Goal: Transaction & Acquisition: Purchase product/service

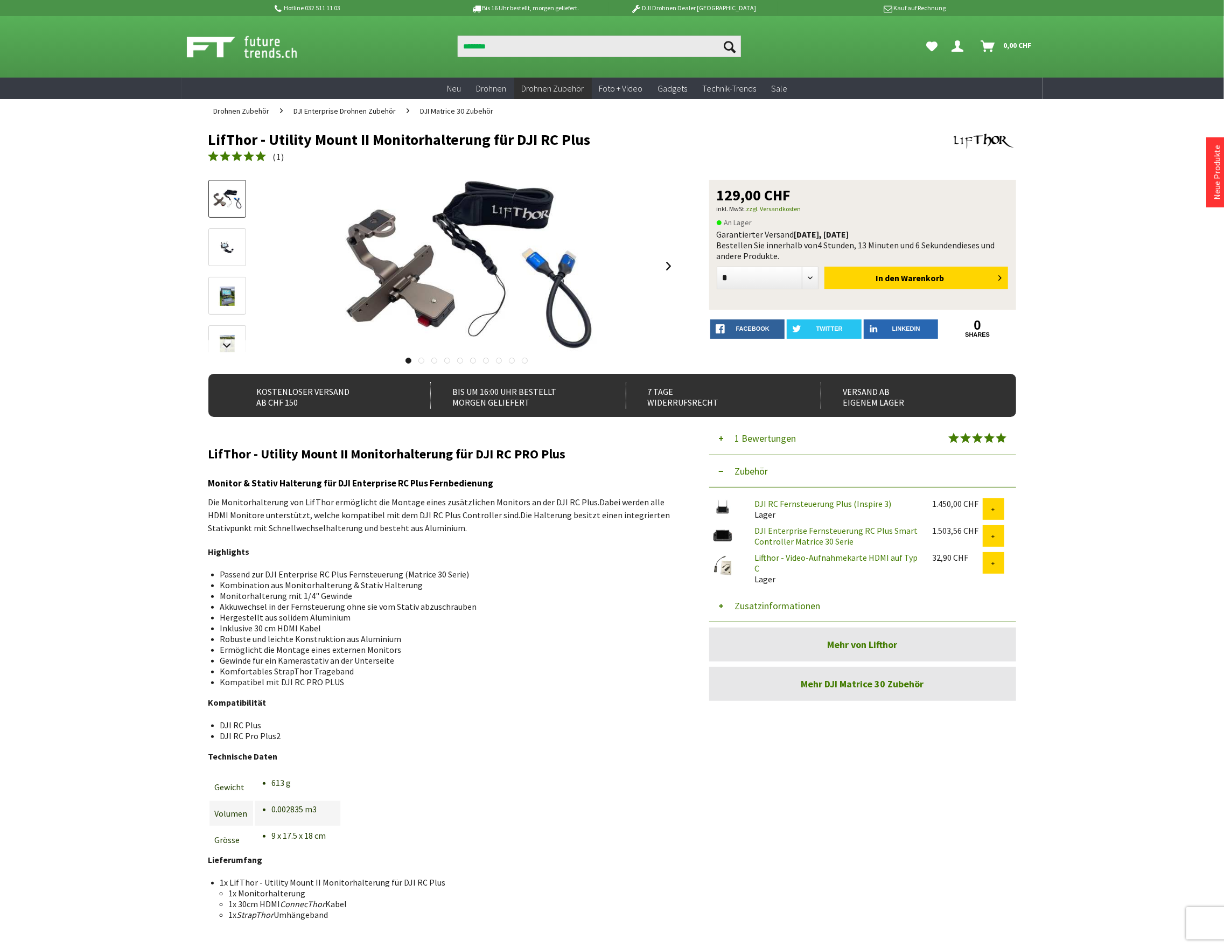
click at [395, 26] on div "Suchen ******** Suchen Hi, Serdar Dein Konto Menü schließen Nicht 0" at bounding box center [612, 46] width 862 height 61
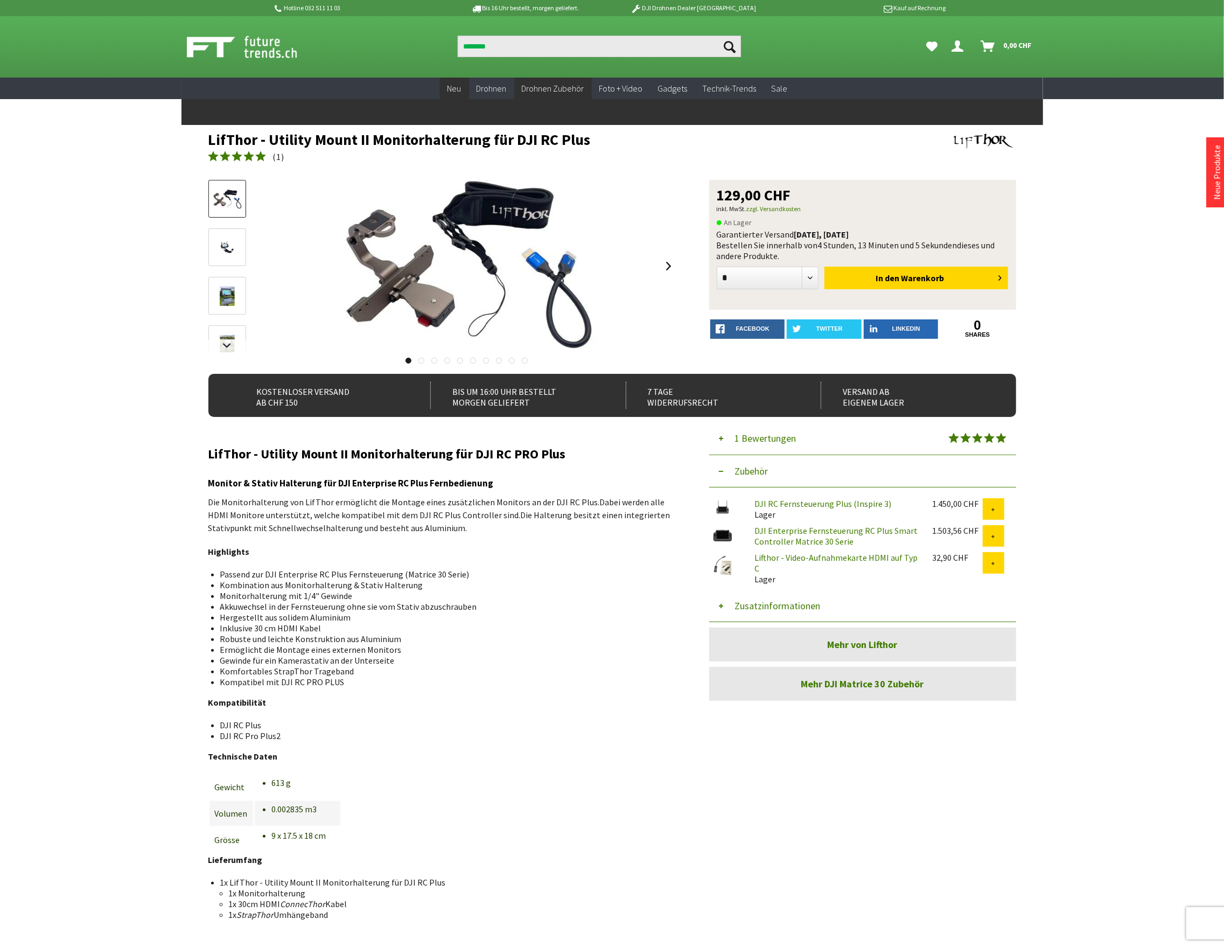
click at [464, 89] on link "Neu" at bounding box center [454, 89] width 29 height 22
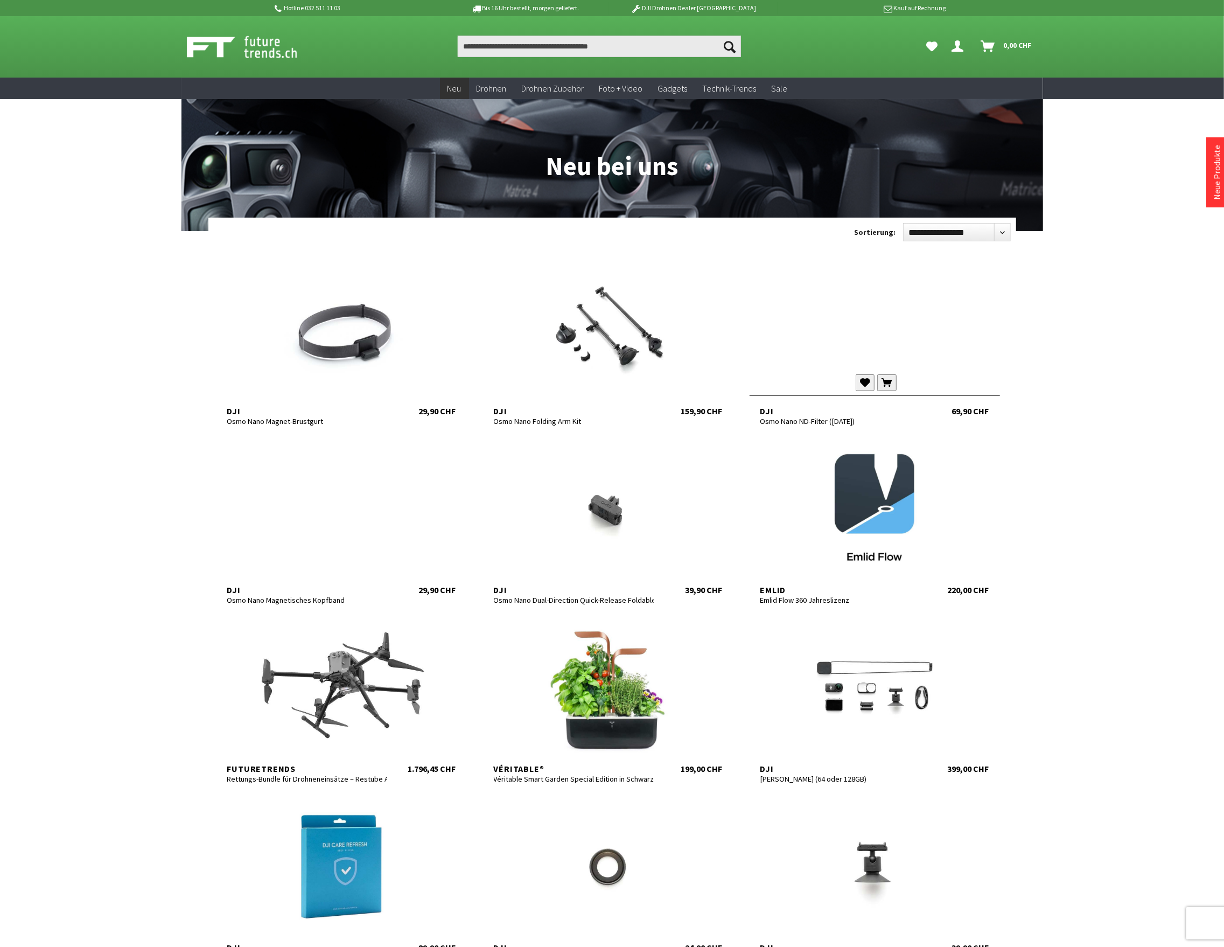
click at [855, 330] on div at bounding box center [875, 329] width 250 height 129
click at [632, 524] on div at bounding box center [608, 508] width 250 height 129
click at [353, 317] on div at bounding box center [341, 329] width 250 height 129
click at [565, 362] on div at bounding box center [608, 329] width 250 height 129
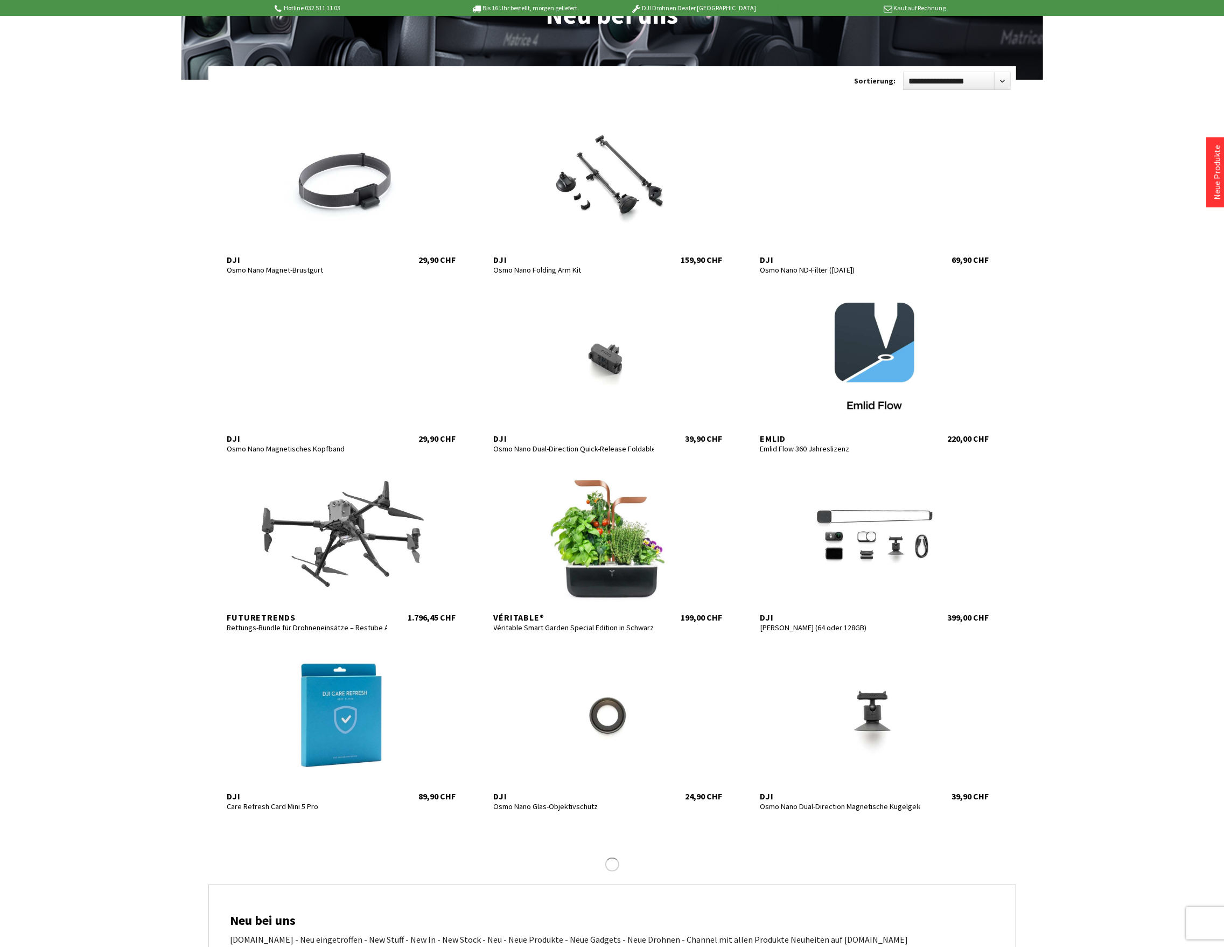
scroll to position [359, 0]
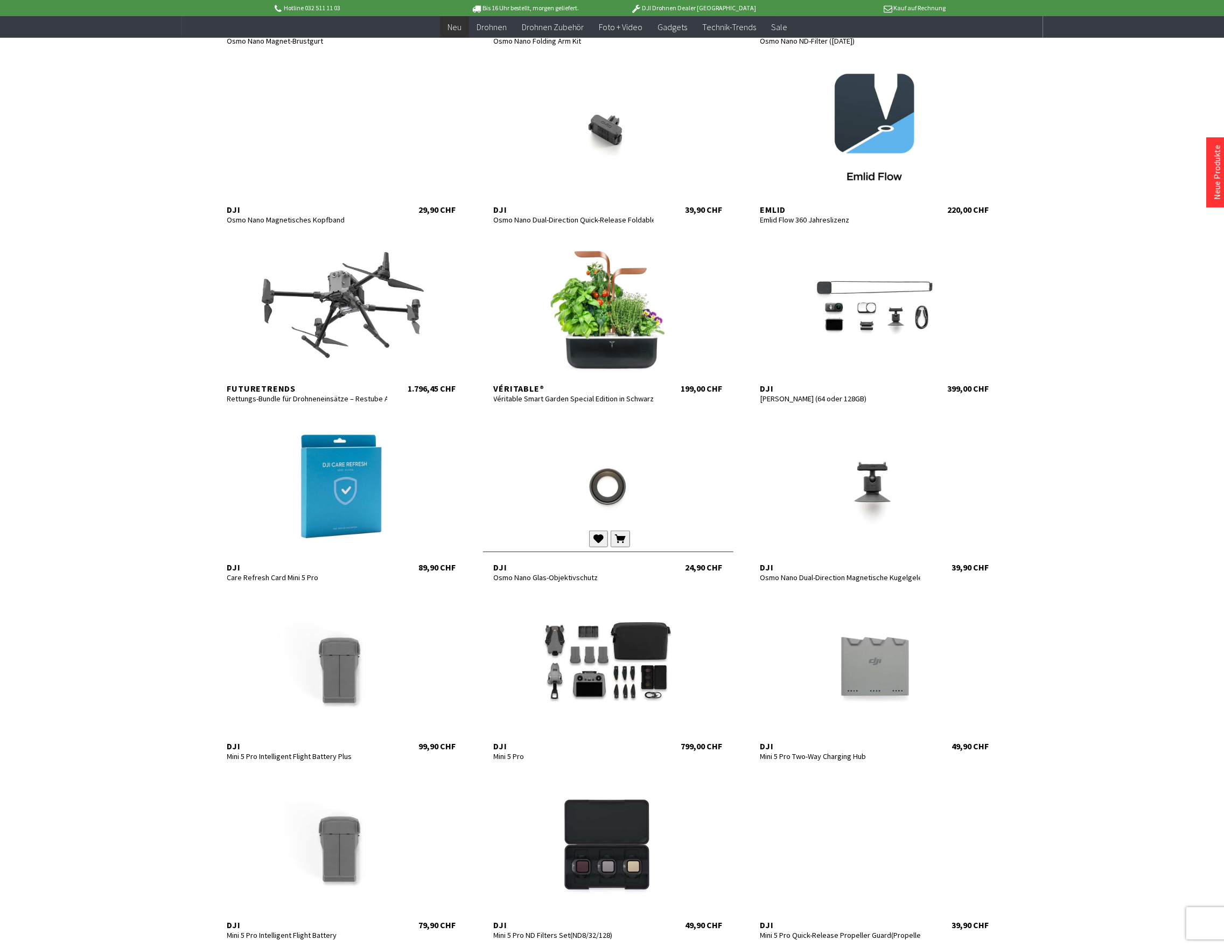
click at [611, 498] on div at bounding box center [608, 486] width 250 height 129
click at [892, 493] on div at bounding box center [875, 486] width 250 height 129
click at [359, 683] on div at bounding box center [341, 664] width 250 height 129
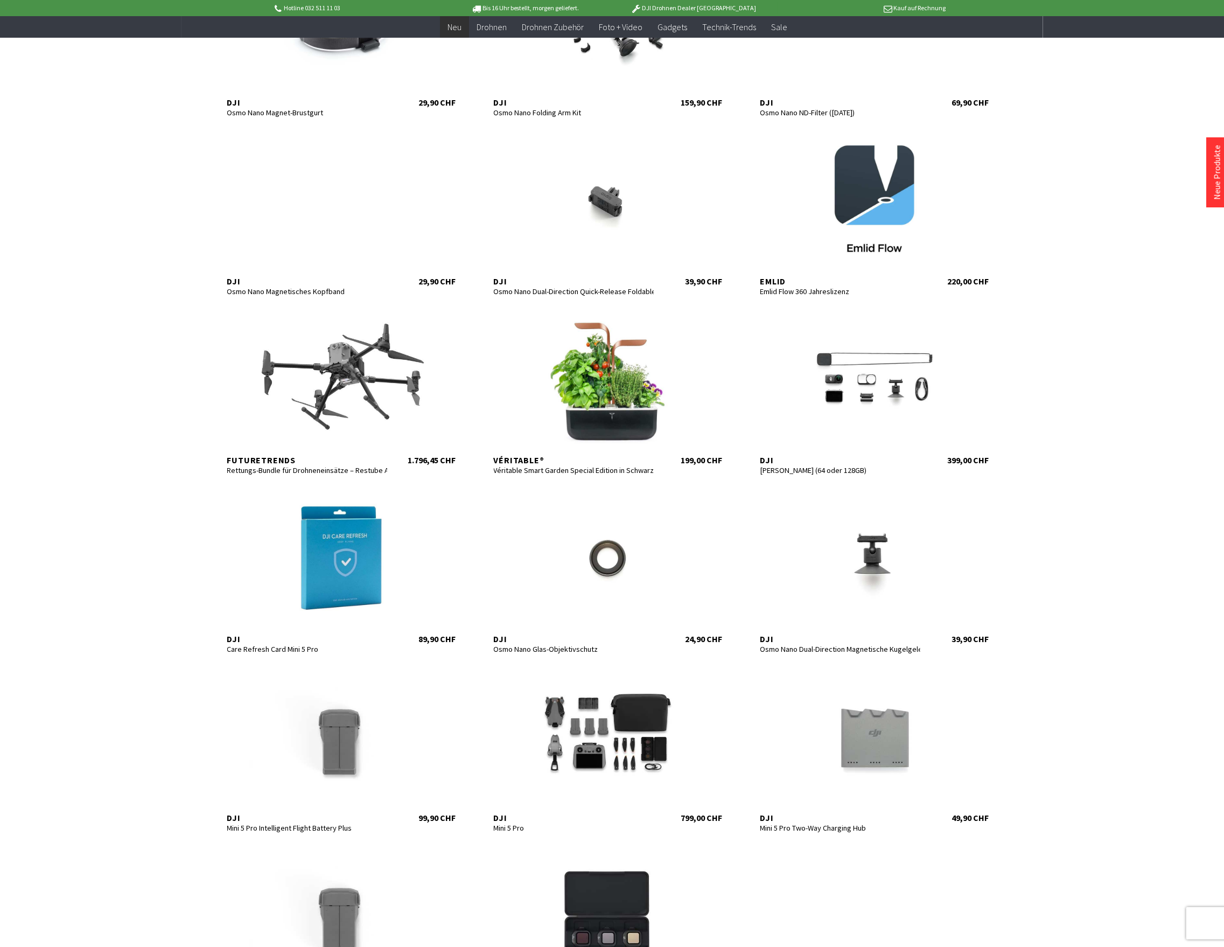
scroll to position [359, 0]
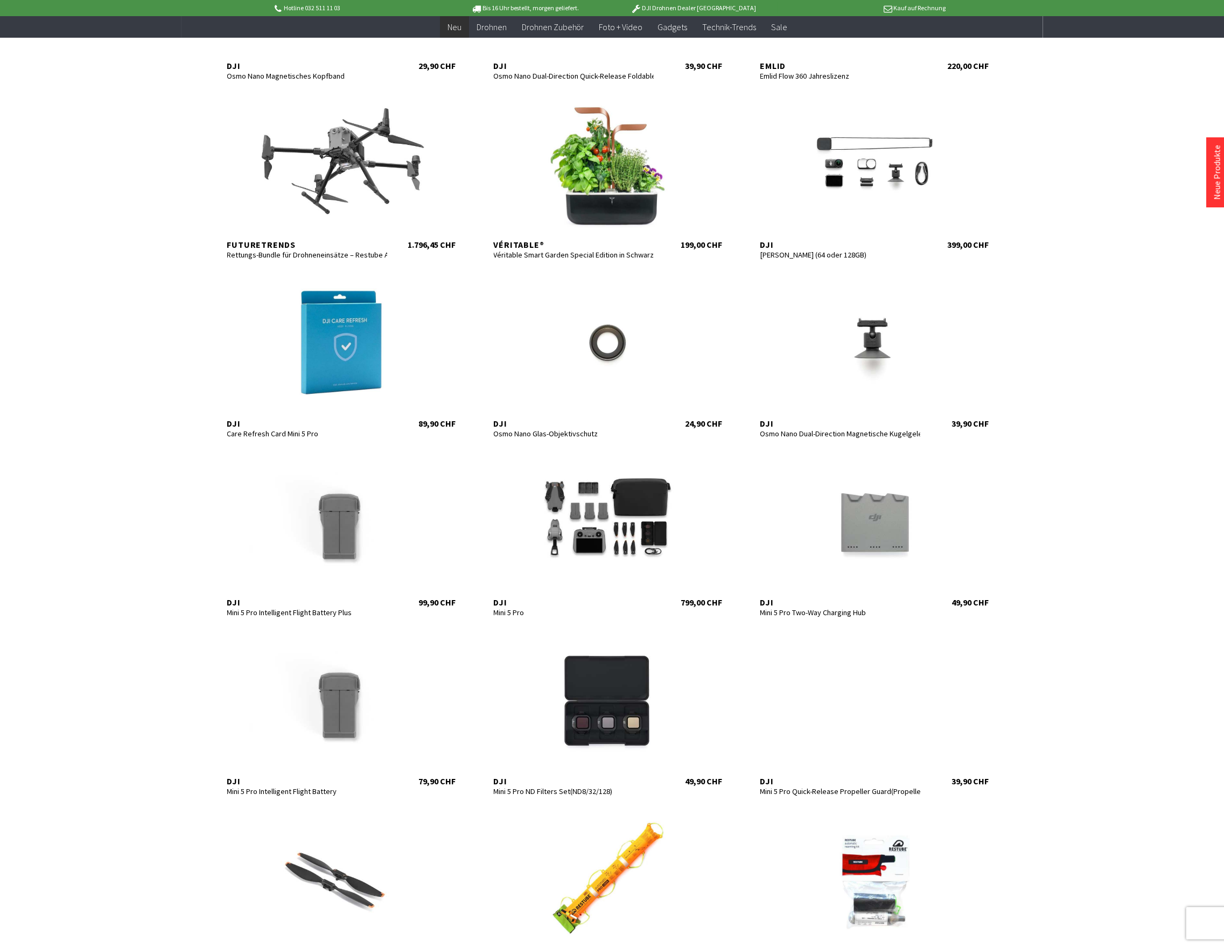
scroll to position [718, 0]
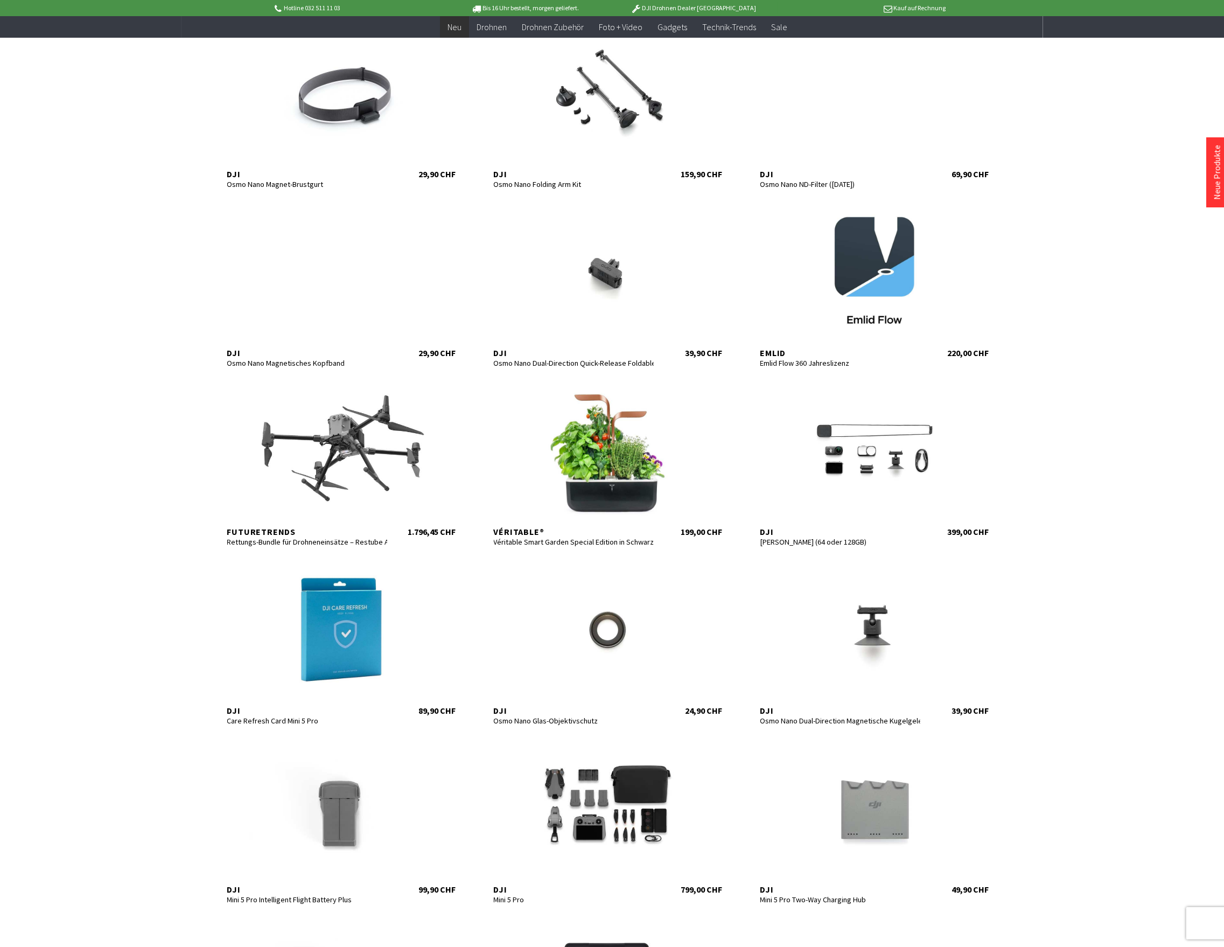
scroll to position [65, 0]
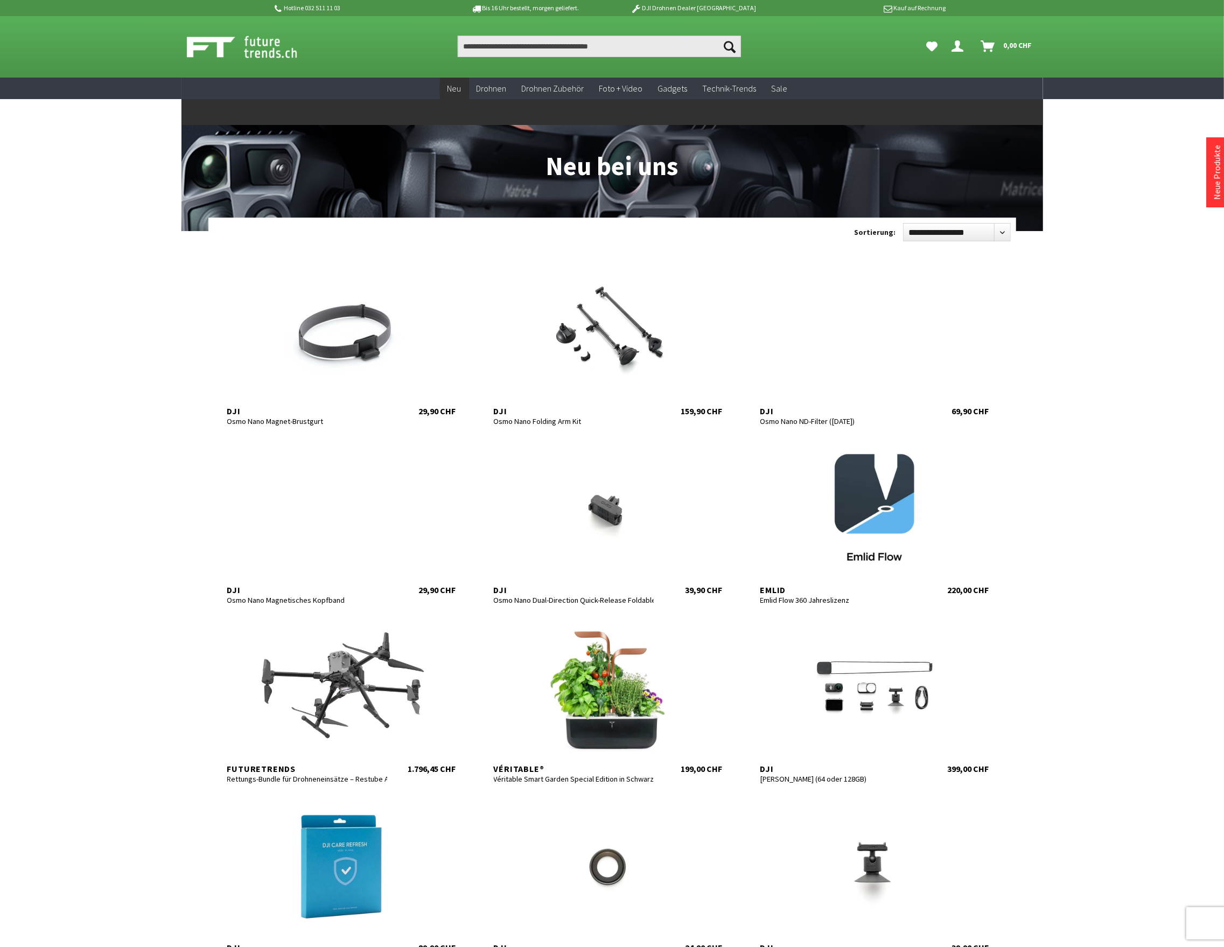
click at [460, 93] on span "Neu" at bounding box center [454, 88] width 14 height 11
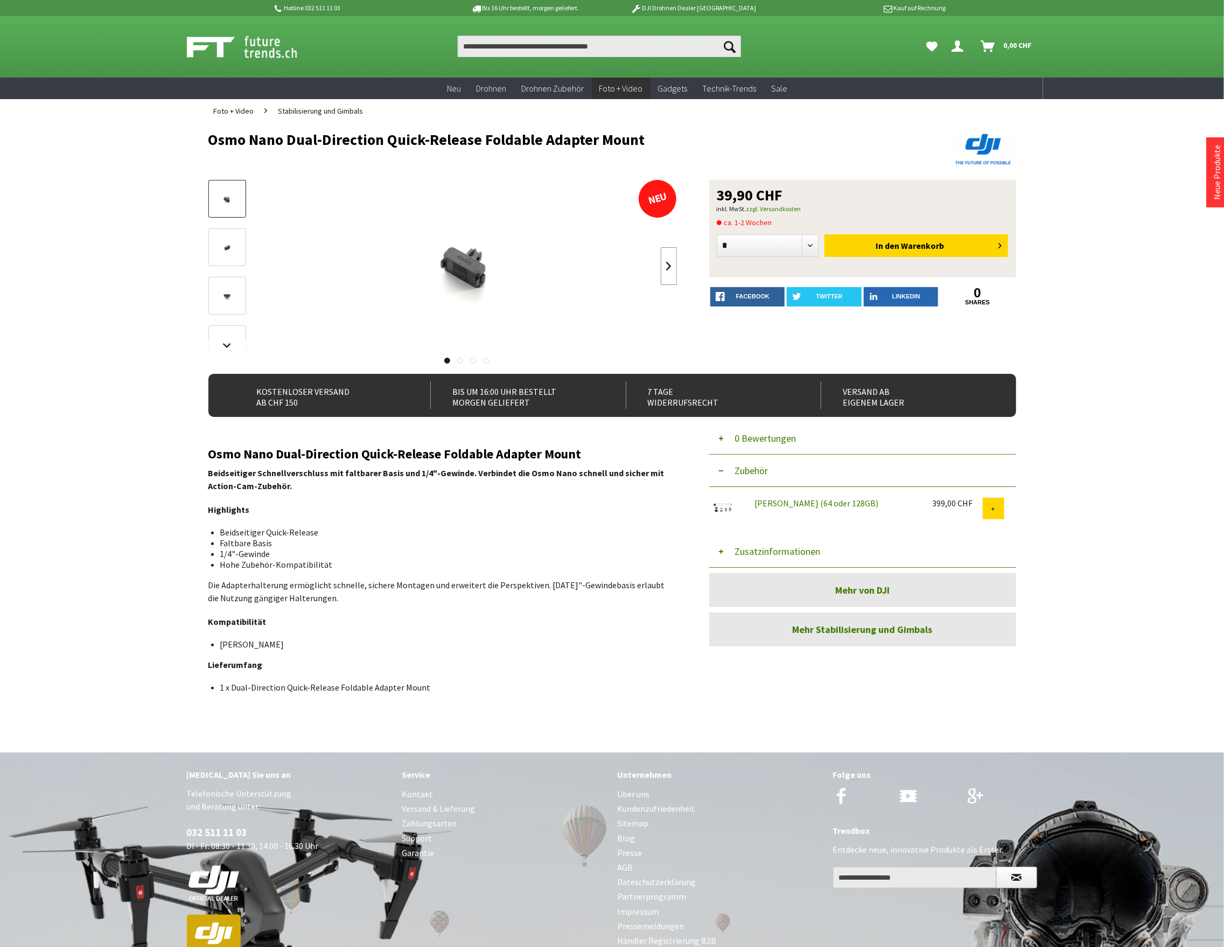
click at [663, 263] on link at bounding box center [669, 266] width 16 height 38
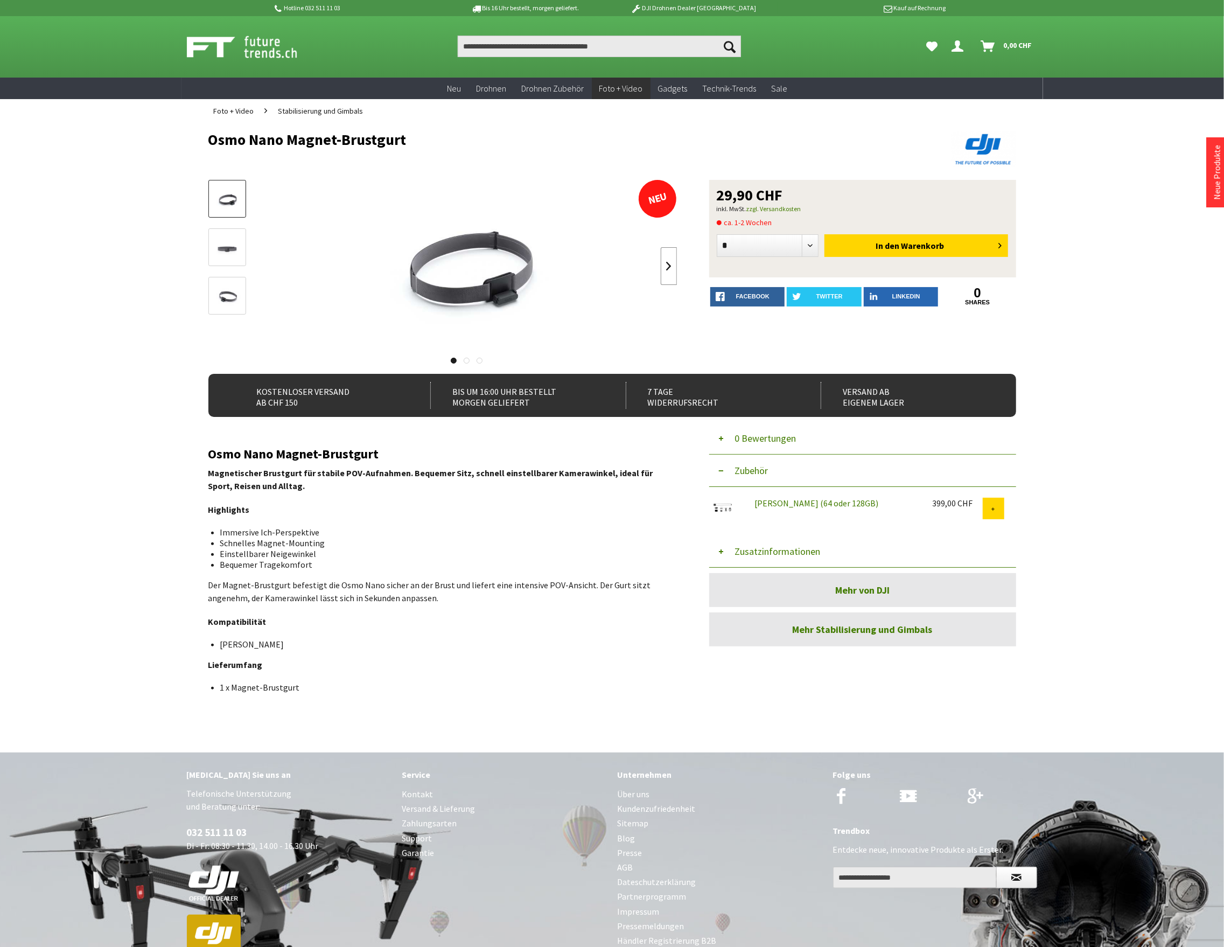
click at [667, 264] on link at bounding box center [669, 266] width 16 height 38
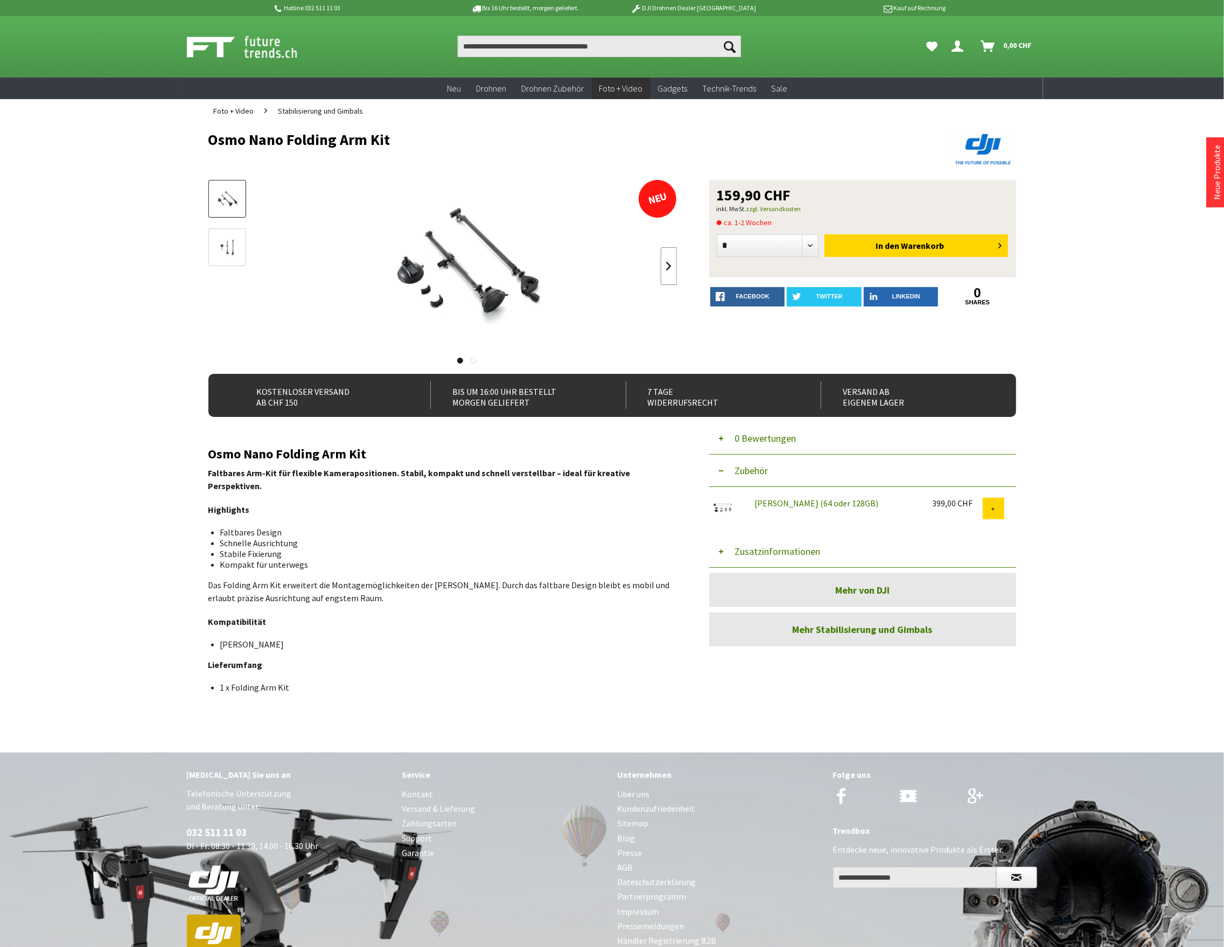
click at [664, 265] on link at bounding box center [669, 266] width 16 height 38
click at [664, 265] on div at bounding box center [467, 266] width 421 height 172
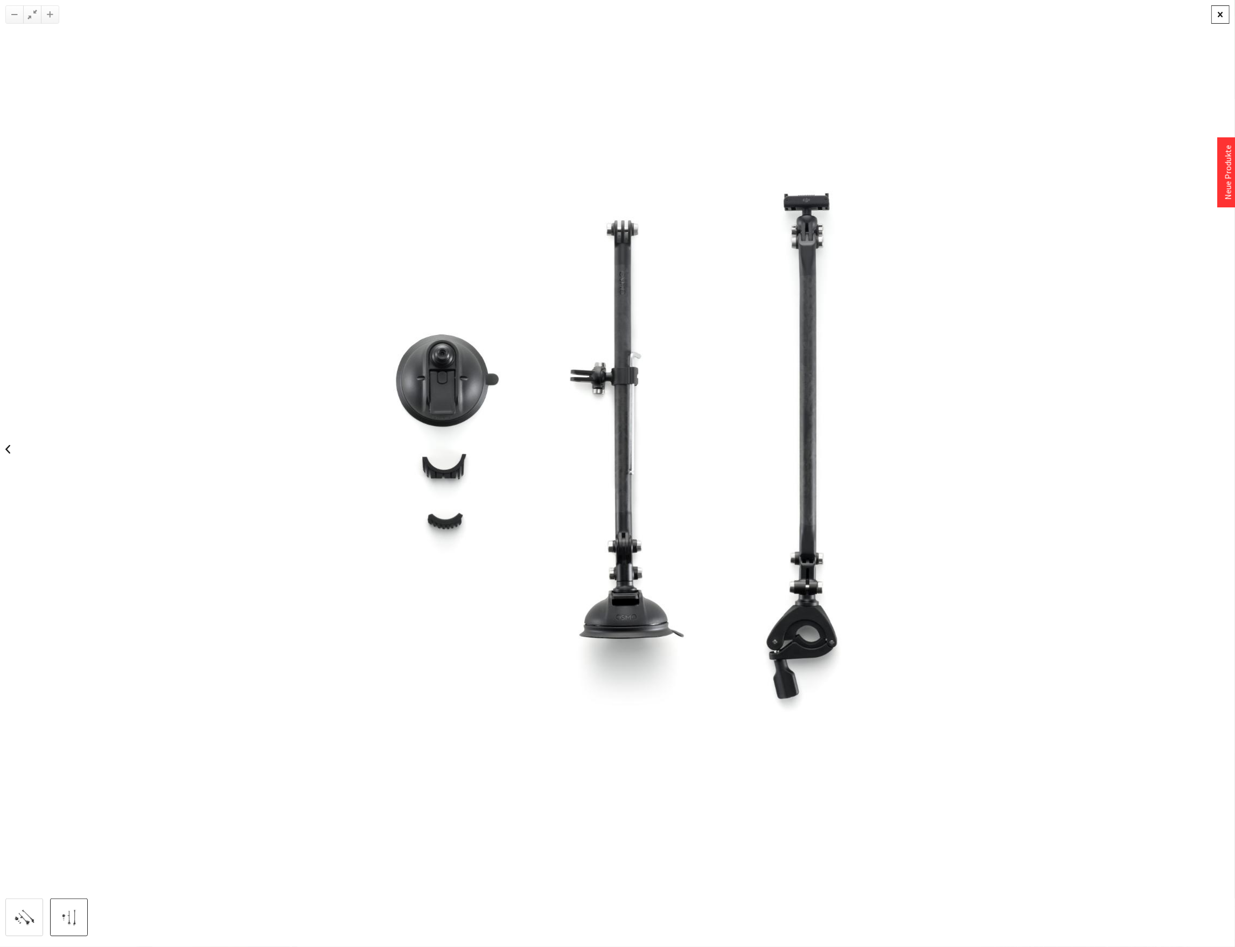
click at [1223, 18] on div at bounding box center [1220, 14] width 18 height 18
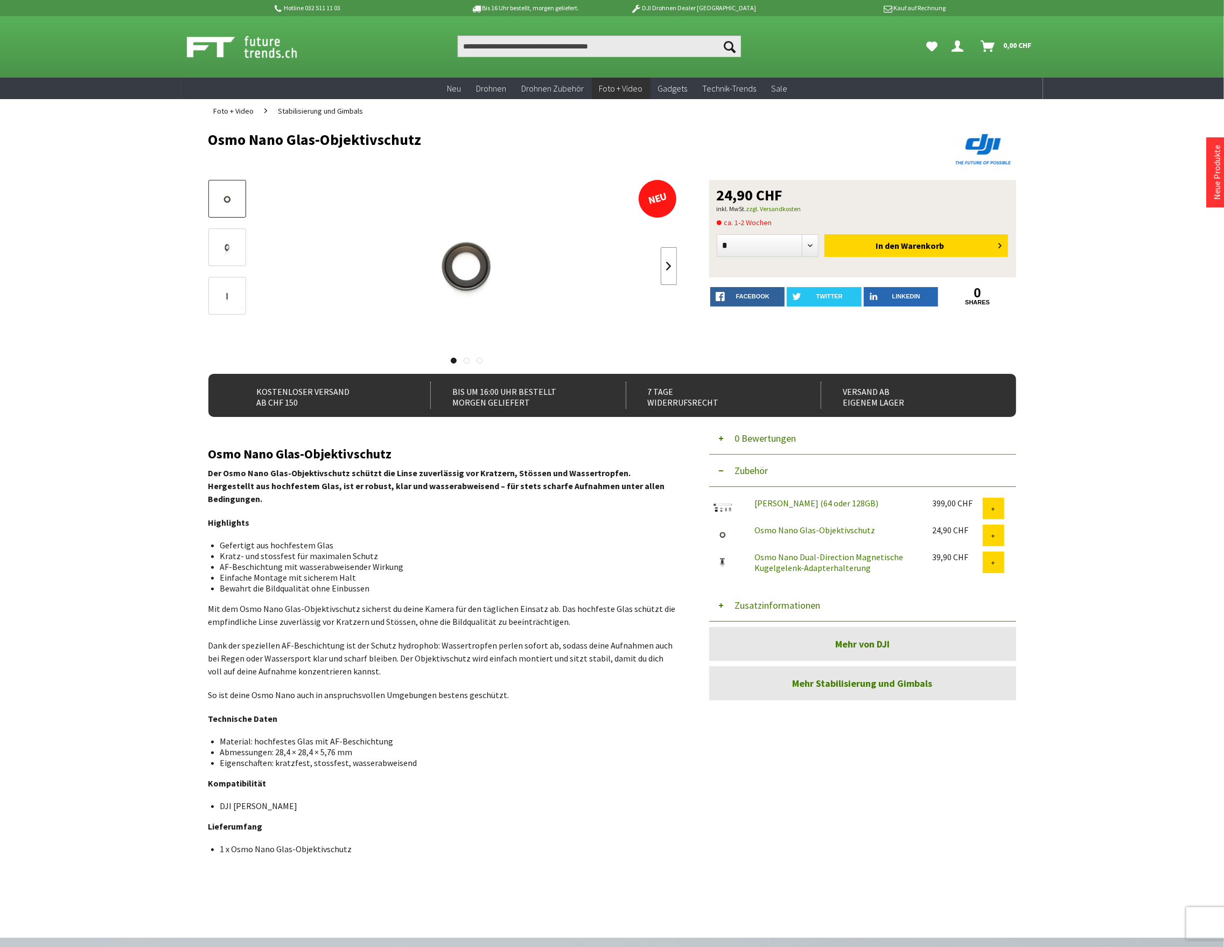
click at [663, 266] on link at bounding box center [669, 266] width 16 height 38
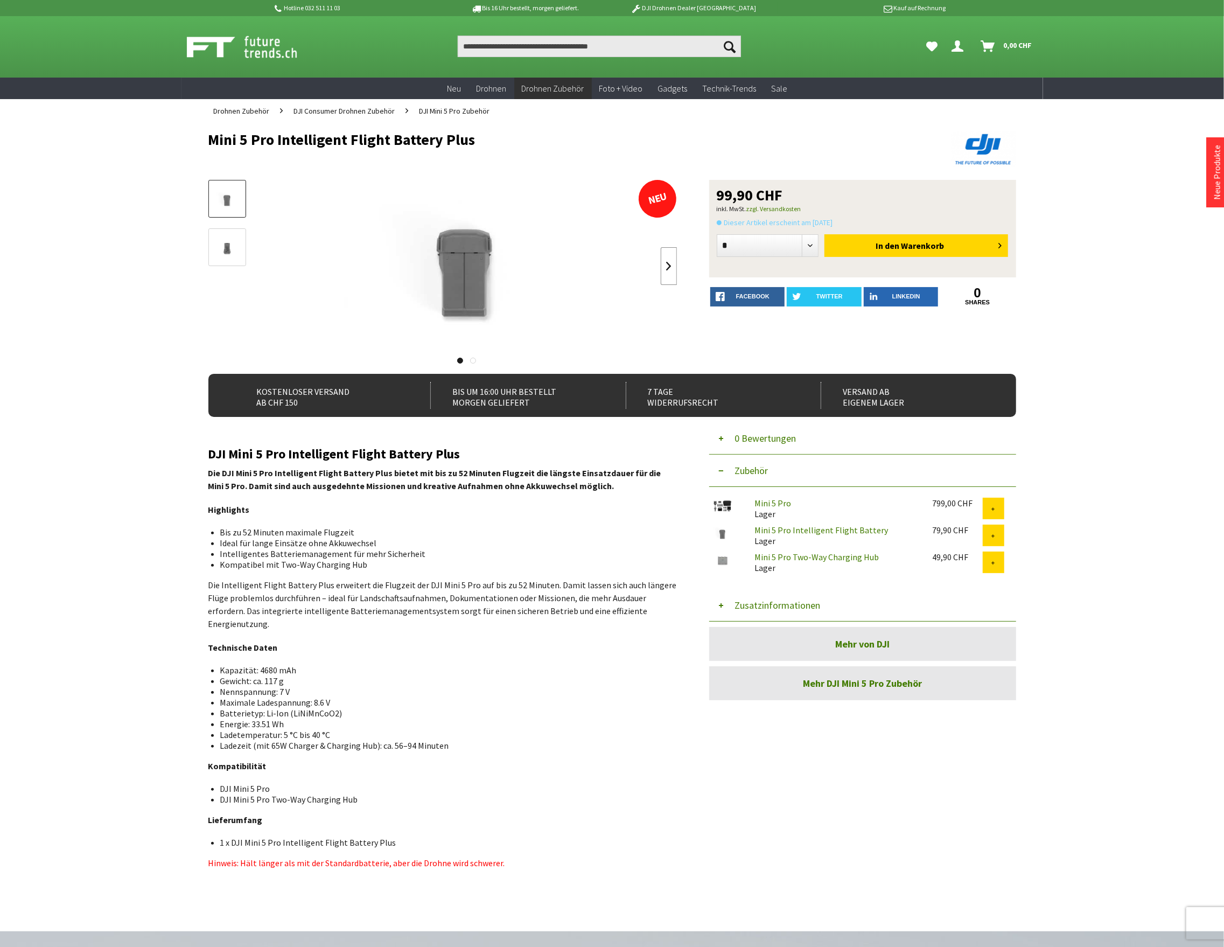
click at [666, 261] on link at bounding box center [669, 266] width 16 height 38
click at [666, 261] on div at bounding box center [467, 266] width 421 height 172
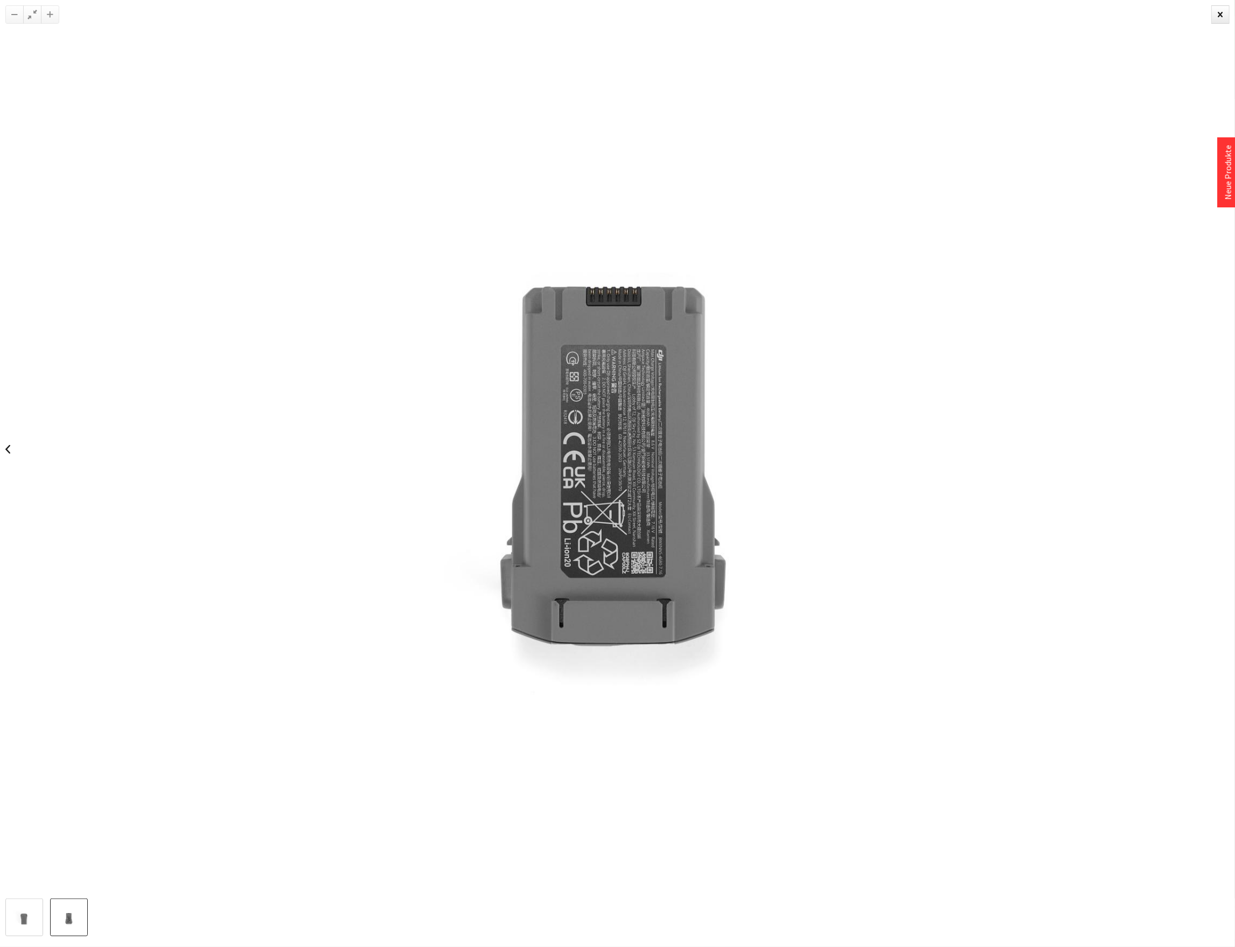
click at [666, 261] on img at bounding box center [617, 449] width 1034 height 690
click at [1222, 18] on div at bounding box center [1220, 14] width 18 height 18
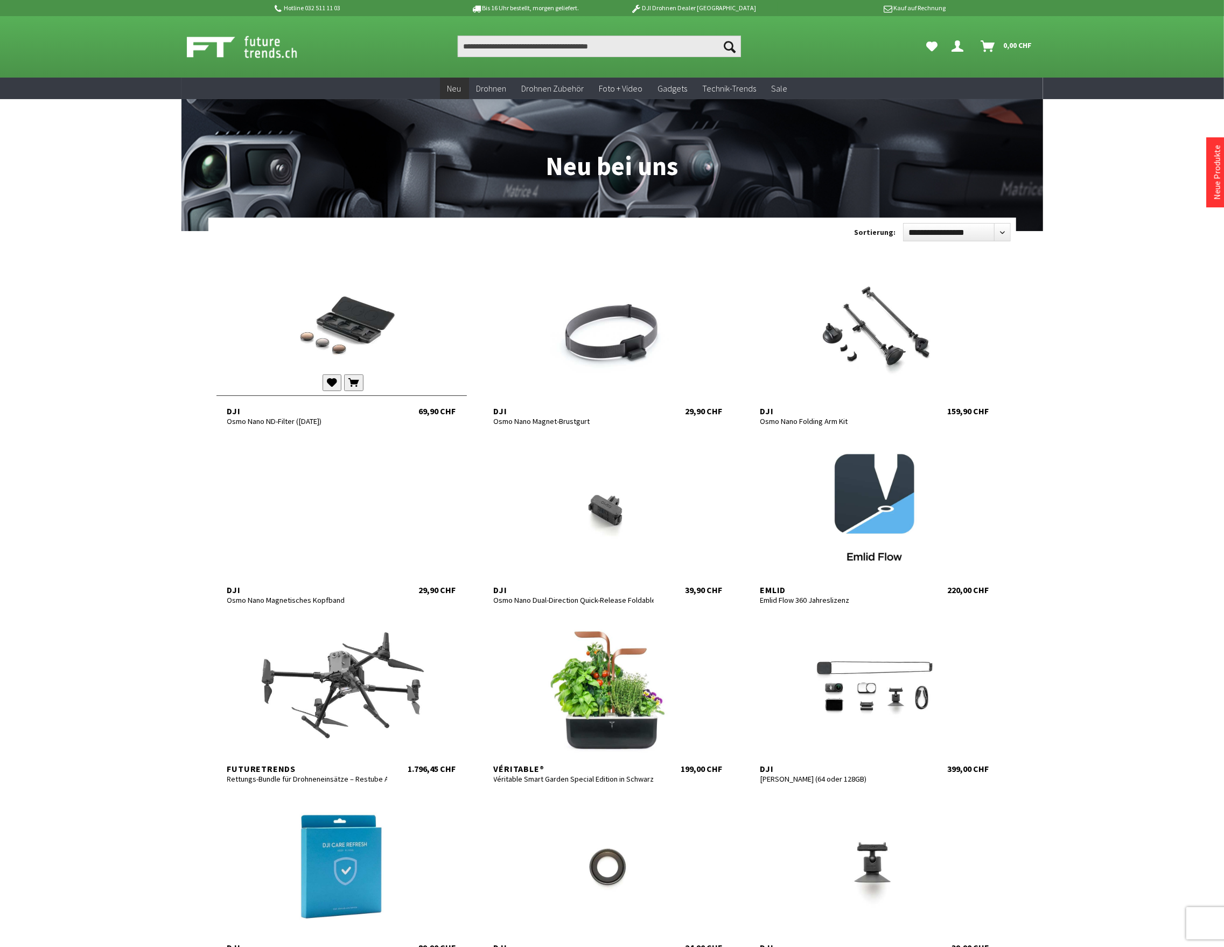
click at [341, 336] on div at bounding box center [341, 329] width 250 height 129
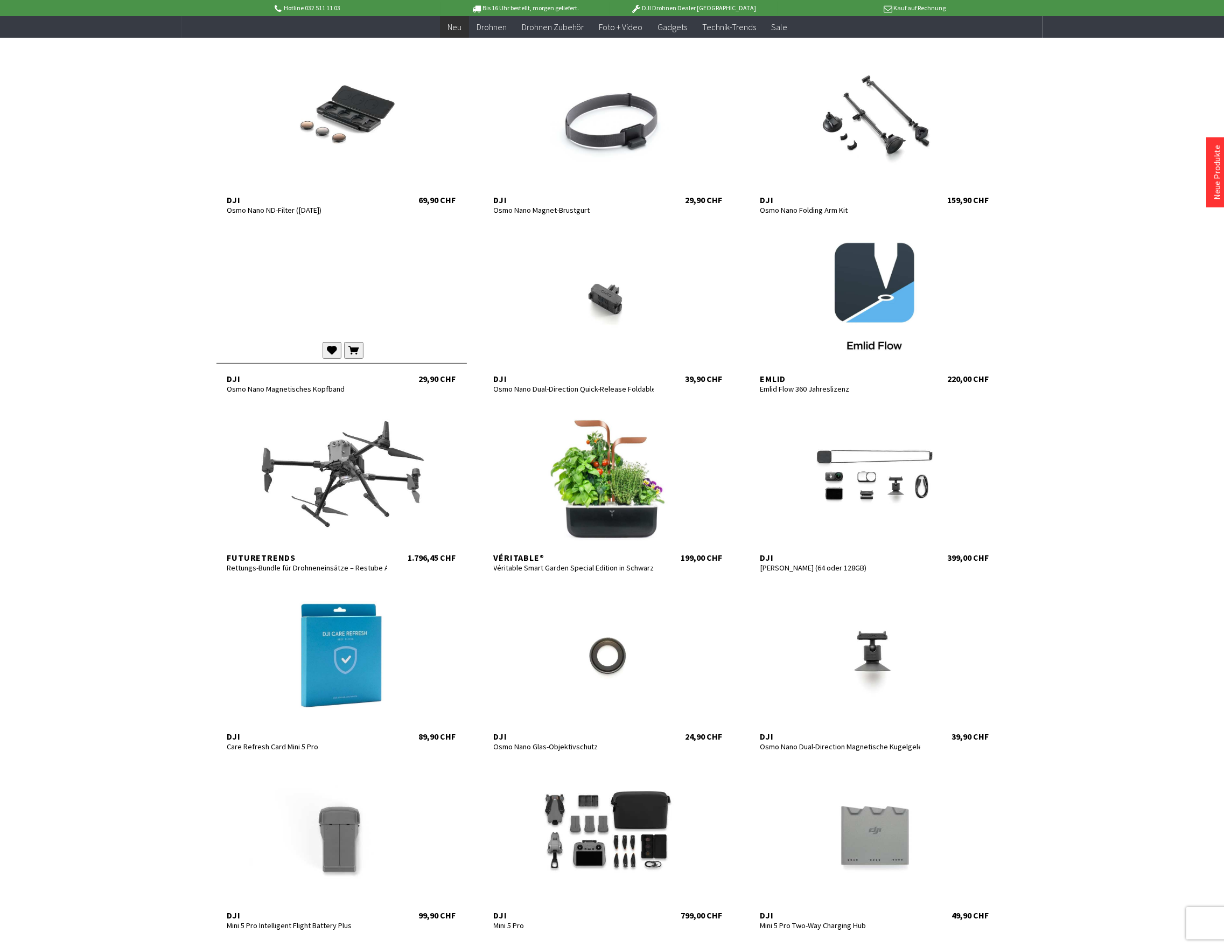
scroll to position [287, 0]
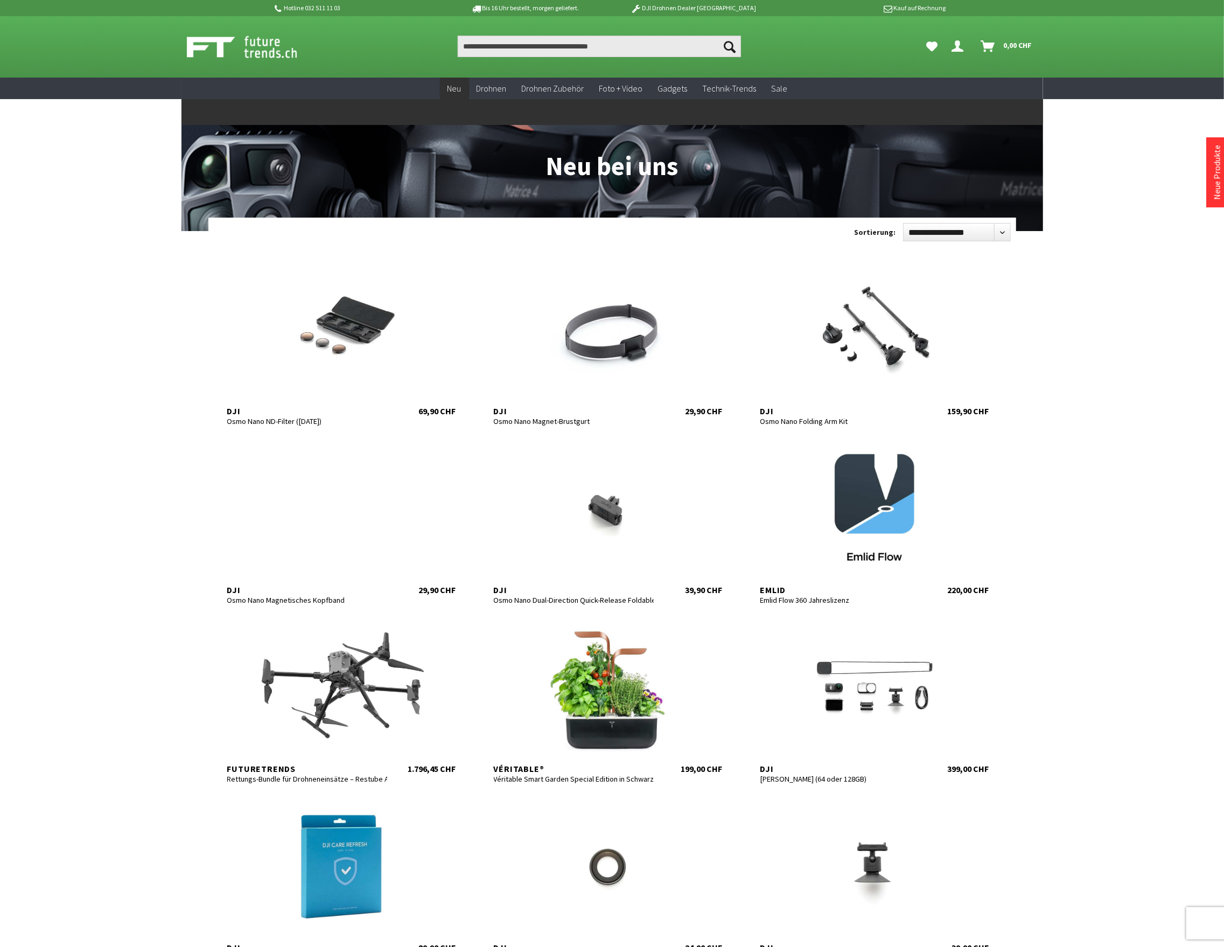
click at [461, 93] on span "Neu" at bounding box center [454, 88] width 14 height 11
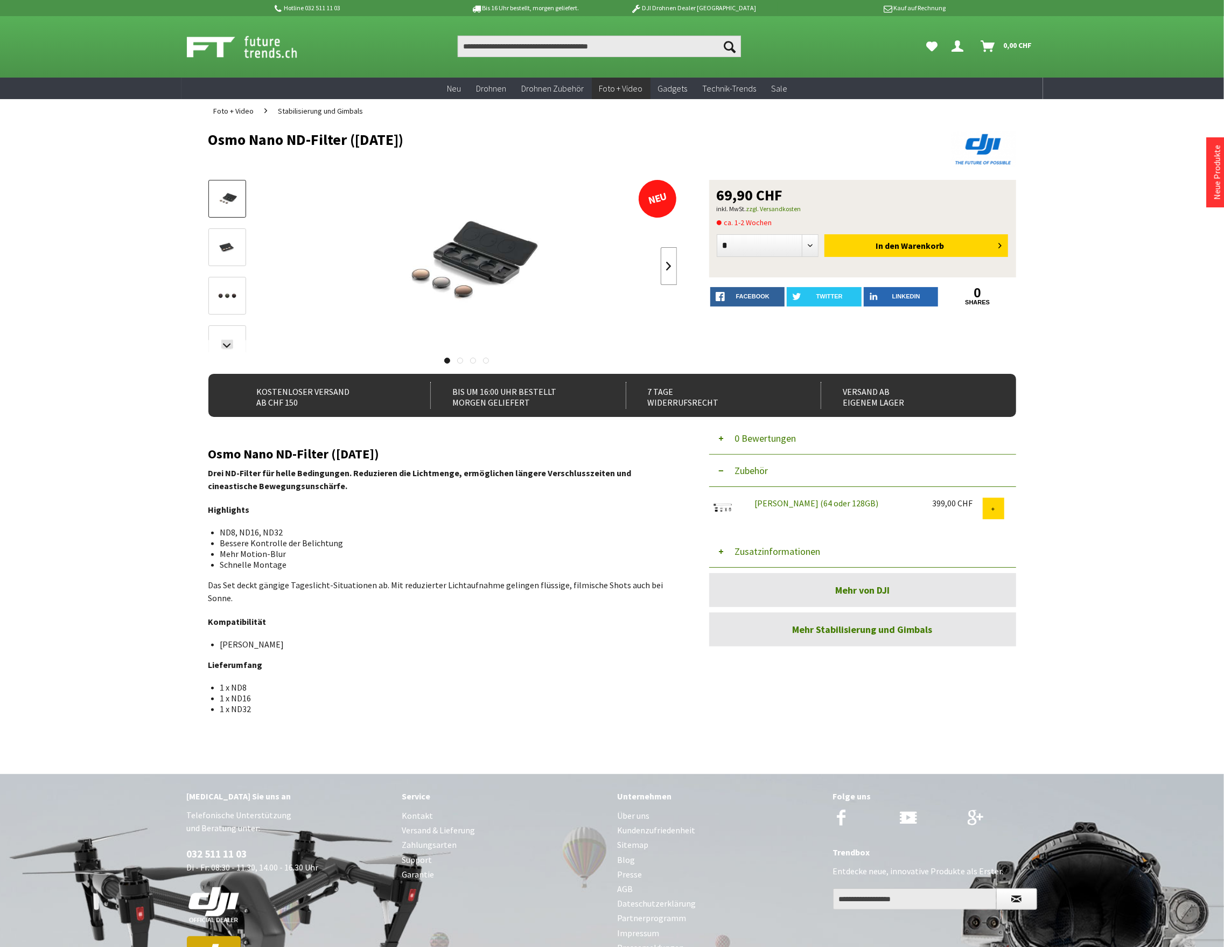
click at [671, 269] on link at bounding box center [669, 266] width 16 height 38
click at [761, 549] on button "Zusatzinformationen" at bounding box center [862, 551] width 307 height 32
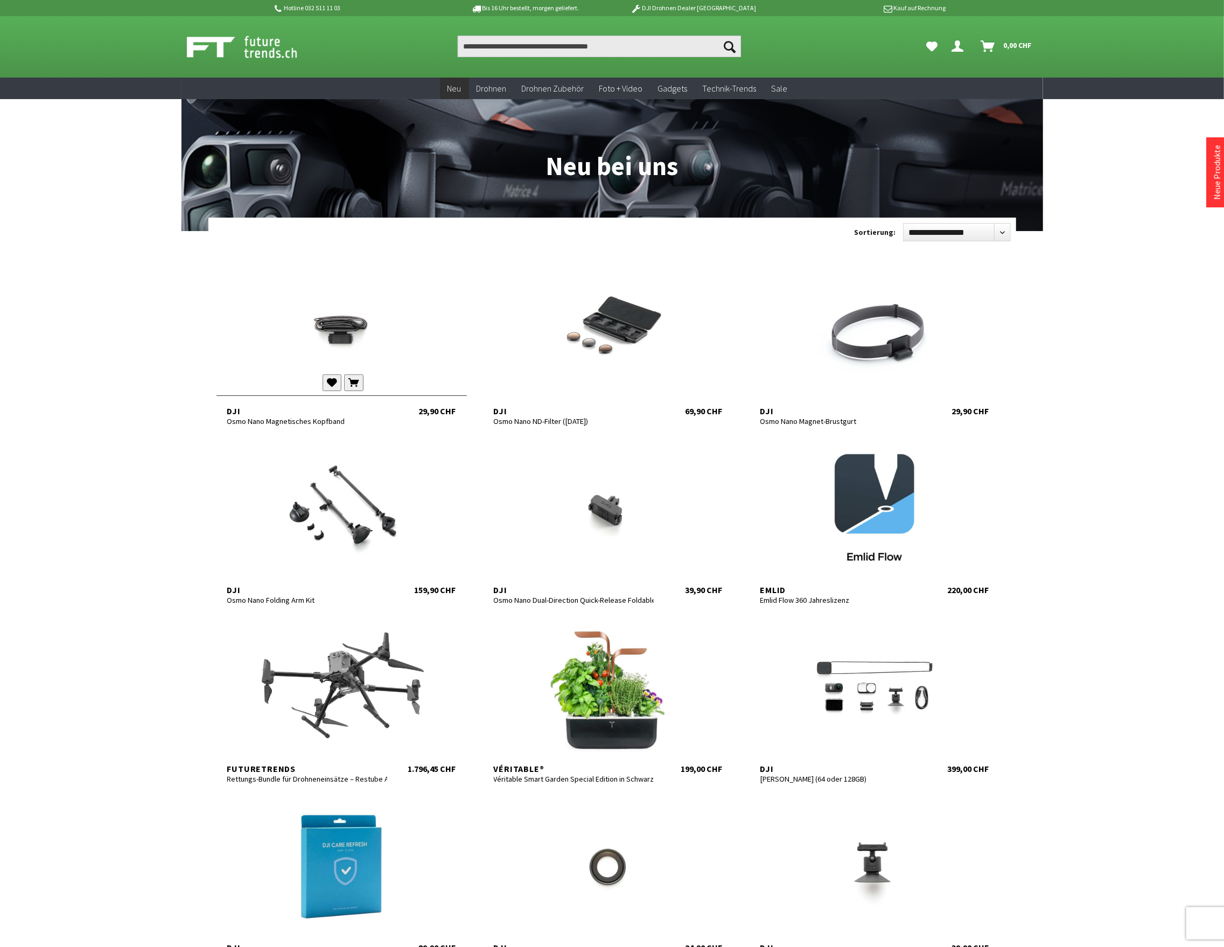
click at [367, 330] on div at bounding box center [341, 329] width 250 height 129
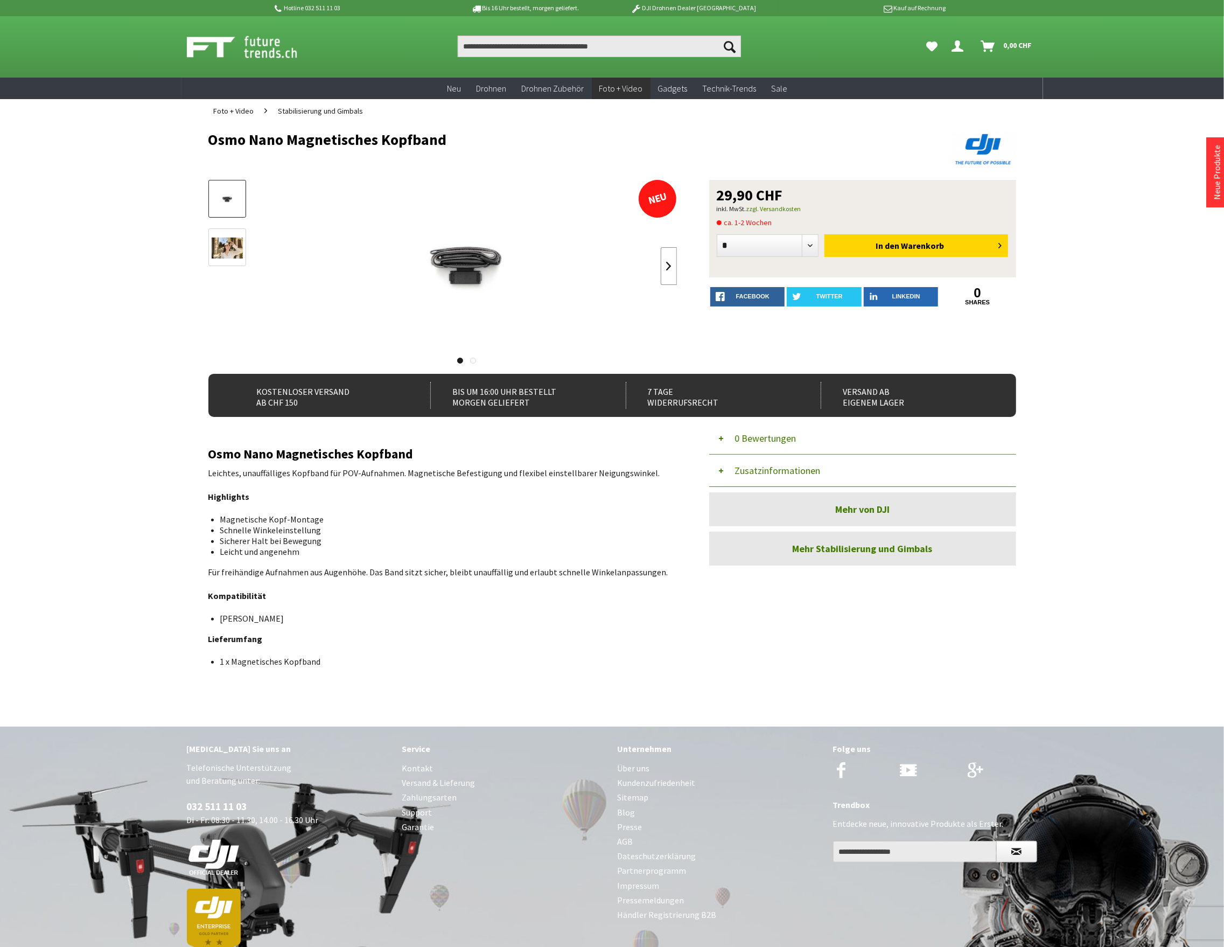
click at [670, 262] on link at bounding box center [669, 266] width 16 height 38
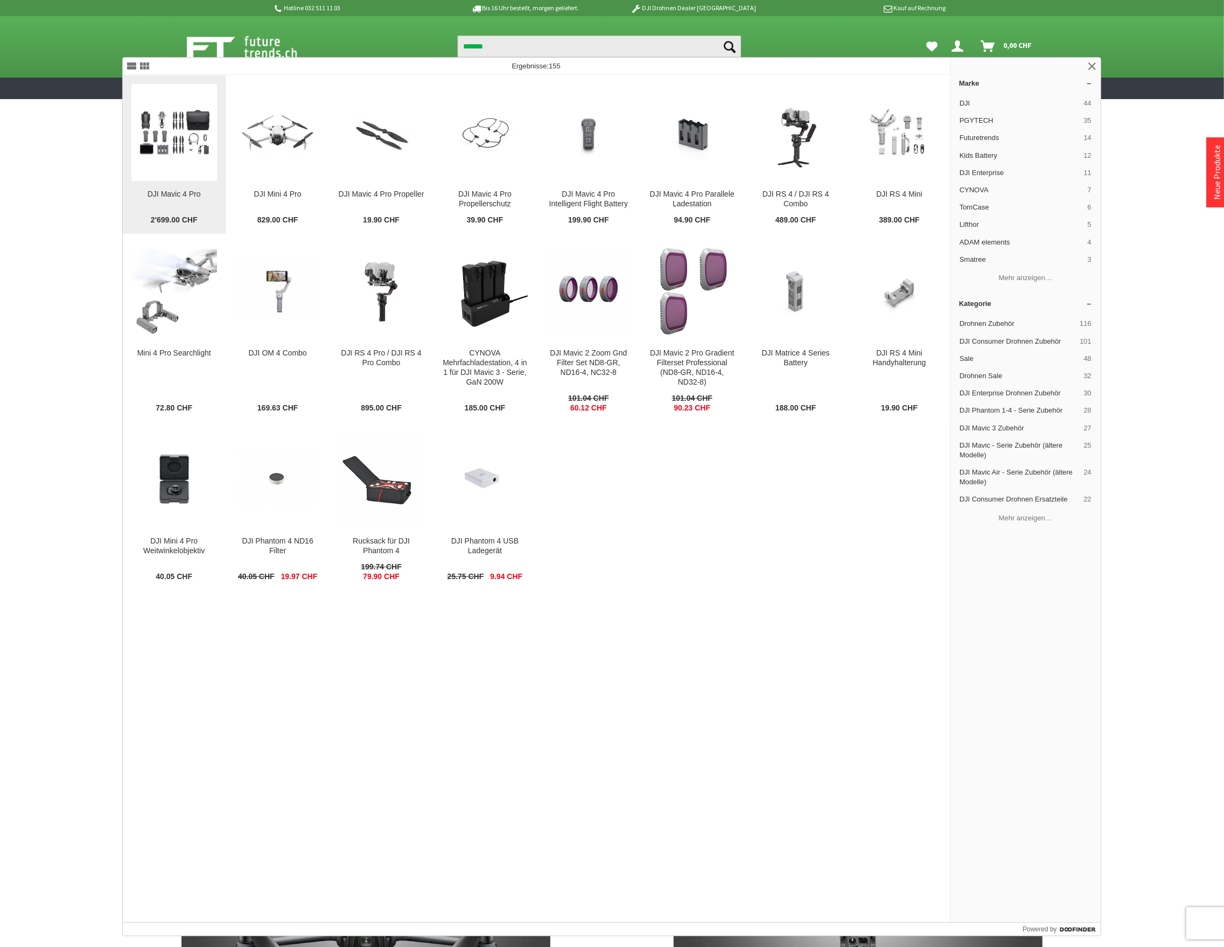
type input "*******"
click at [200, 167] on figure at bounding box center [174, 132] width 86 height 97
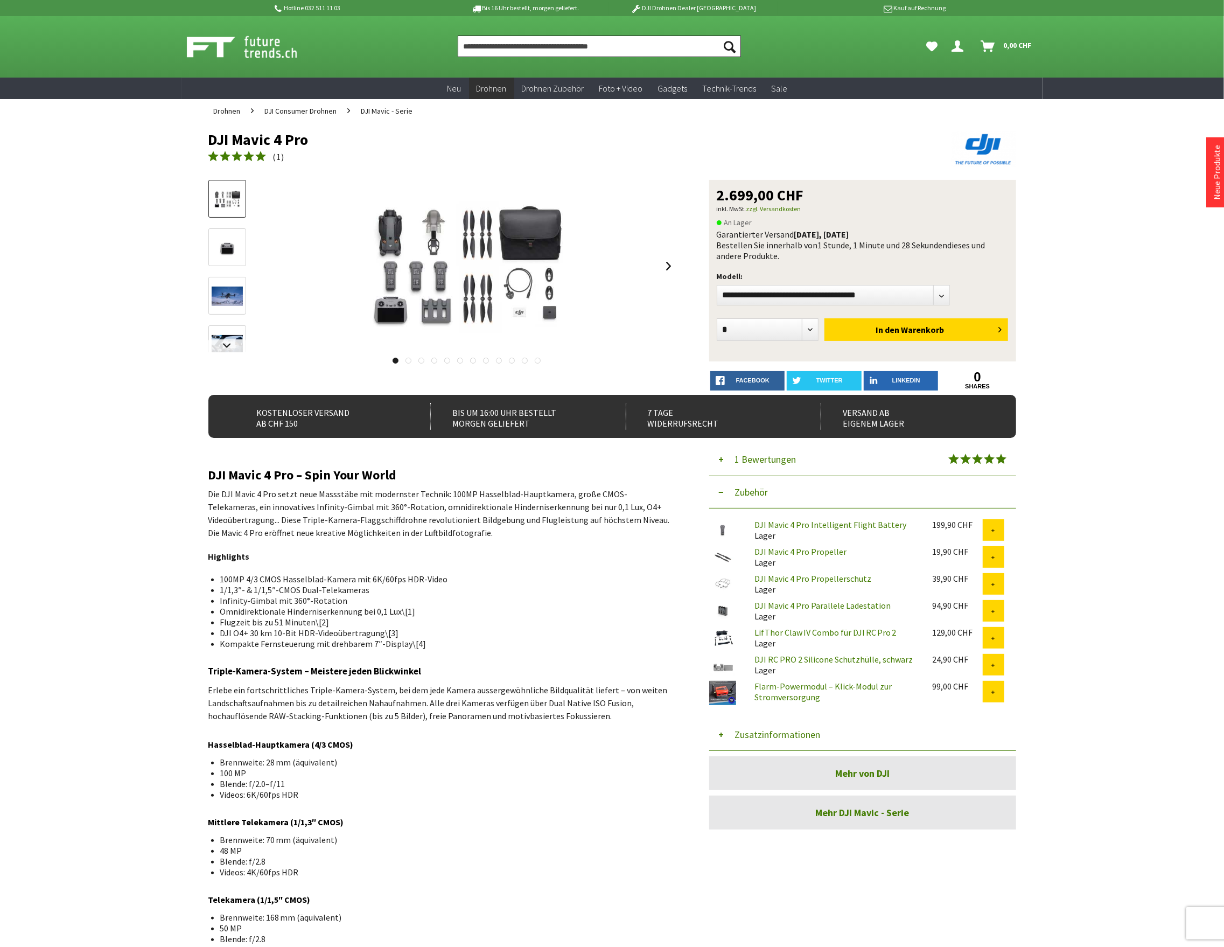
click at [537, 48] on input "Produkt, Marke, Kategorie, EAN, Artikelnummer…" at bounding box center [599, 47] width 283 height 22
paste input "**********"
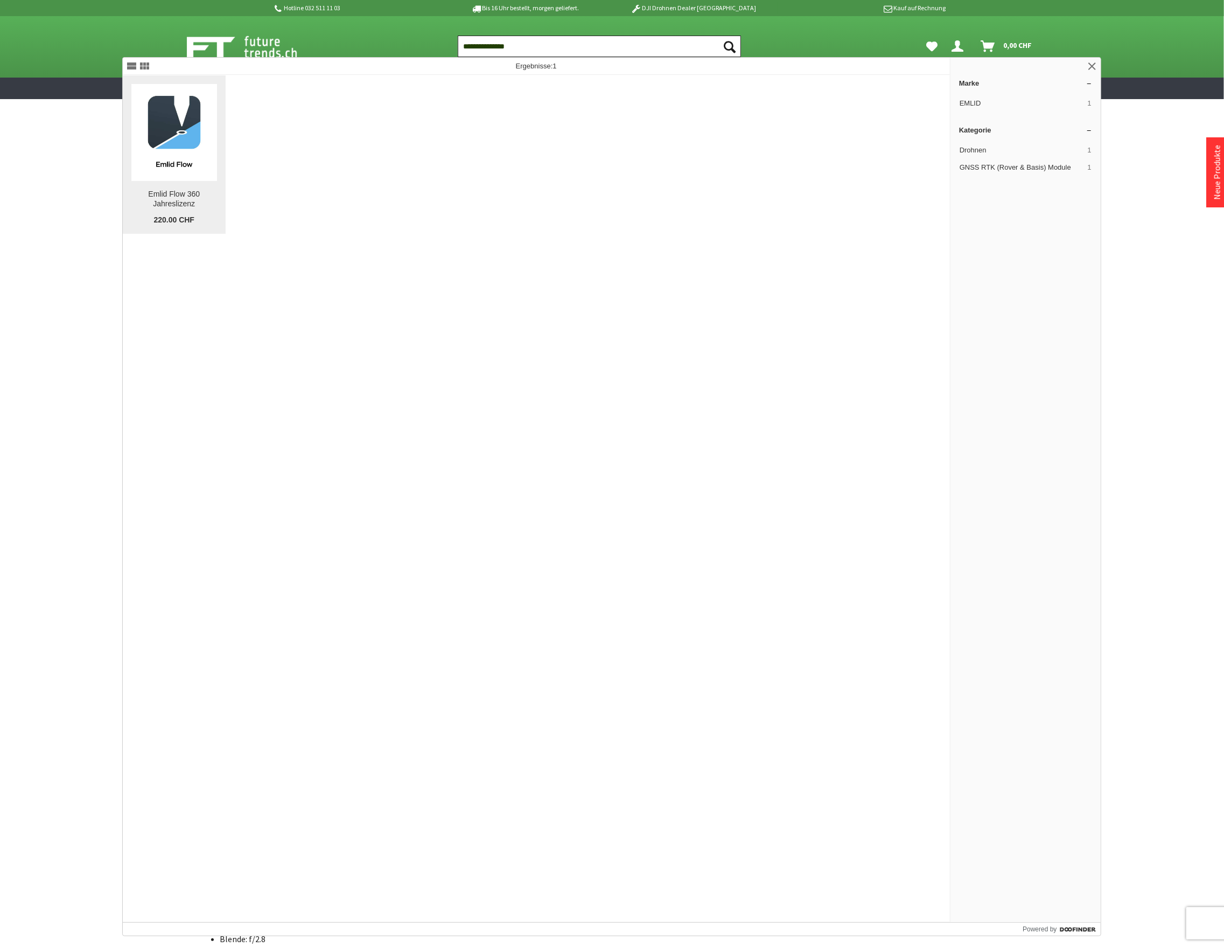
type input "**********"
click at [171, 138] on img at bounding box center [174, 132] width 86 height 86
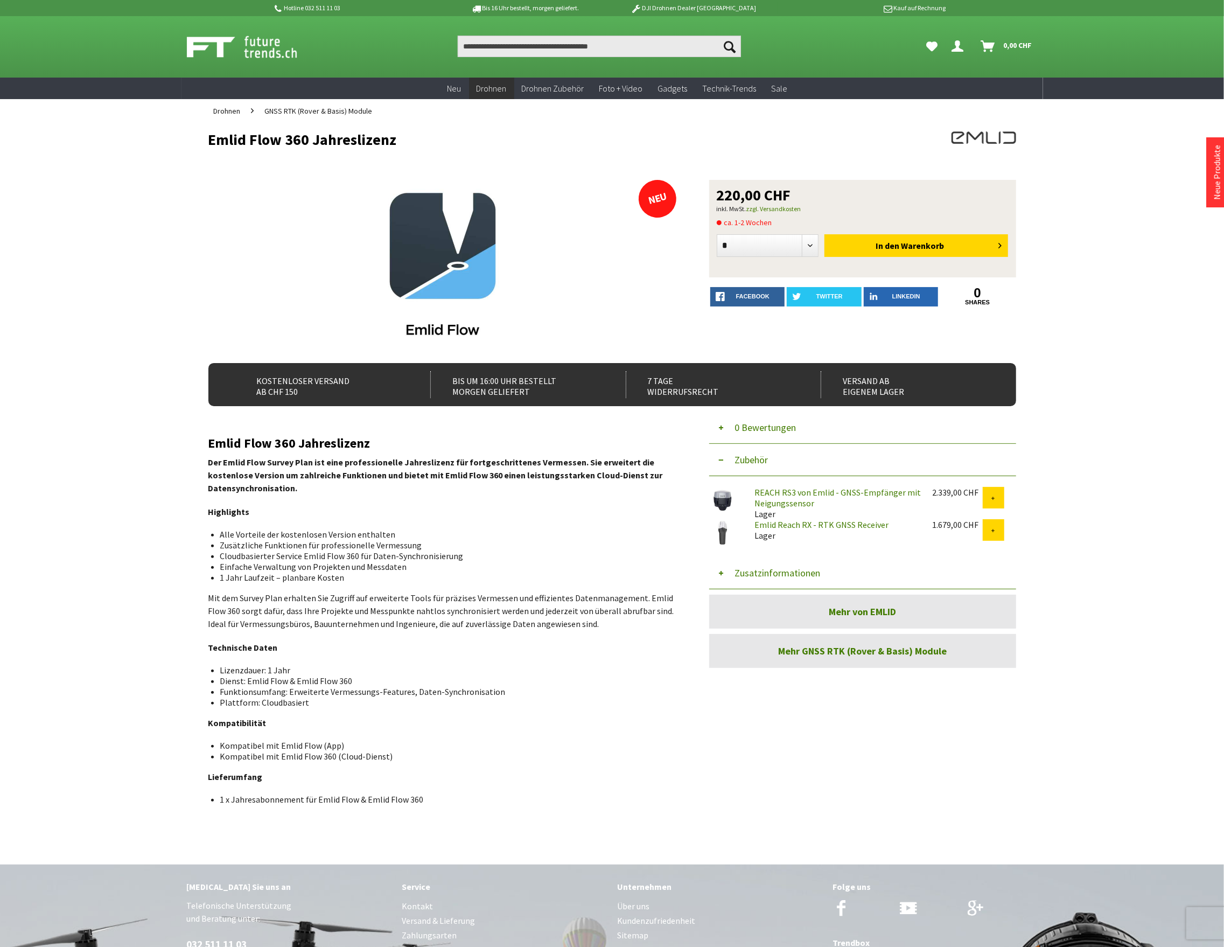
drag, startPoint x: 405, startPoint y: 130, endPoint x: 396, endPoint y: 136, distance: 10.8
click at [396, 136] on header "Emlid Flow 360 Jahreslizenz" at bounding box center [612, 151] width 808 height 57
copy h1 "Emlid Flow 360 Jahreslizenz"
click at [770, 572] on button "Zusatzinformationen" at bounding box center [862, 573] width 307 height 32
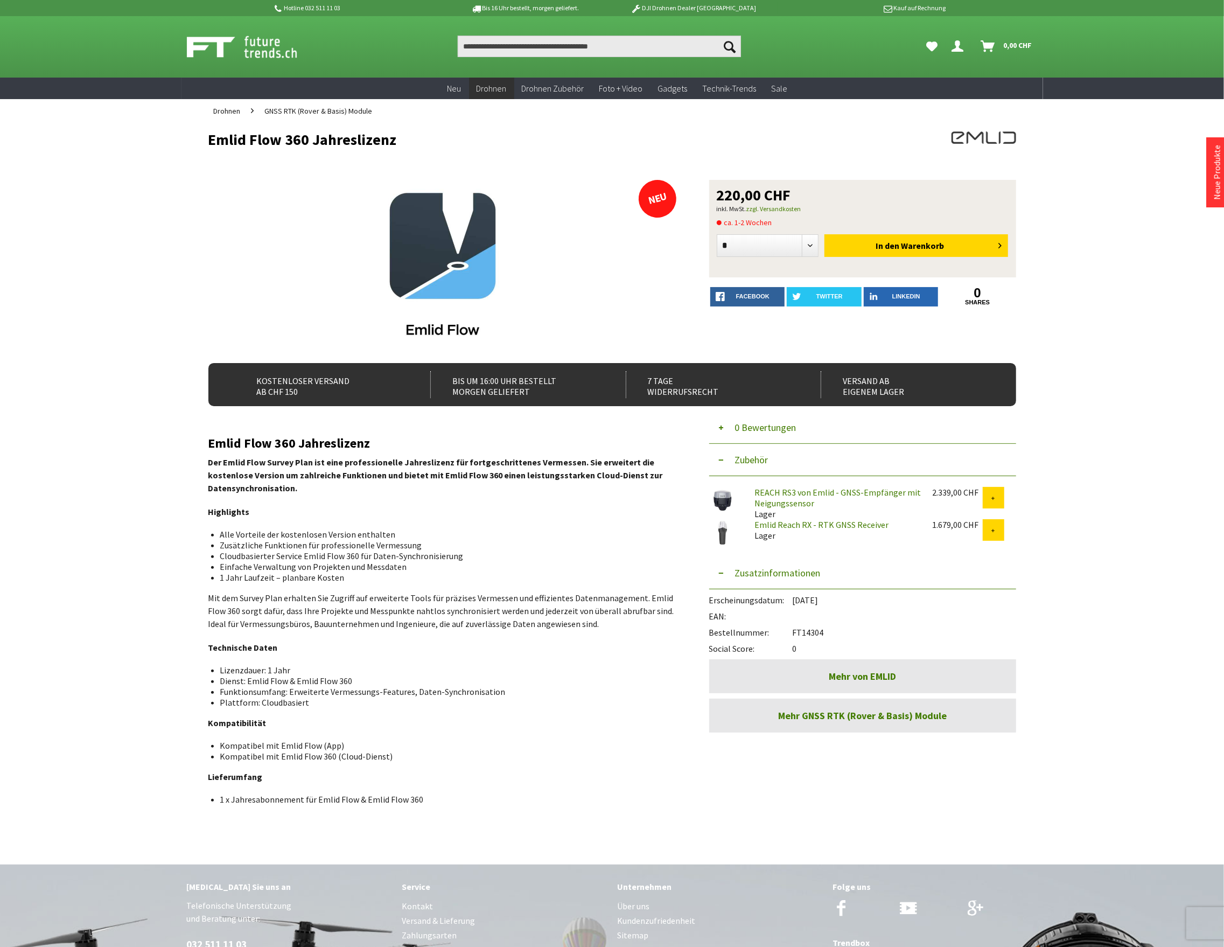
drag, startPoint x: 827, startPoint y: 629, endPoint x: 793, endPoint y: 636, distance: 35.2
click at [793, 636] on div "Bestellnummer: FT14304" at bounding box center [862, 629] width 307 height 16
copy div "FT14304"
drag, startPoint x: 409, startPoint y: 142, endPoint x: 201, endPoint y: 143, distance: 207.9
click at [201, 143] on div "Menü schließen Kategorien Neu Drohnen DJI Consumer Drohnen DJI Enterprise Drohn…" at bounding box center [612, 481] width 862 height 717
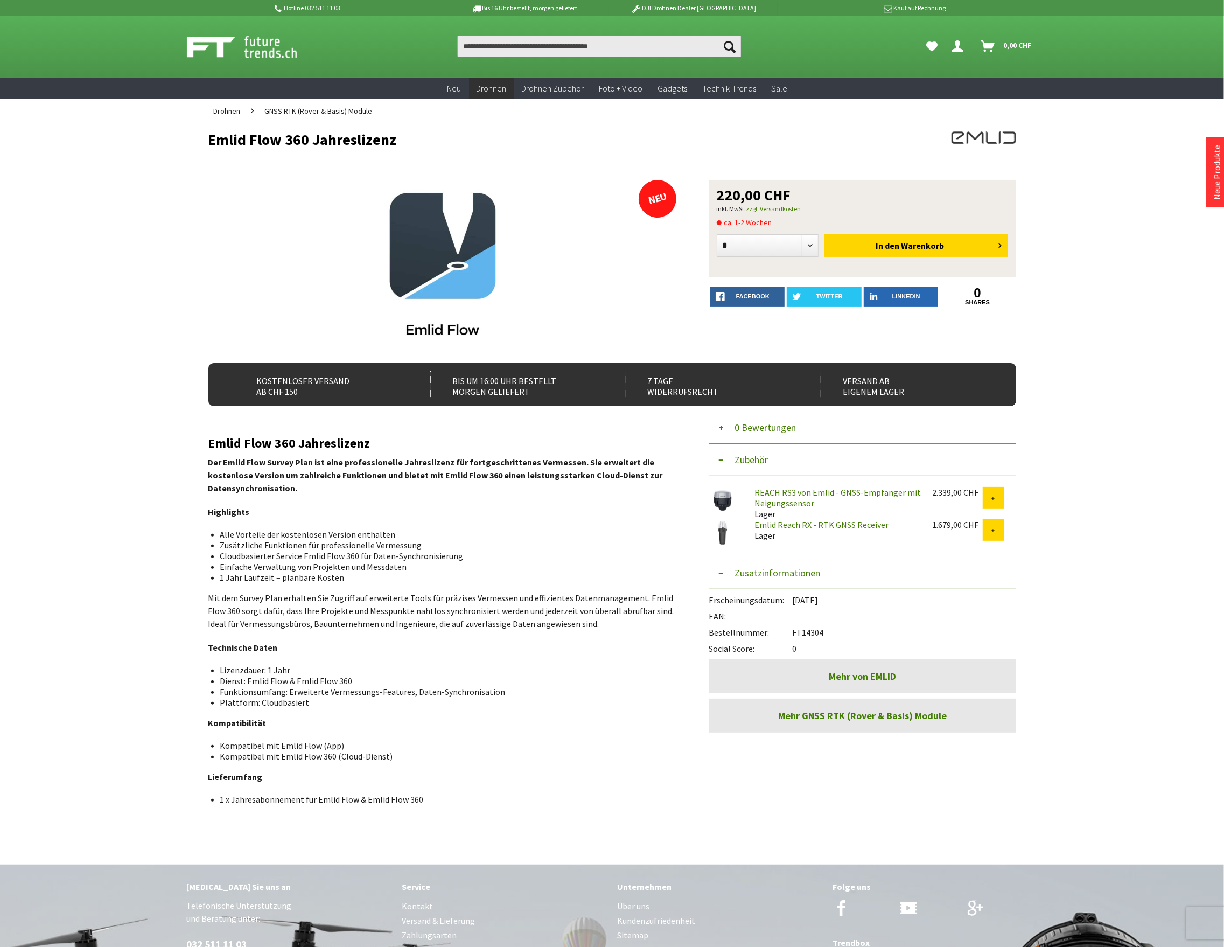
copy h1 "Emlid Flow 360 Jahreslizenz"
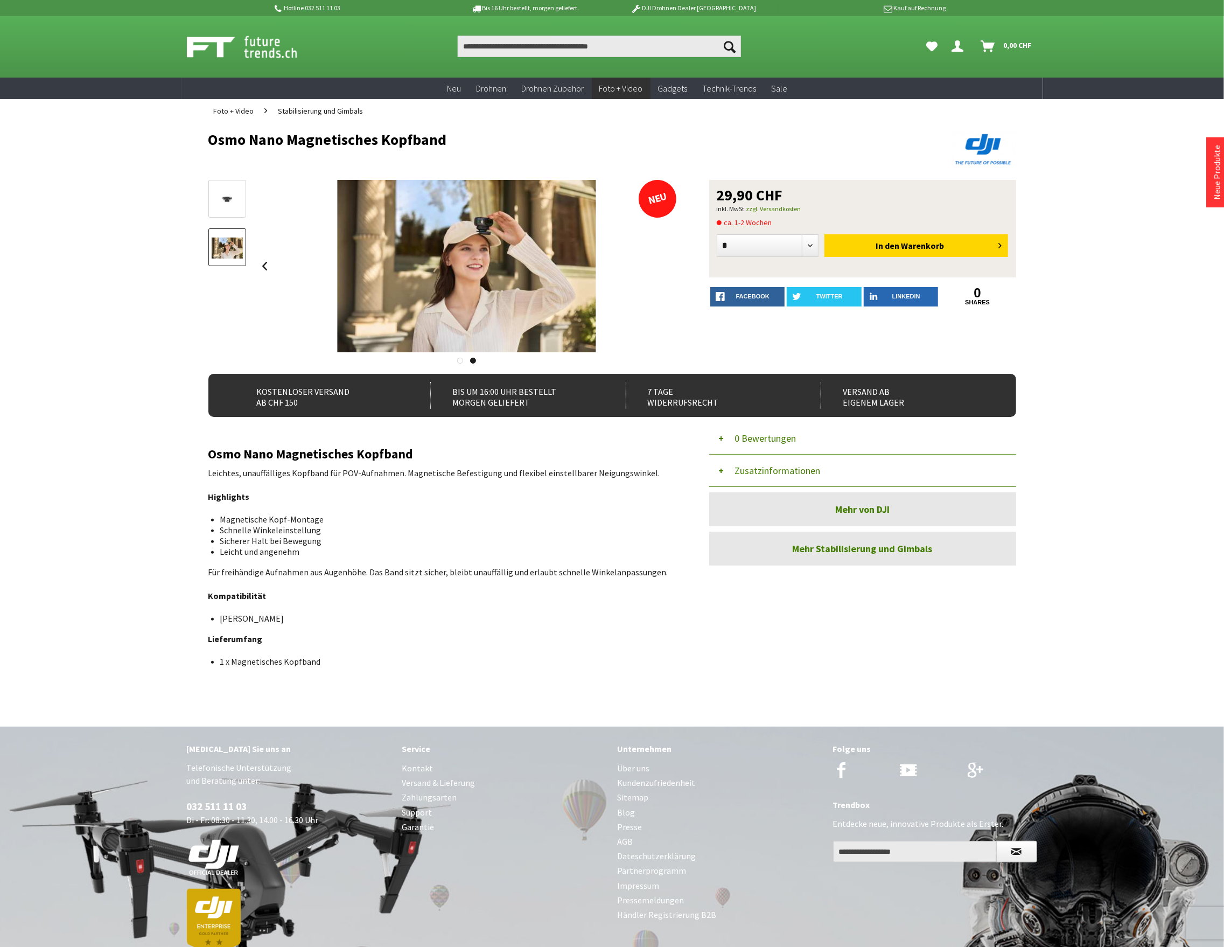
click at [524, 61] on div "Suchen Suchen Hi, Serdar Dein Konto Menü schließen Hi, Serdar Übersicht Persönl…" at bounding box center [612, 46] width 862 height 61
click at [520, 44] on input "Produkt, Marke, Kategorie, EAN, Artikelnummer…" at bounding box center [599, 47] width 283 height 22
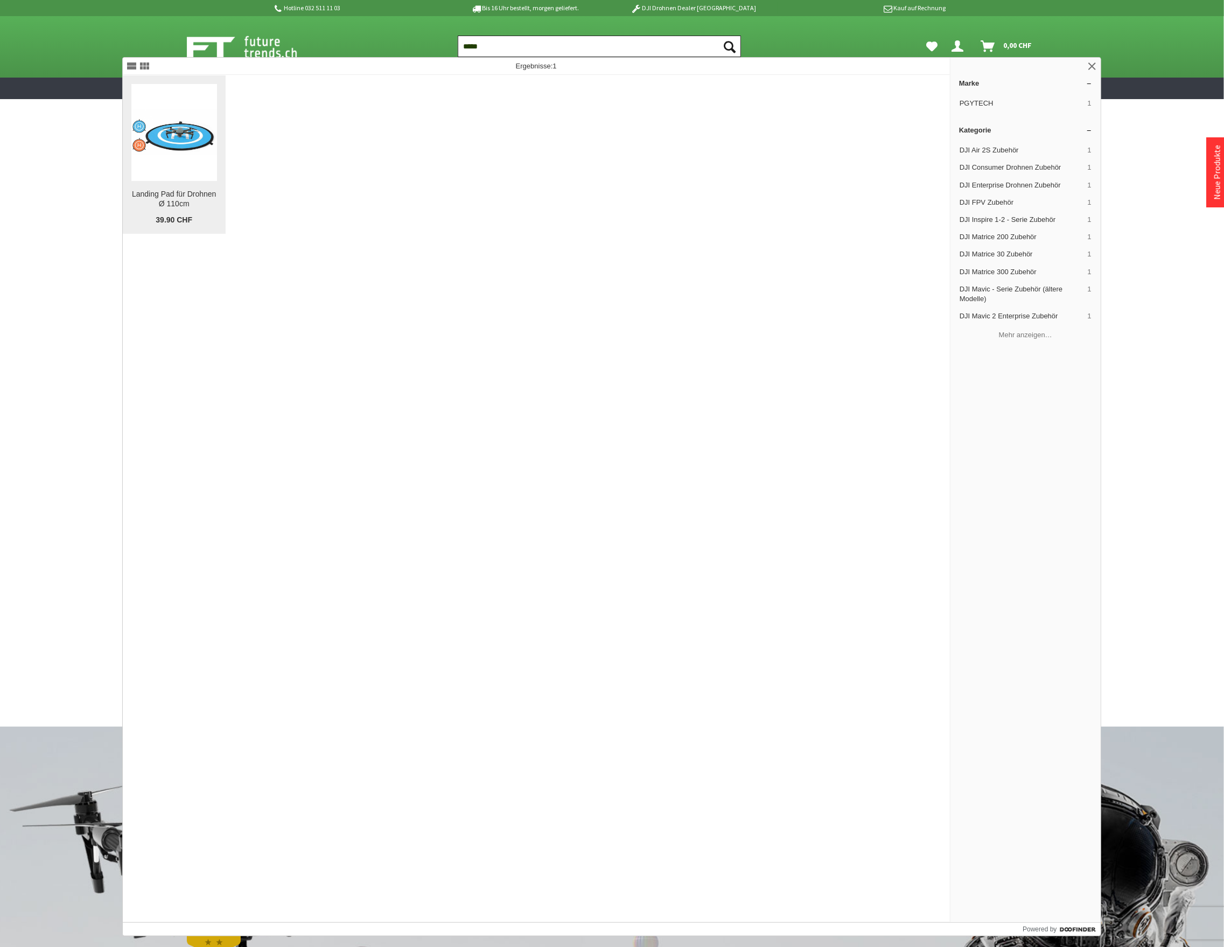
type input "*****"
click at [176, 150] on img at bounding box center [174, 132] width 86 height 45
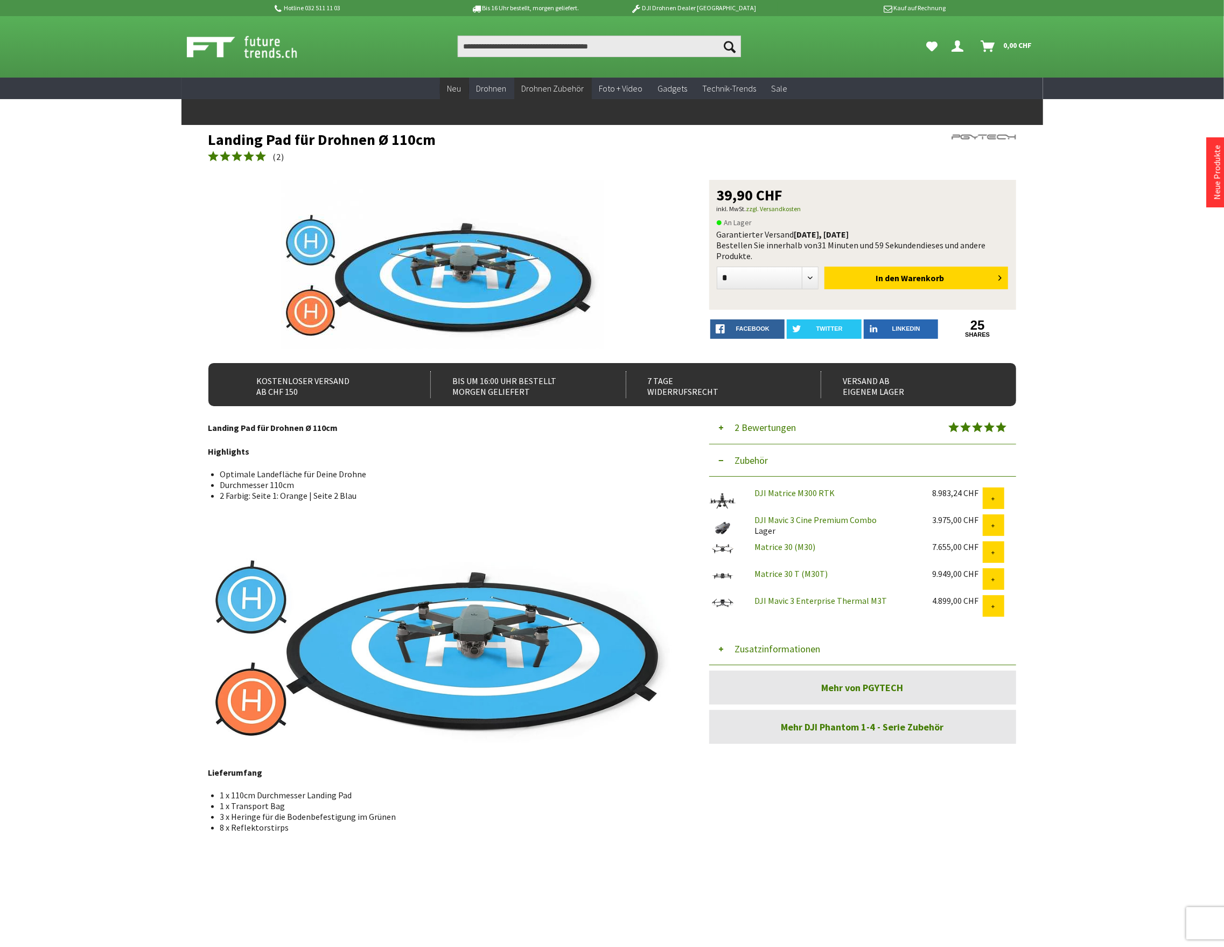
click at [460, 86] on span "Neu" at bounding box center [454, 88] width 14 height 11
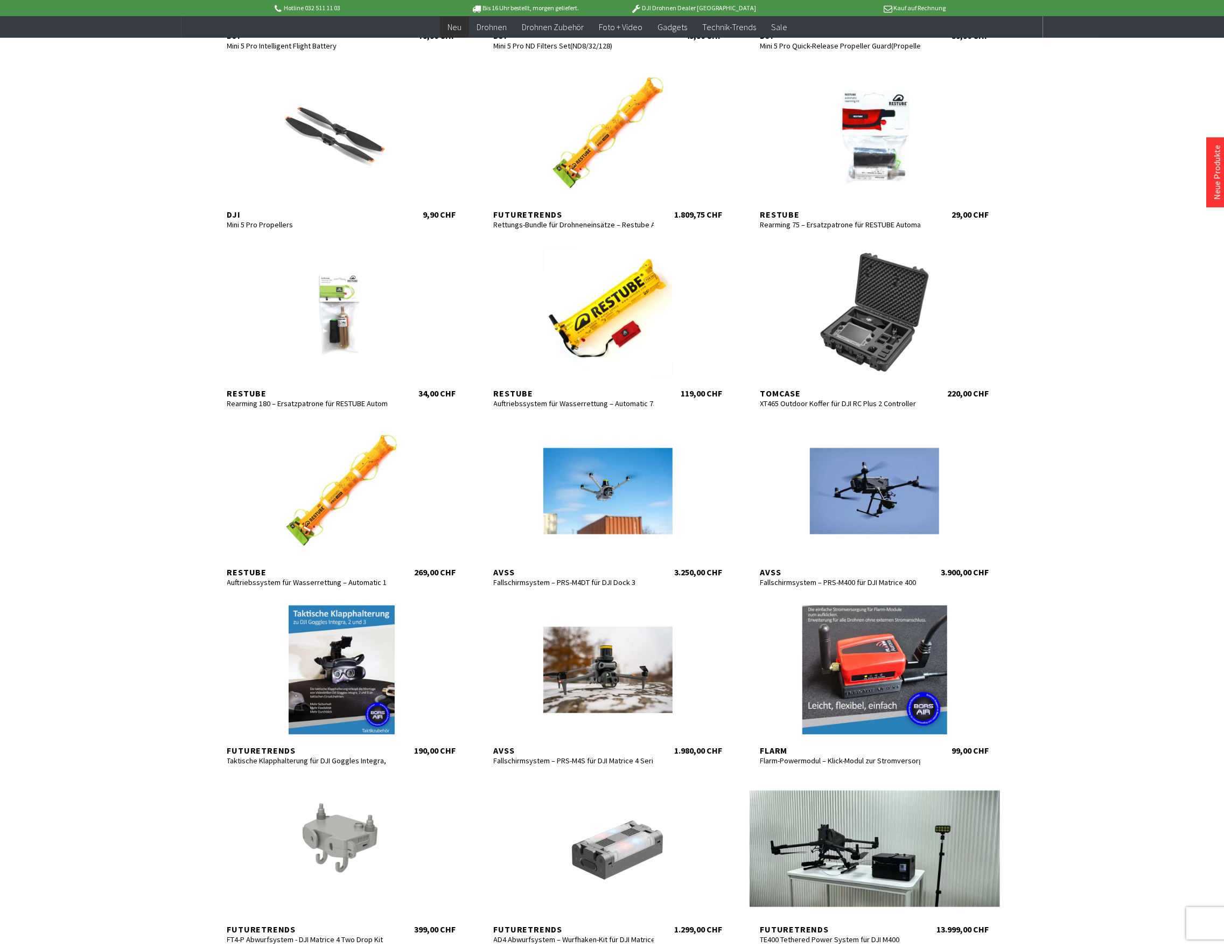
scroll to position [1364, 0]
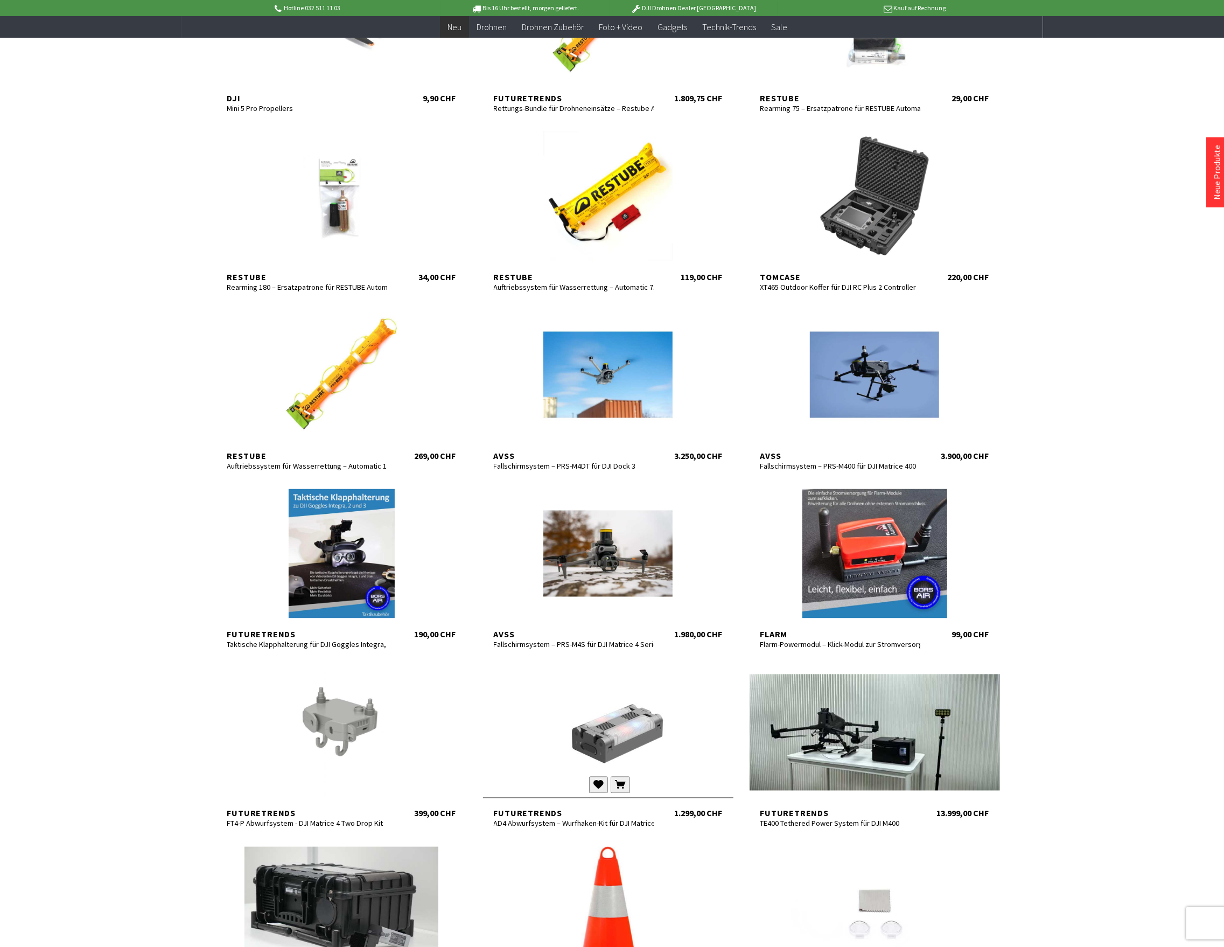
click at [616, 713] on div at bounding box center [608, 732] width 250 height 129
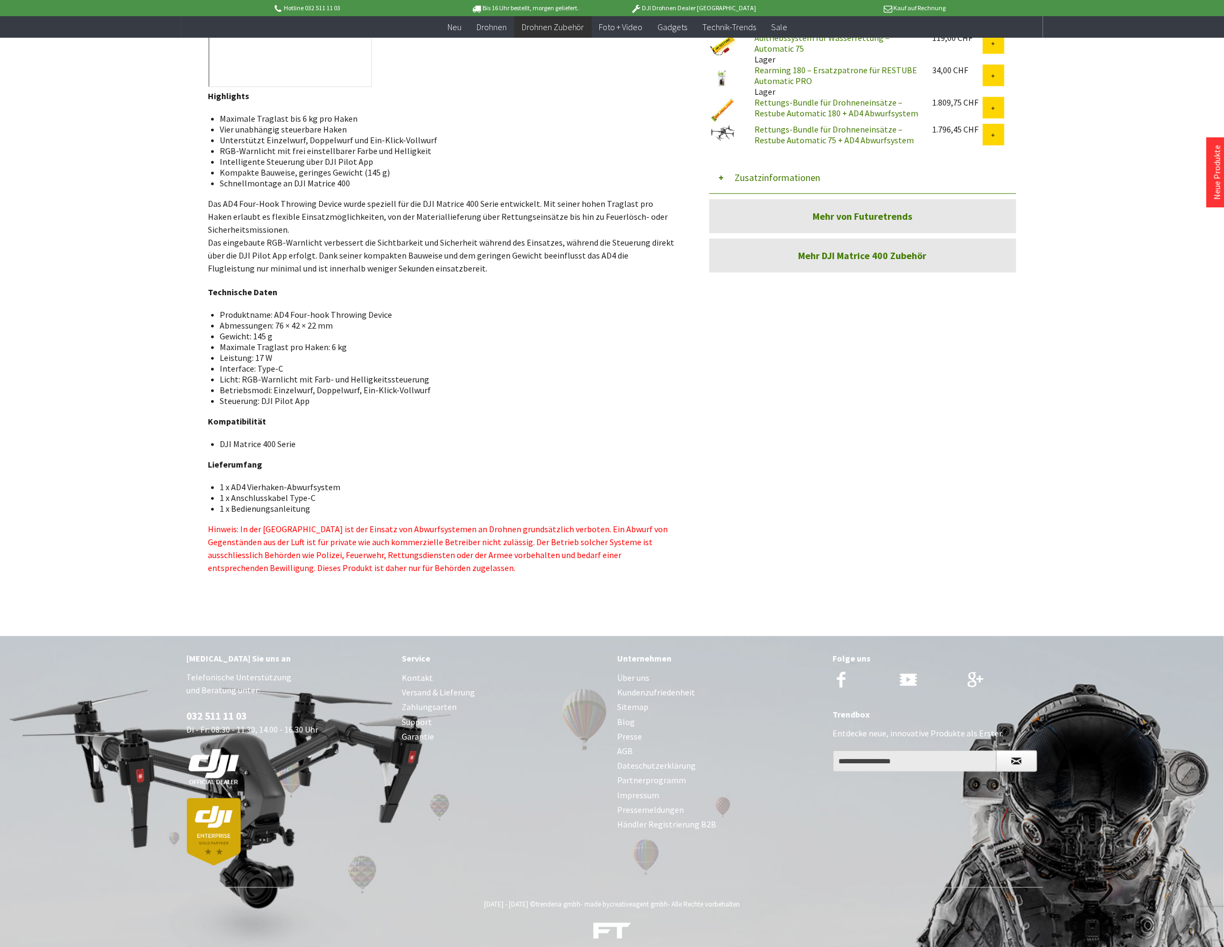
scroll to position [513, 0]
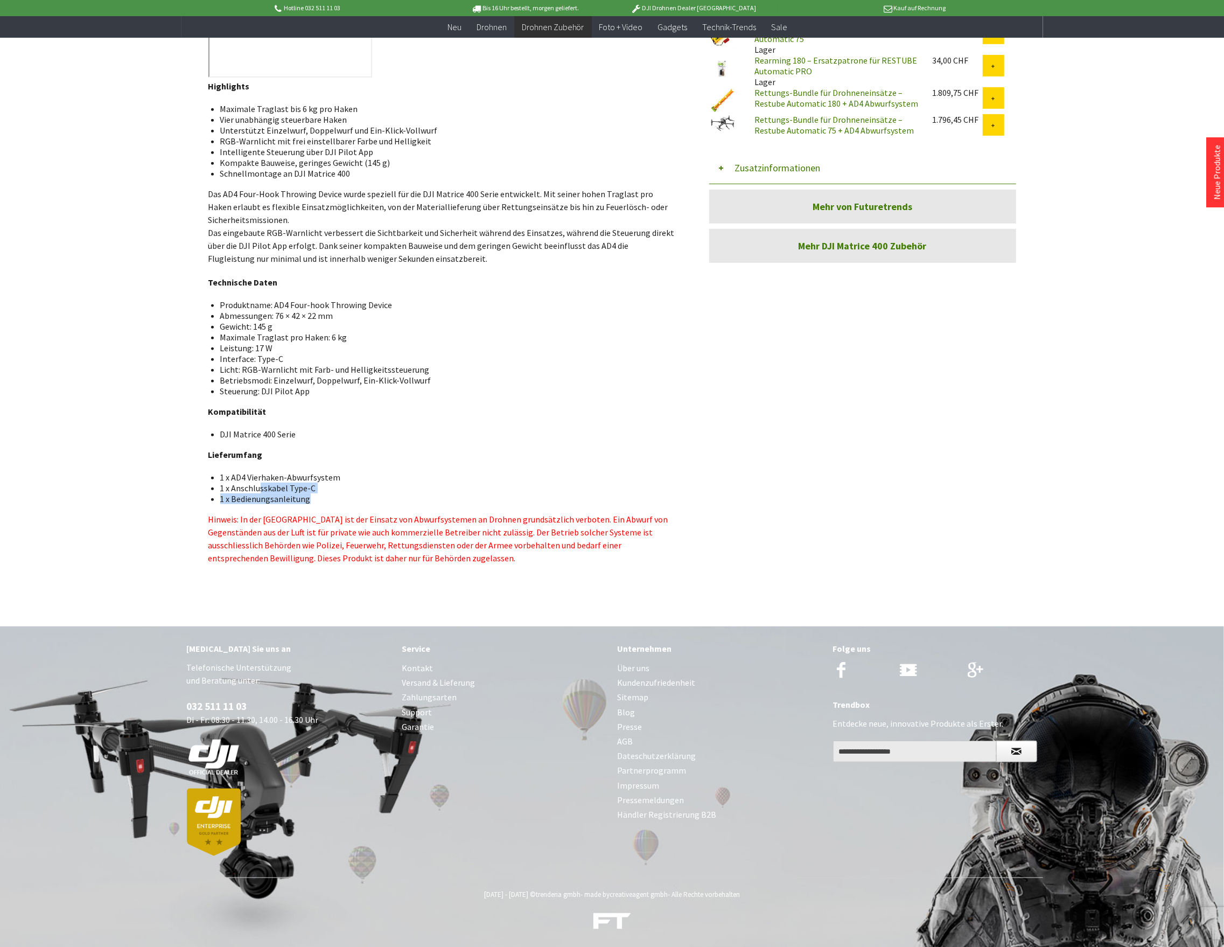
drag, startPoint x: 259, startPoint y: 486, endPoint x: 319, endPoint y: 502, distance: 62.4
click at [319, 502] on ul "1 x AD4 Vierhaken-Abwurfsystem 1 x Anschlusskabel Type-C 1 x Bedienungsanleitung" at bounding box center [442, 488] width 451 height 32
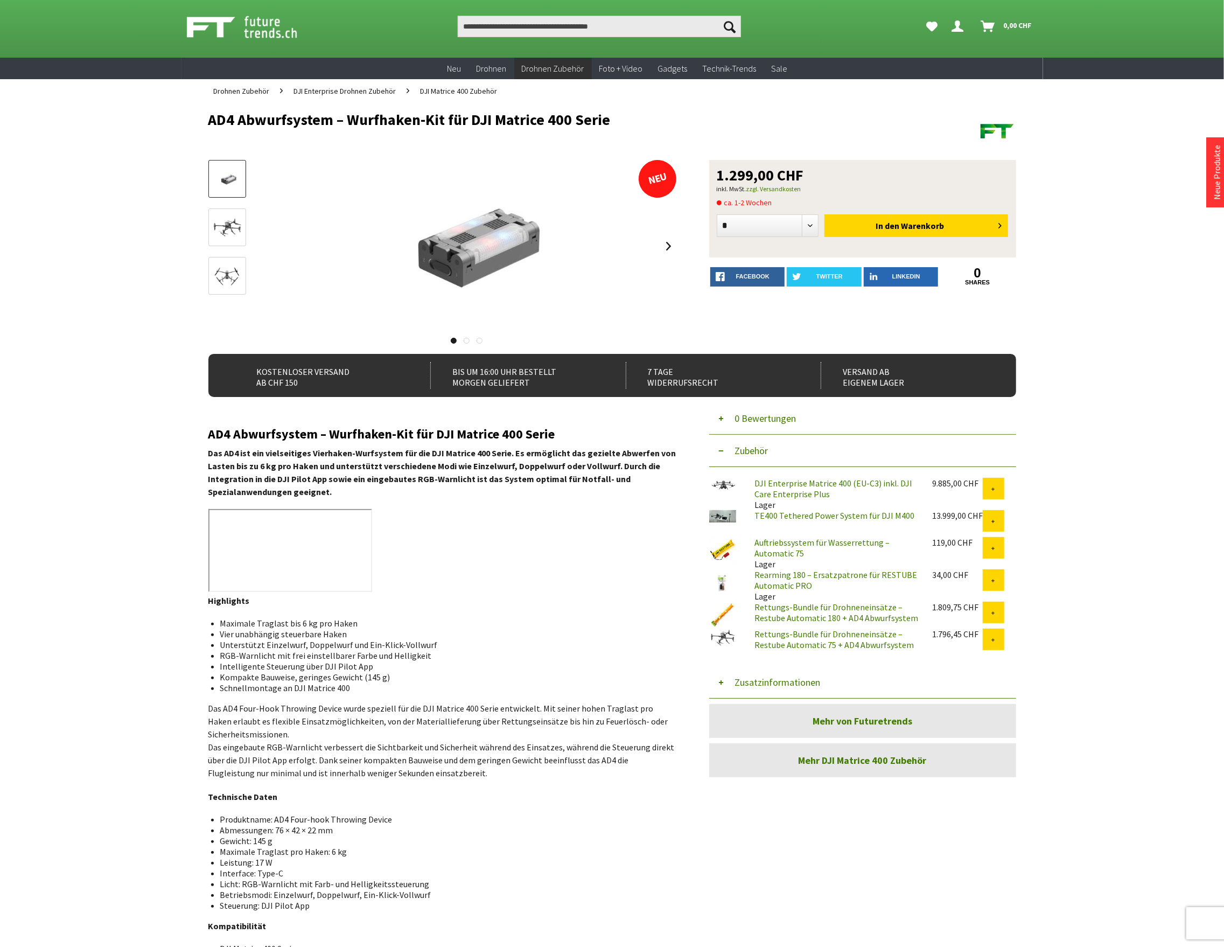
scroll to position [0, 0]
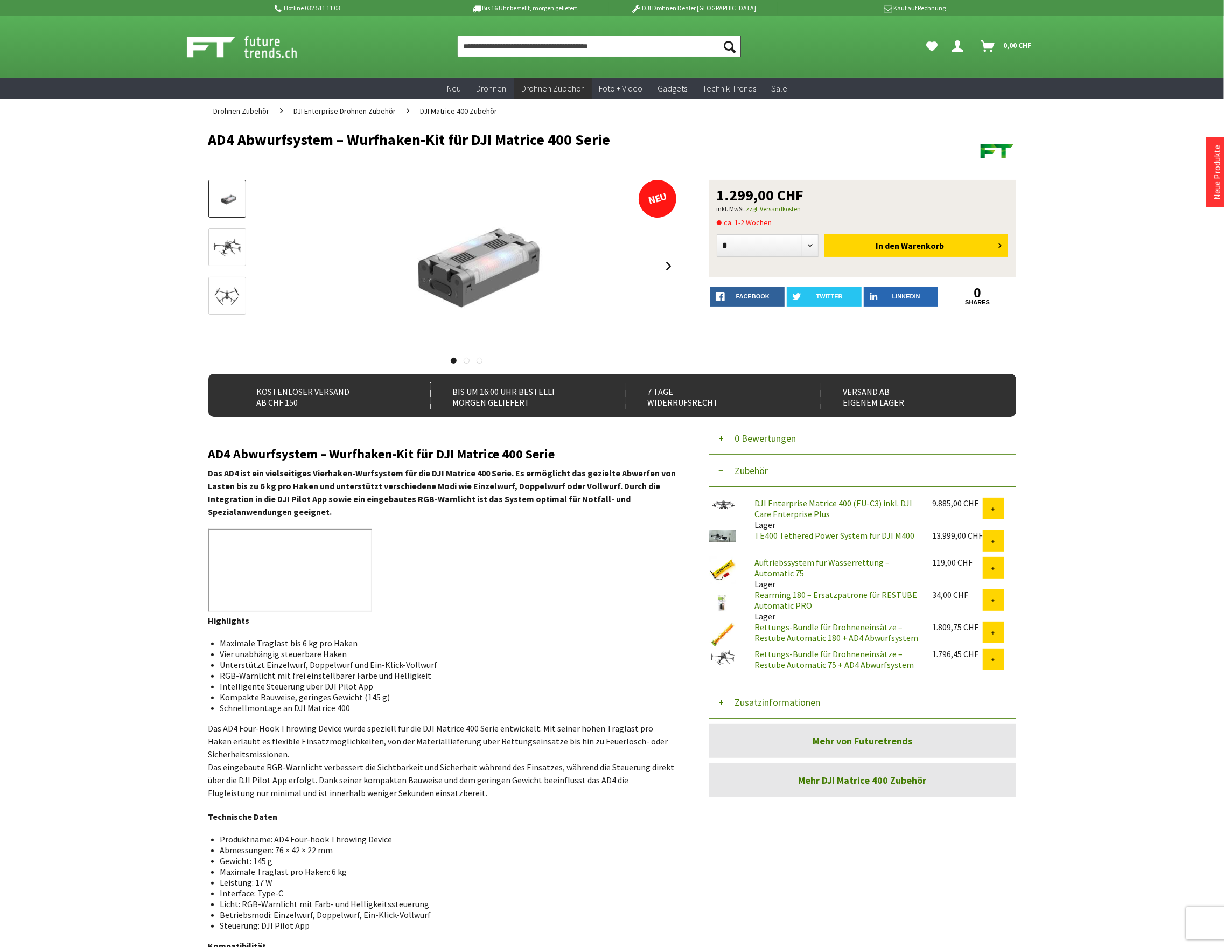
click at [495, 54] on input "Produkt, Marke, Kategorie, EAN, Artikelnummer…" at bounding box center [599, 47] width 283 height 22
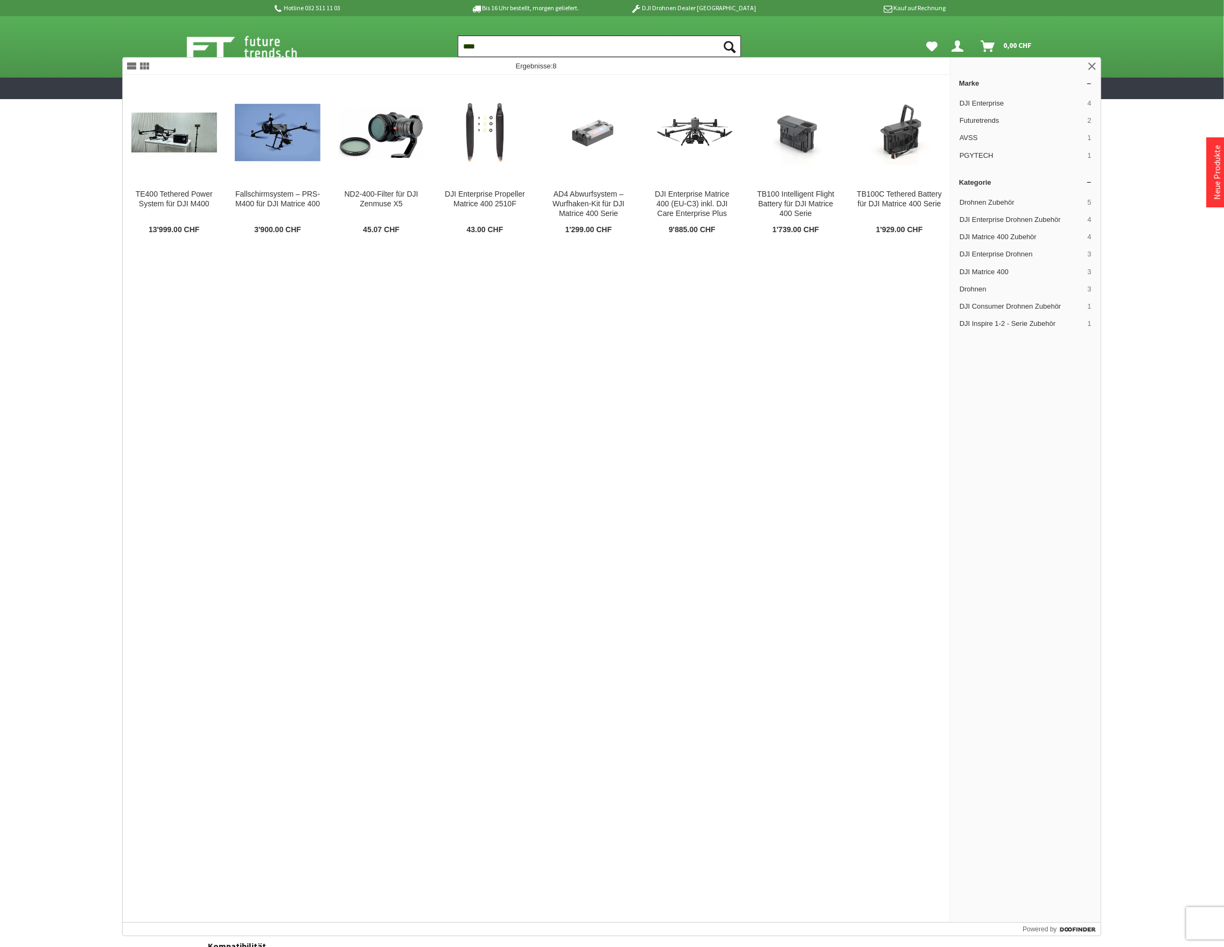
click at [468, 47] on input "****" at bounding box center [599, 47] width 283 height 22
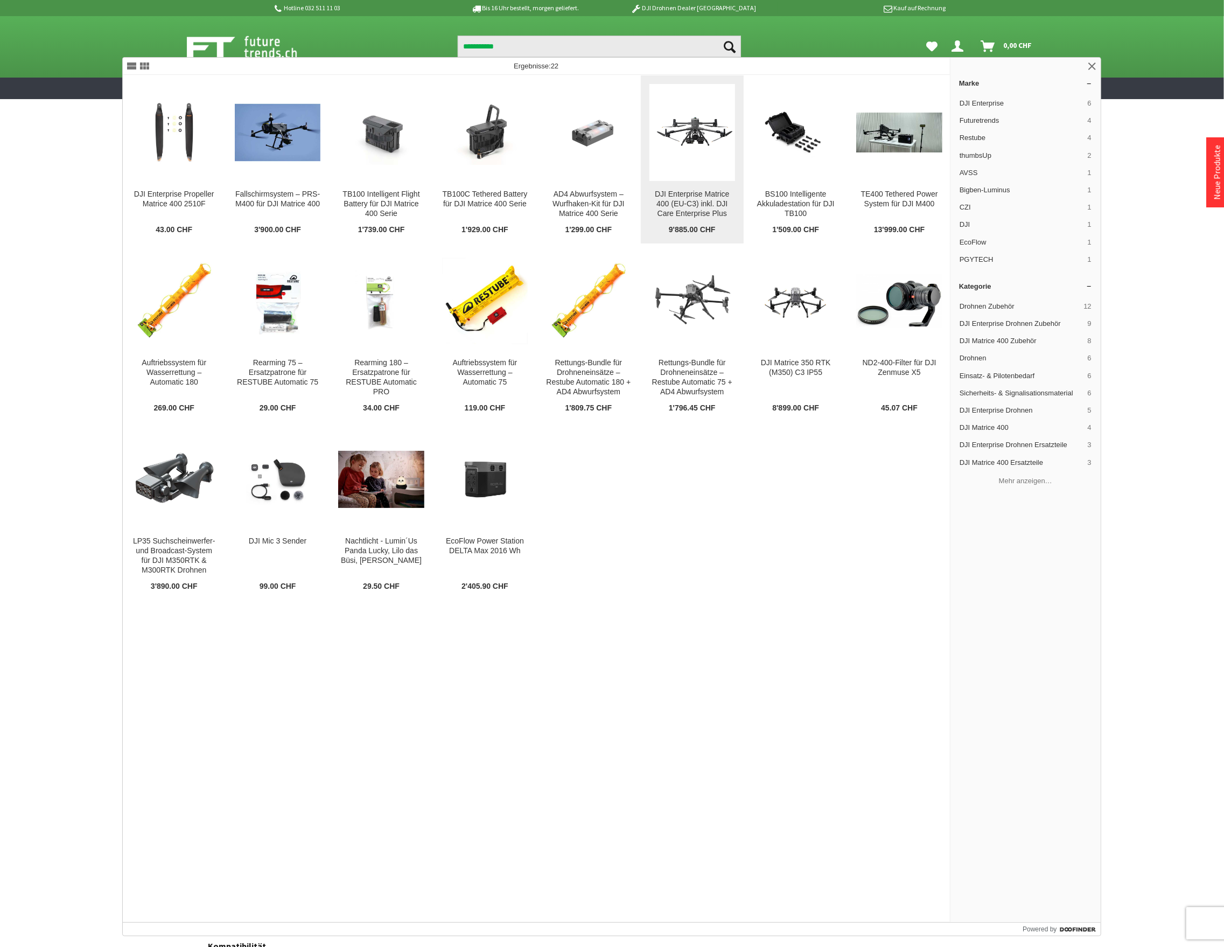
click at [715, 156] on img at bounding box center [692, 132] width 86 height 48
click at [529, 52] on input "**********" at bounding box center [599, 47] width 283 height 22
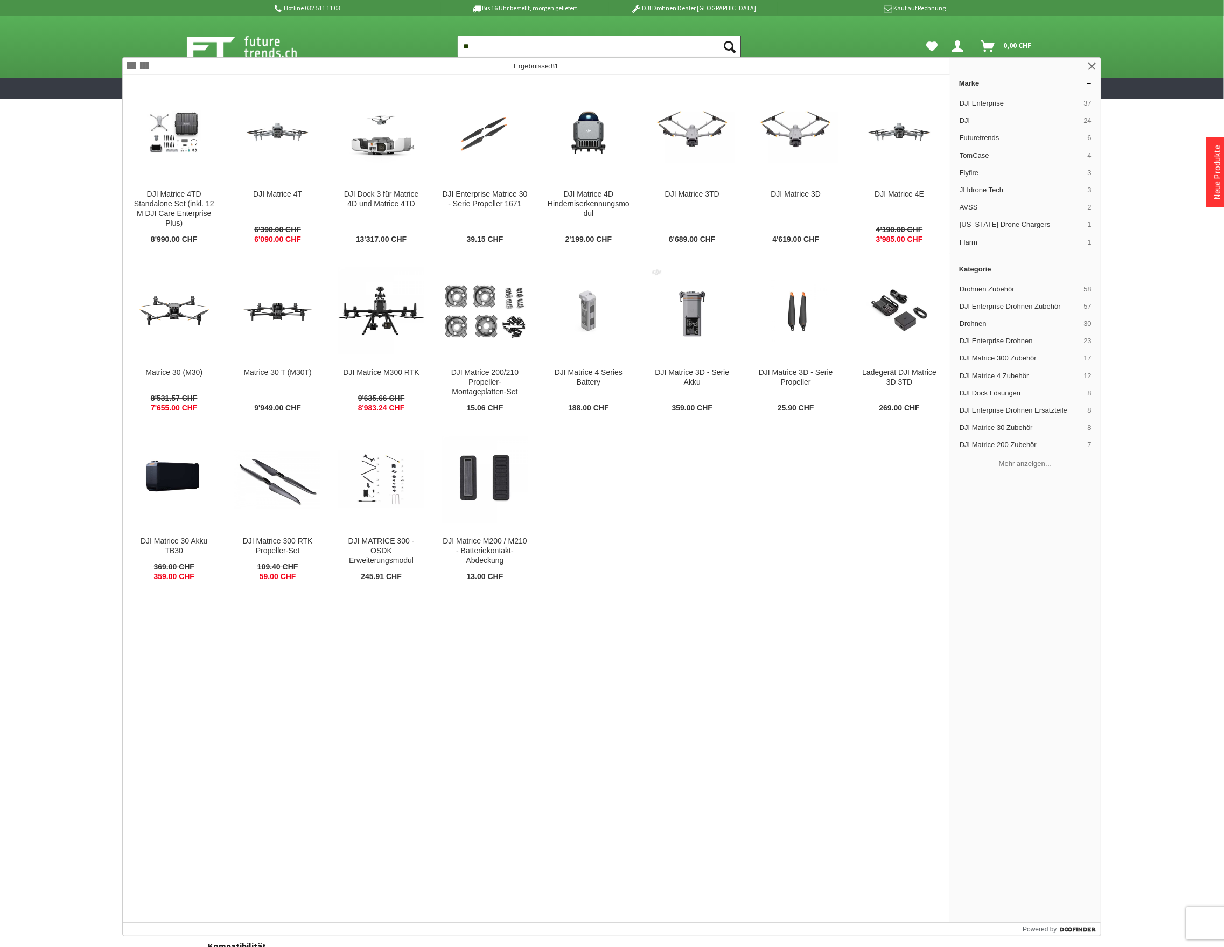
type input "*"
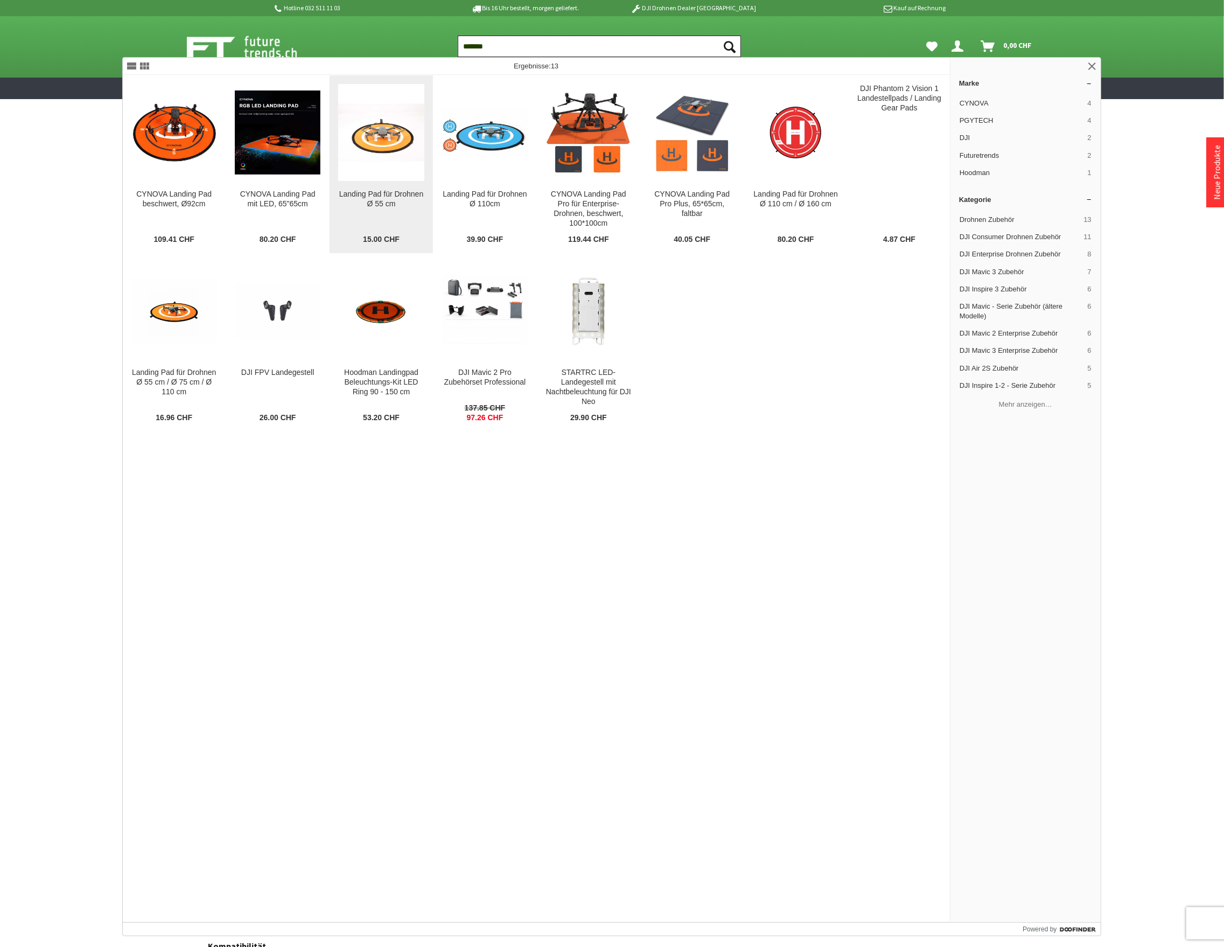
type input "*******"
click at [403, 151] on img at bounding box center [381, 132] width 86 height 86
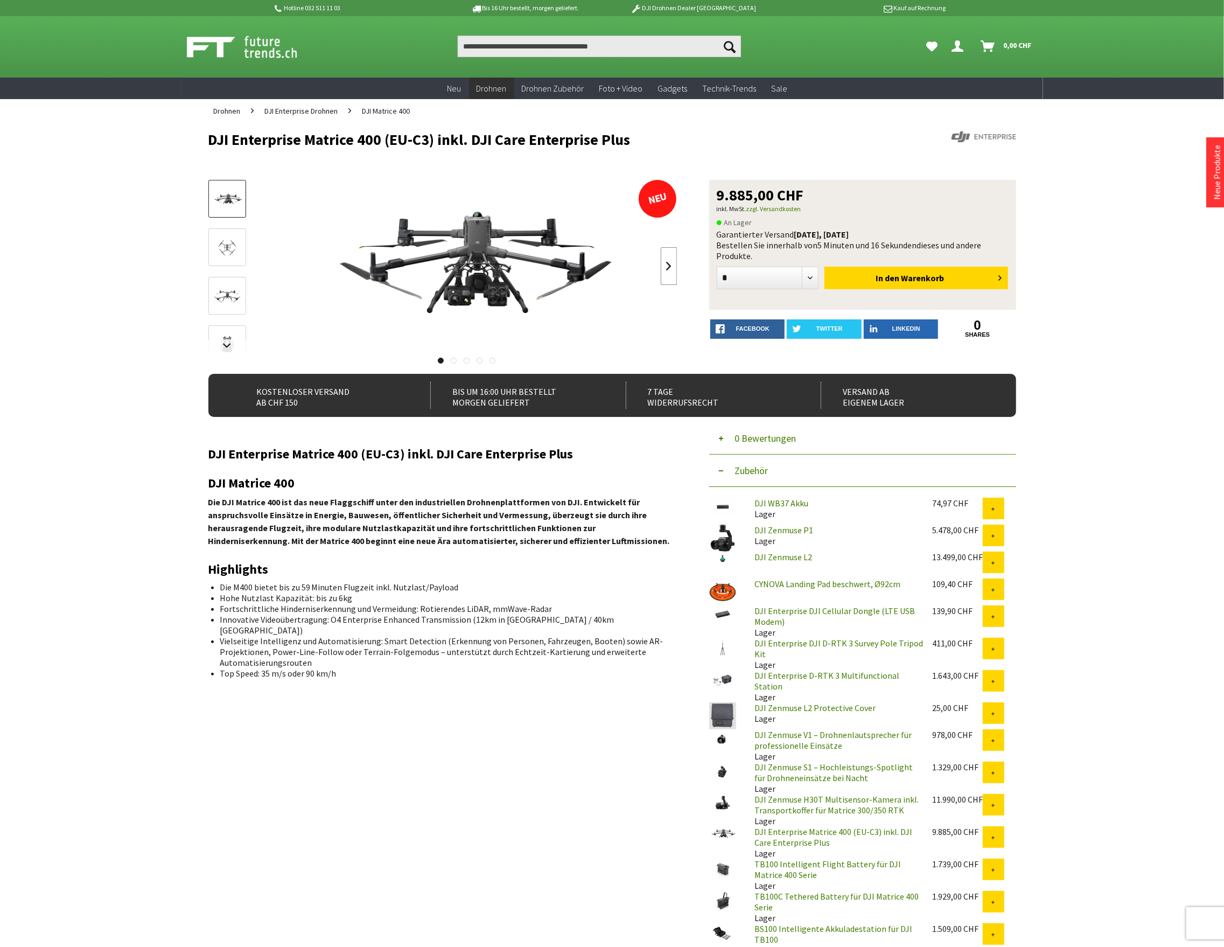
click at [662, 261] on link at bounding box center [669, 266] width 16 height 38
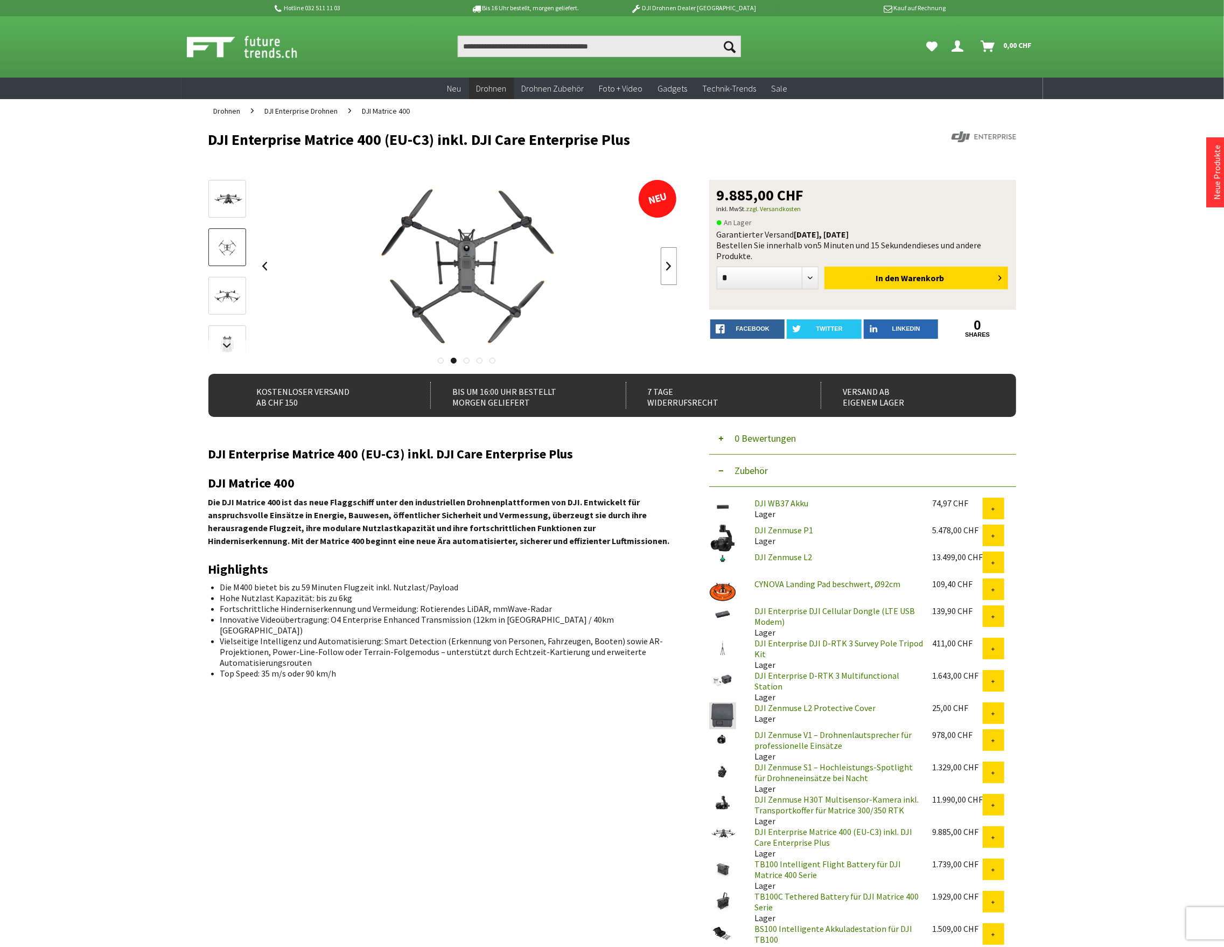
click at [662, 261] on link at bounding box center [669, 266] width 16 height 38
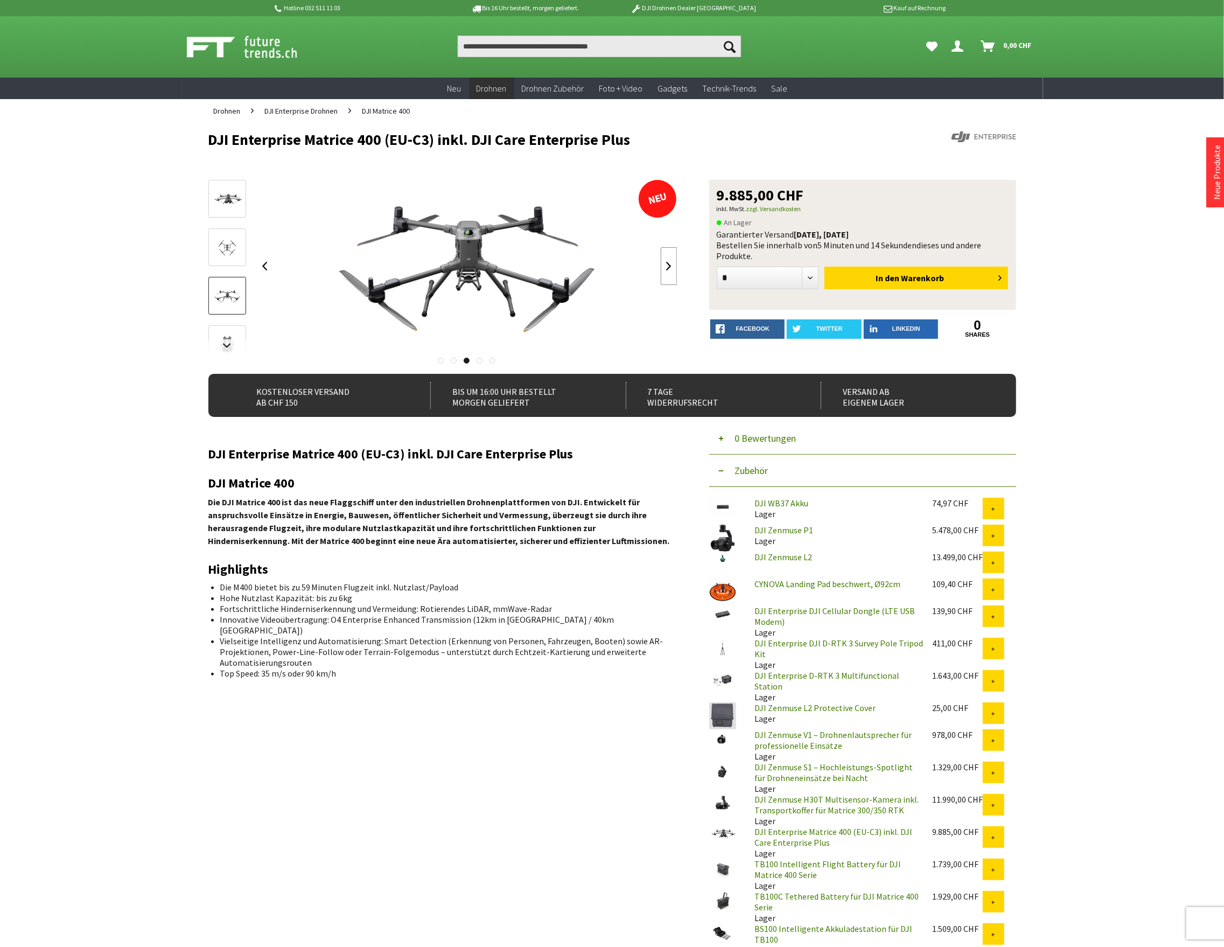
click at [662, 261] on link at bounding box center [669, 266] width 16 height 38
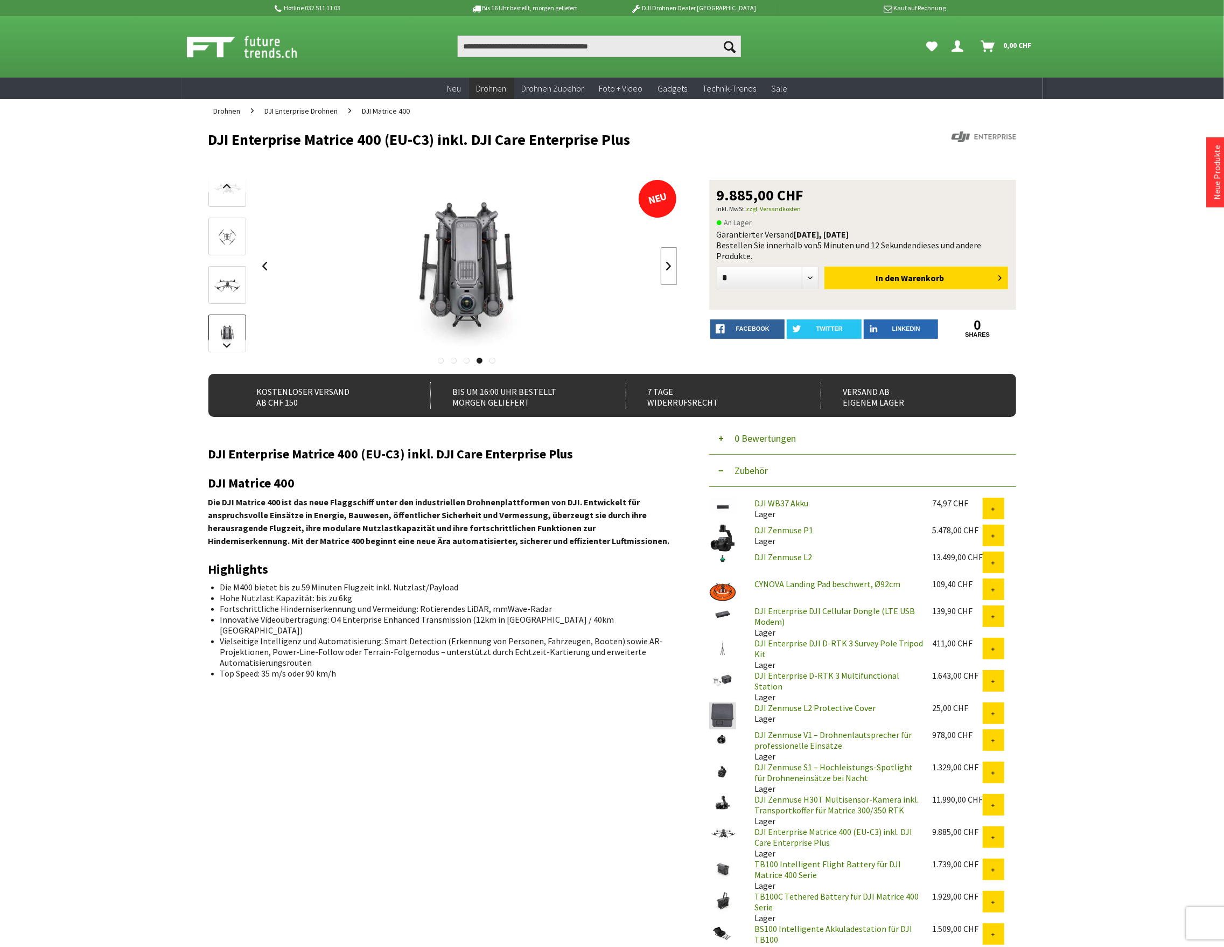
click at [662, 261] on link at bounding box center [669, 266] width 16 height 38
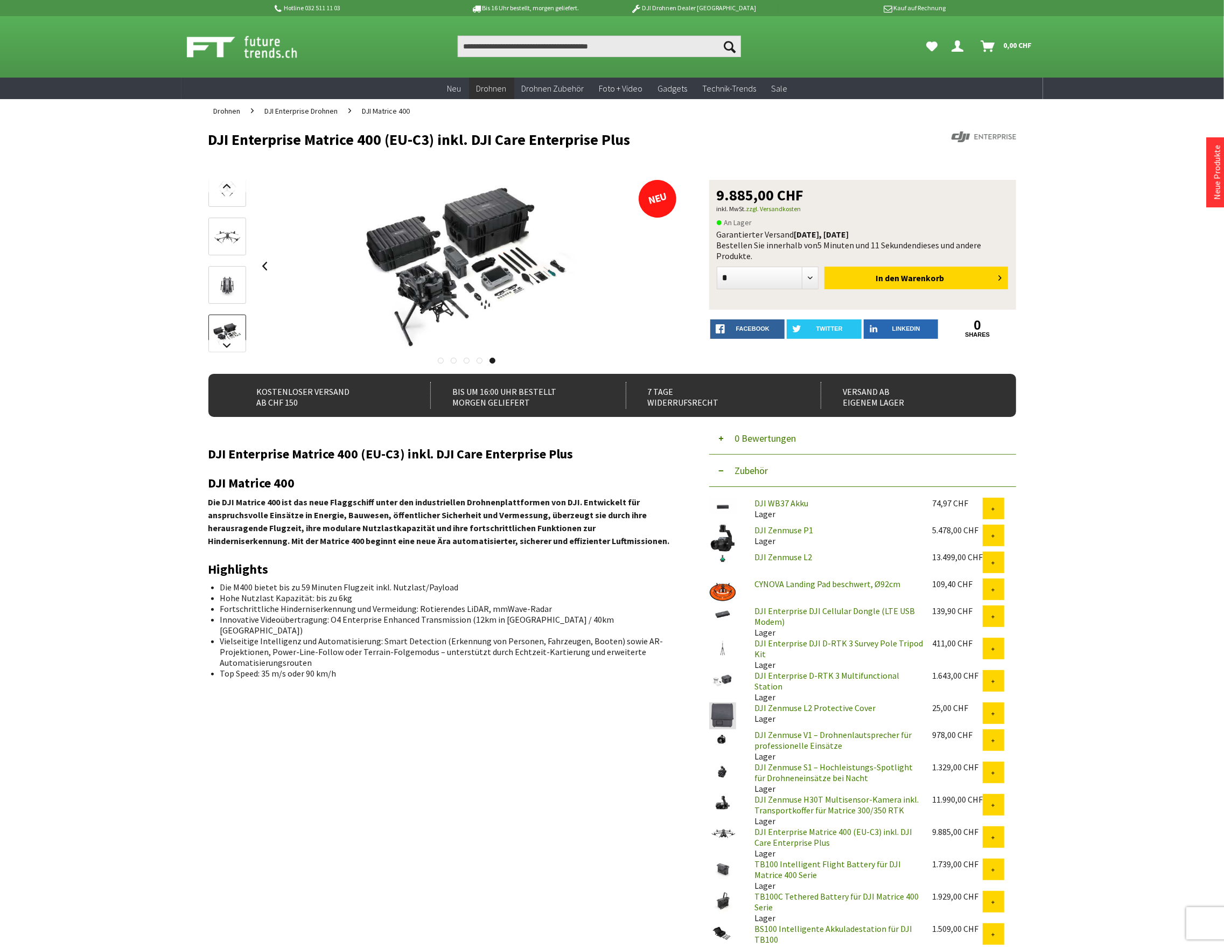
click at [662, 261] on div at bounding box center [467, 266] width 421 height 172
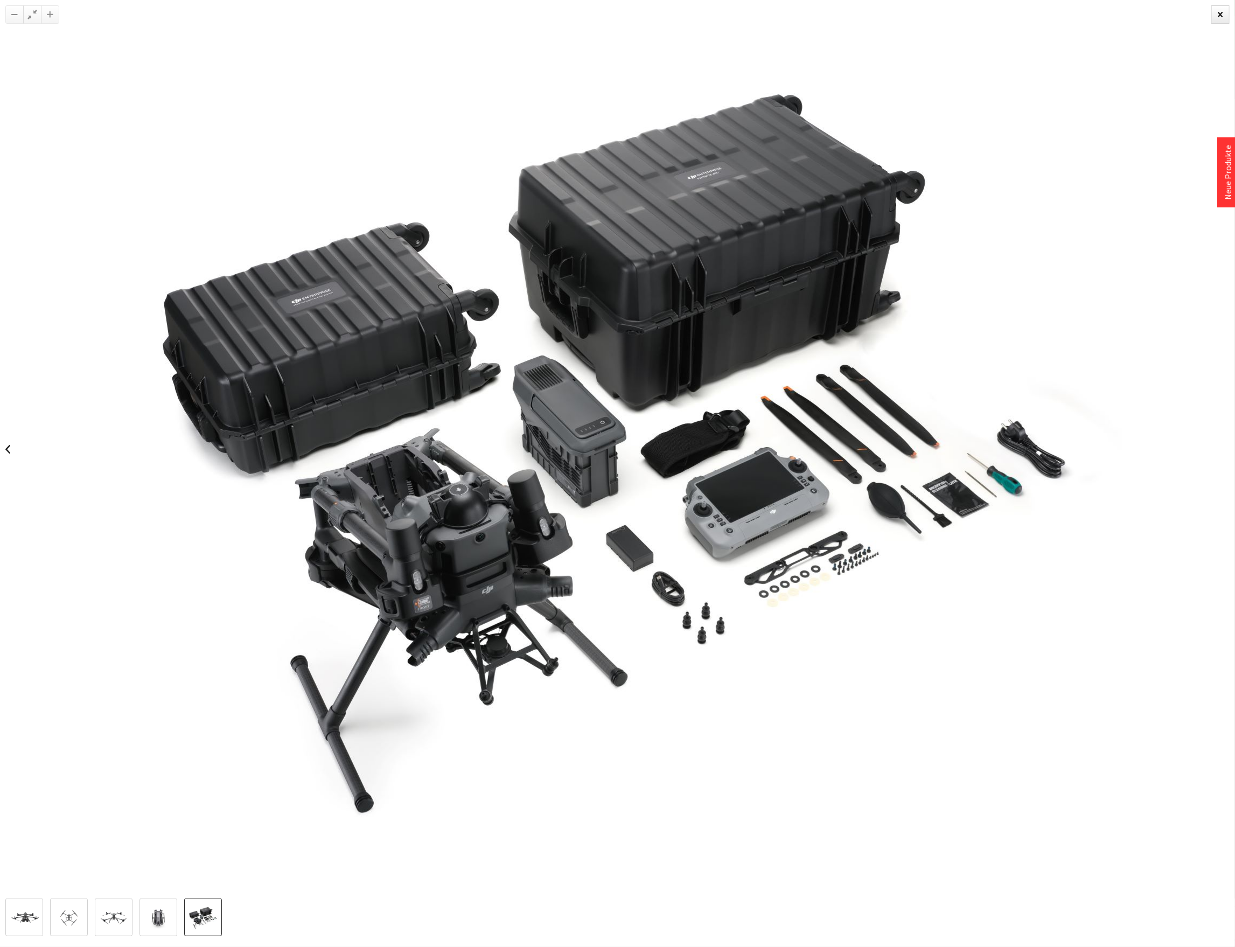
drag, startPoint x: 1147, startPoint y: 489, endPoint x: 128, endPoint y: 494, distance: 1019.3
click at [1094, 474] on div at bounding box center [617, 449] width 1235 height 898
click at [9, 444] on link at bounding box center [8, 449] width 16 height 38
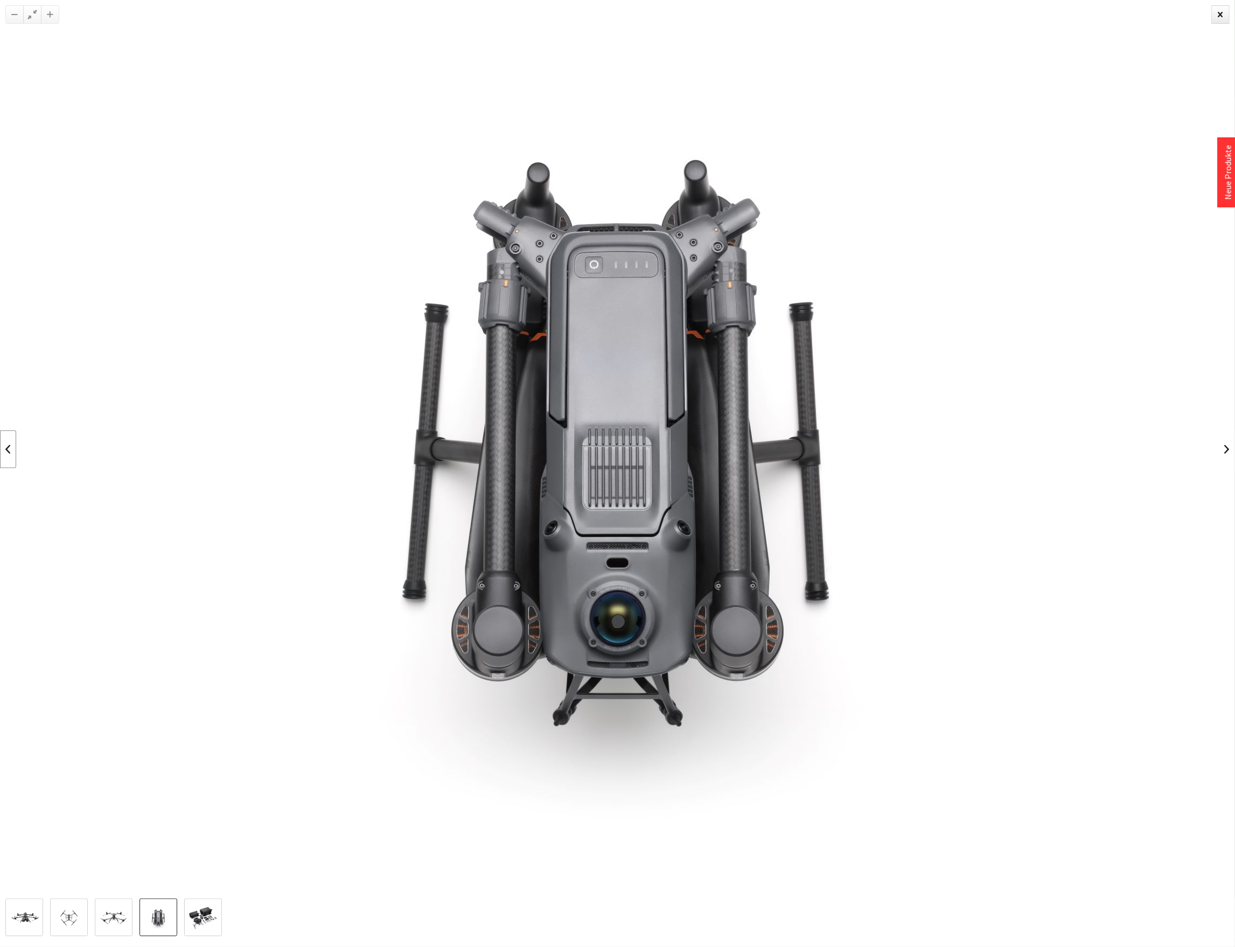
click at [9, 444] on link at bounding box center [8, 449] width 16 height 38
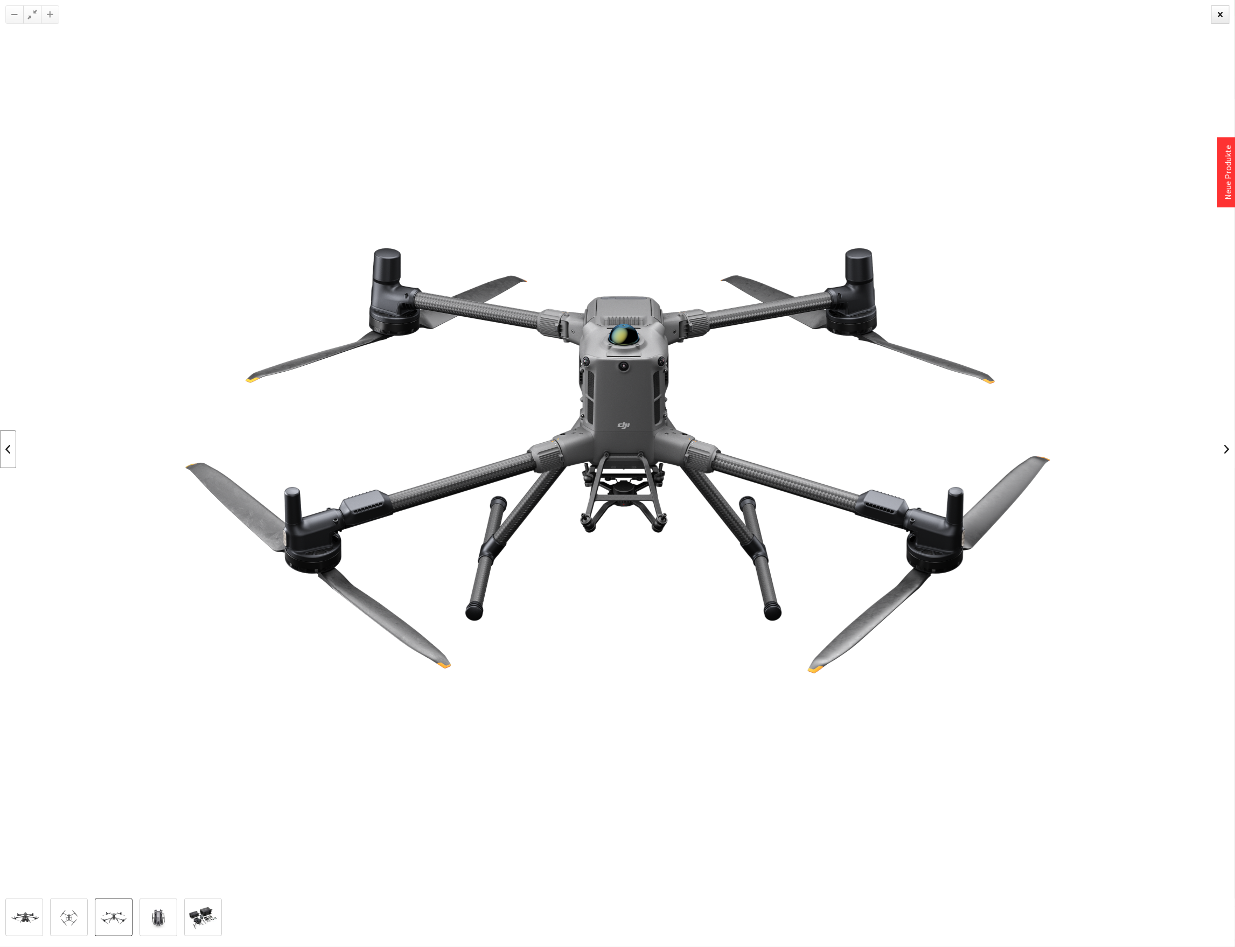
click at [9, 444] on link at bounding box center [8, 449] width 16 height 38
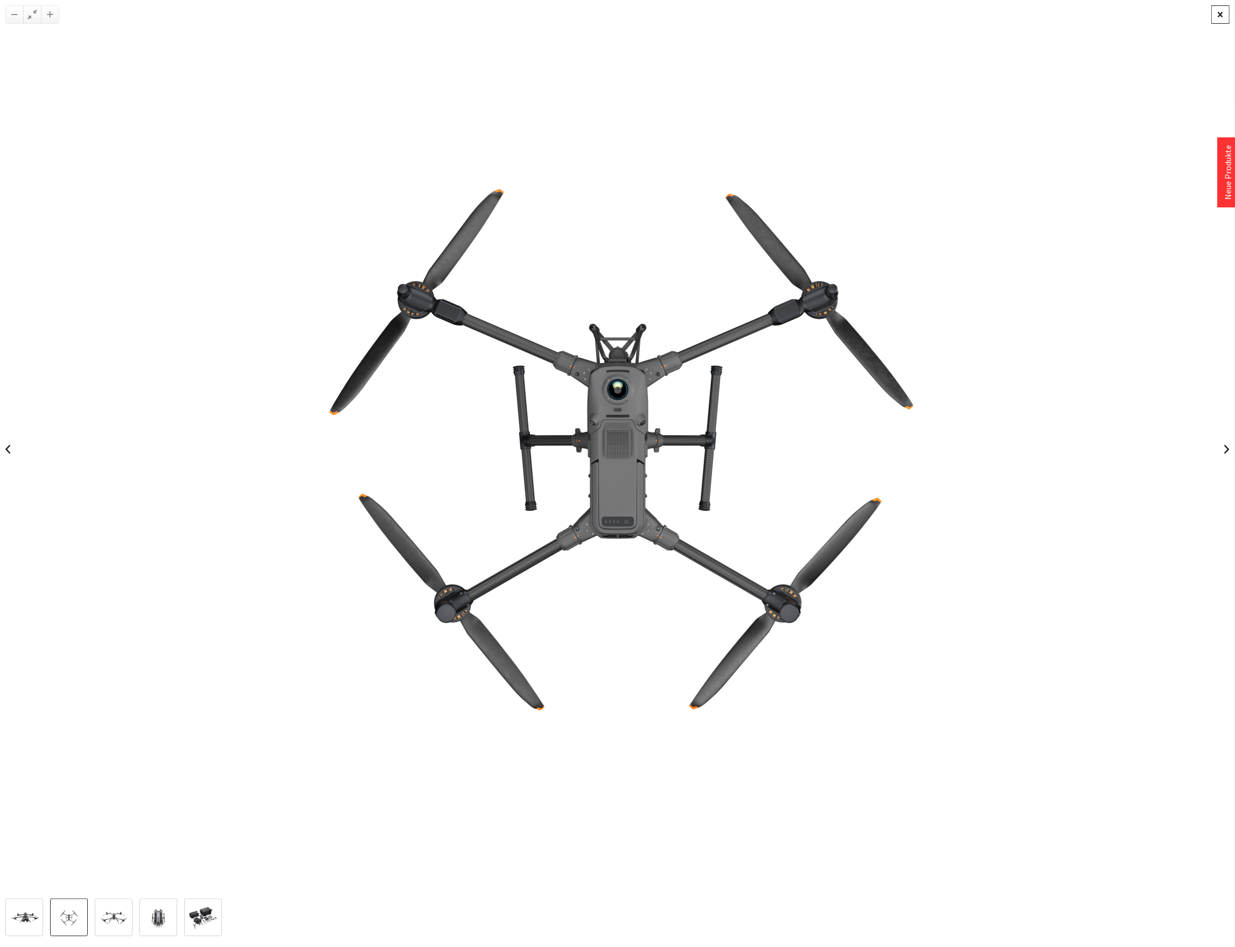
click at [1218, 15] on div at bounding box center [1220, 14] width 18 height 18
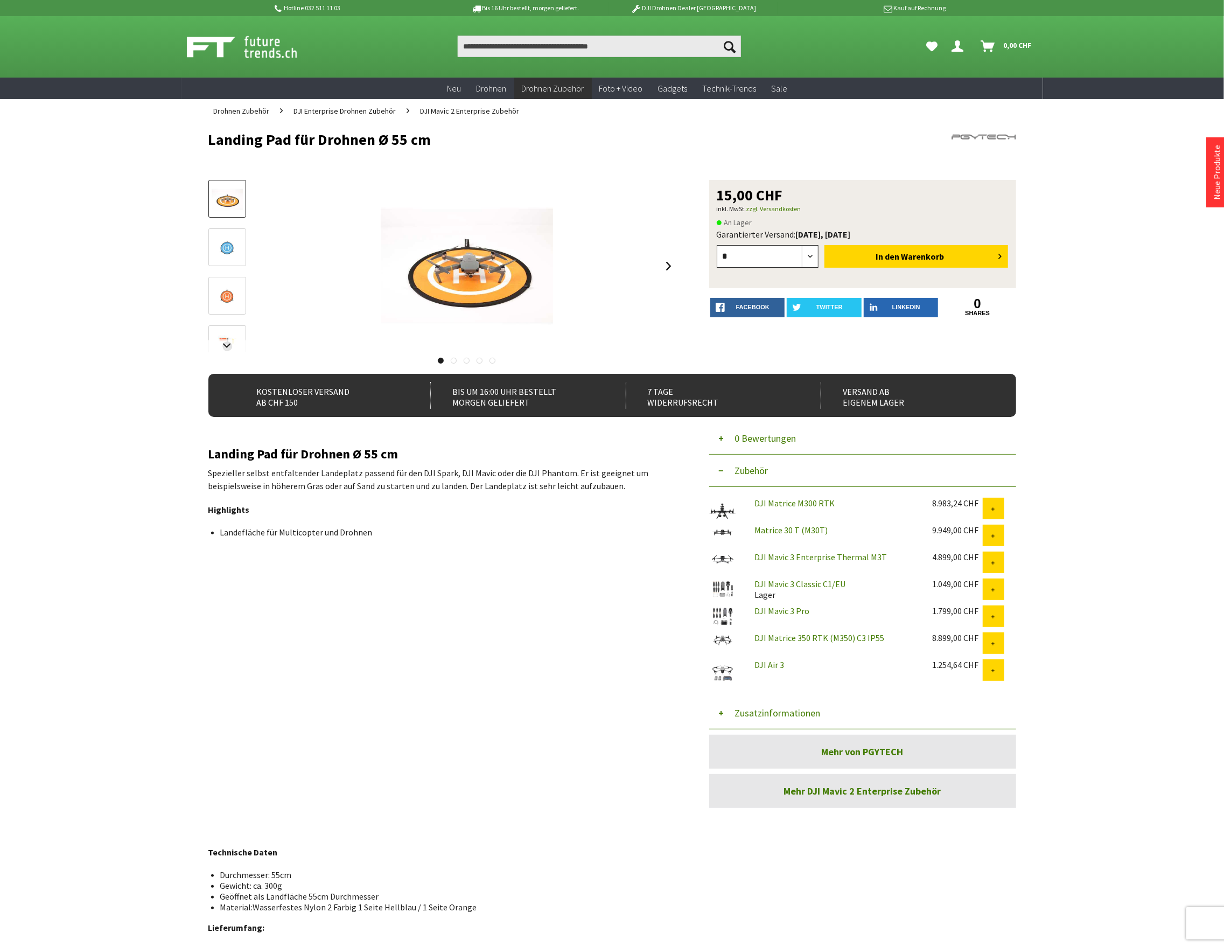
click at [811, 251] on select "* * * * * * * * * ** ** ** ** ** ** ** ** ** ** **" at bounding box center [768, 256] width 102 height 23
select select "**"
click at [717, 245] on select "* * * * * * * * * ** ** ** ** ** ** ** ** ** ** **" at bounding box center [768, 256] width 102 height 23
click at [874, 253] on button "In den Warenkorb" at bounding box center [916, 256] width 184 height 23
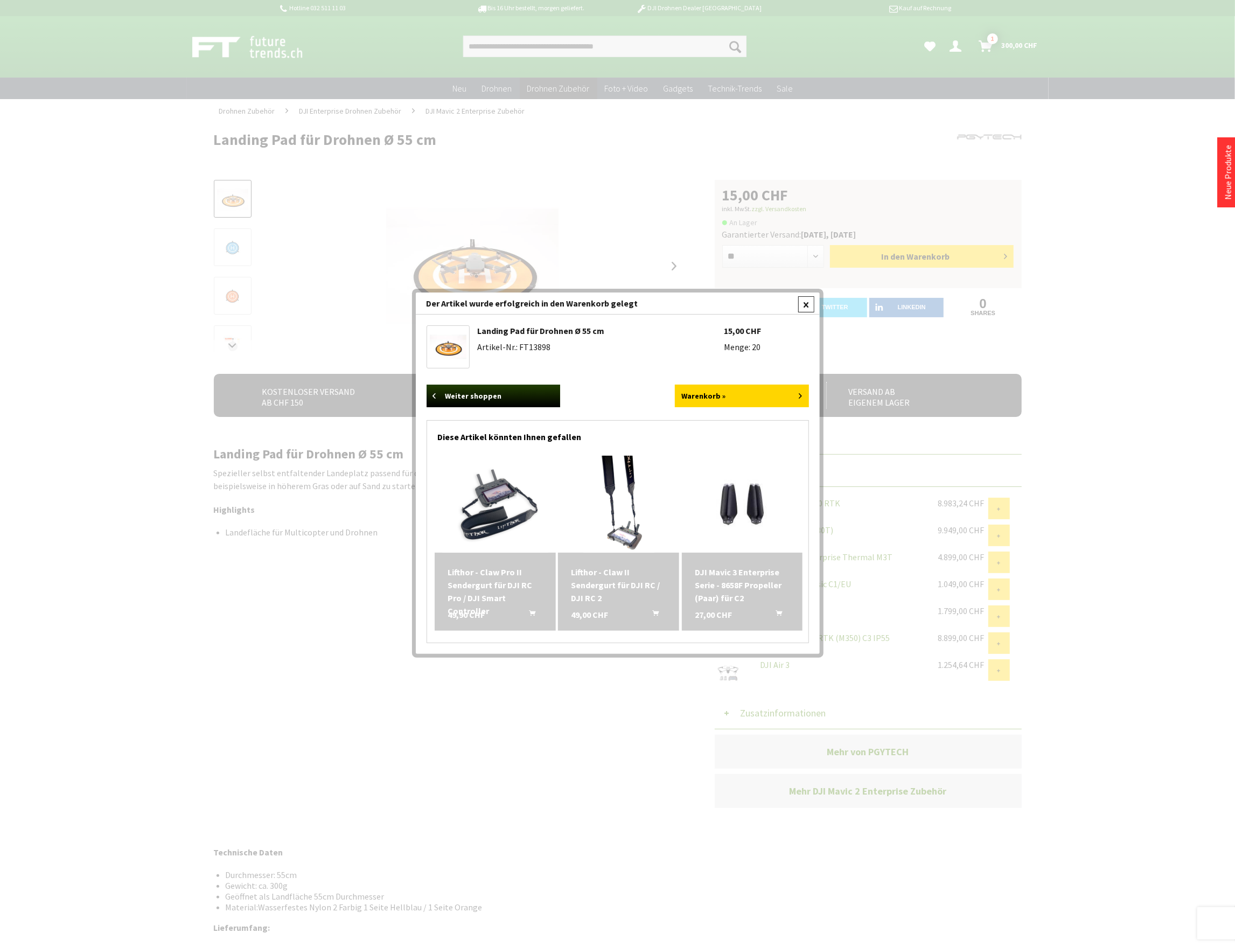
click at [806, 303] on div at bounding box center [806, 304] width 16 height 16
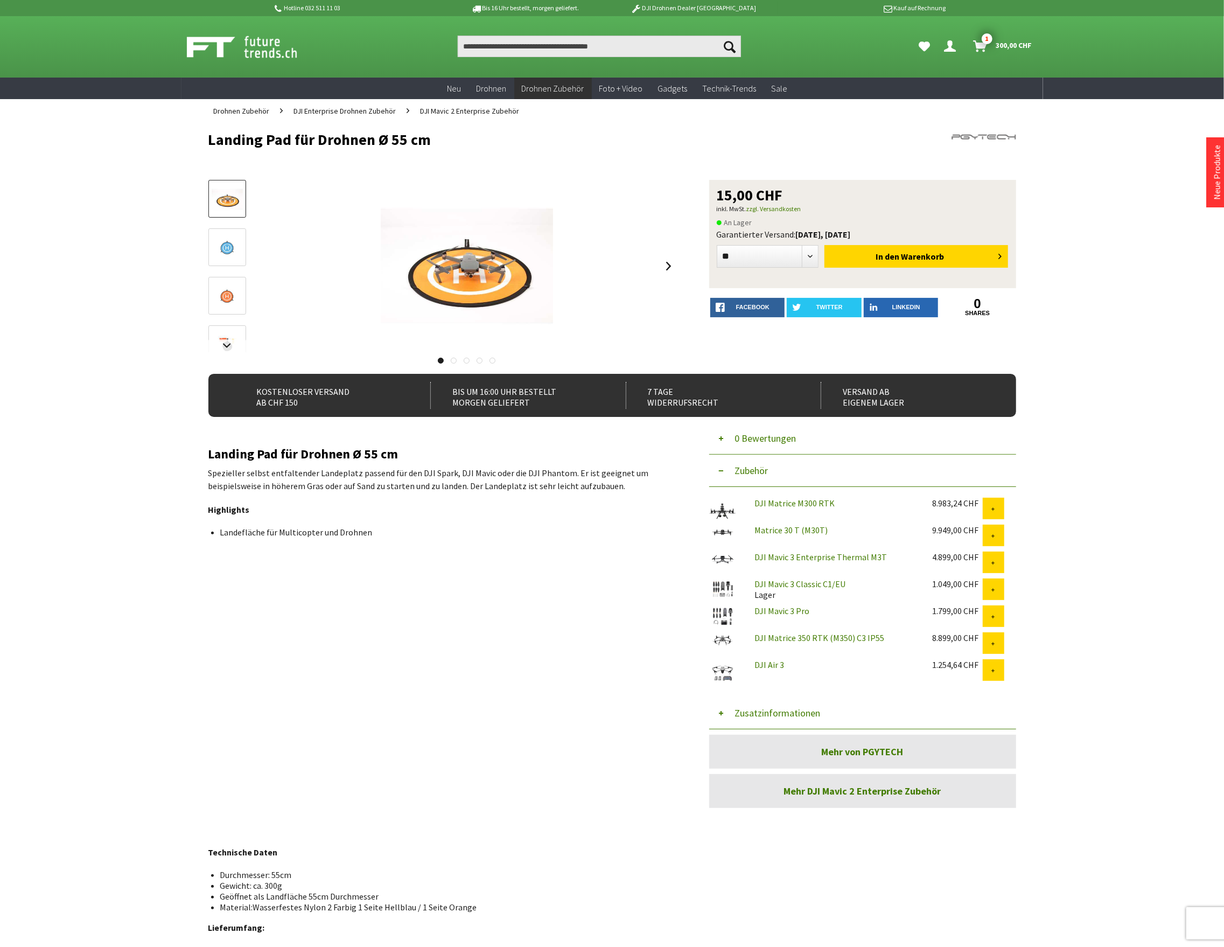
click at [781, 711] on button "Zusatzinformationen" at bounding box center [862, 713] width 307 height 32
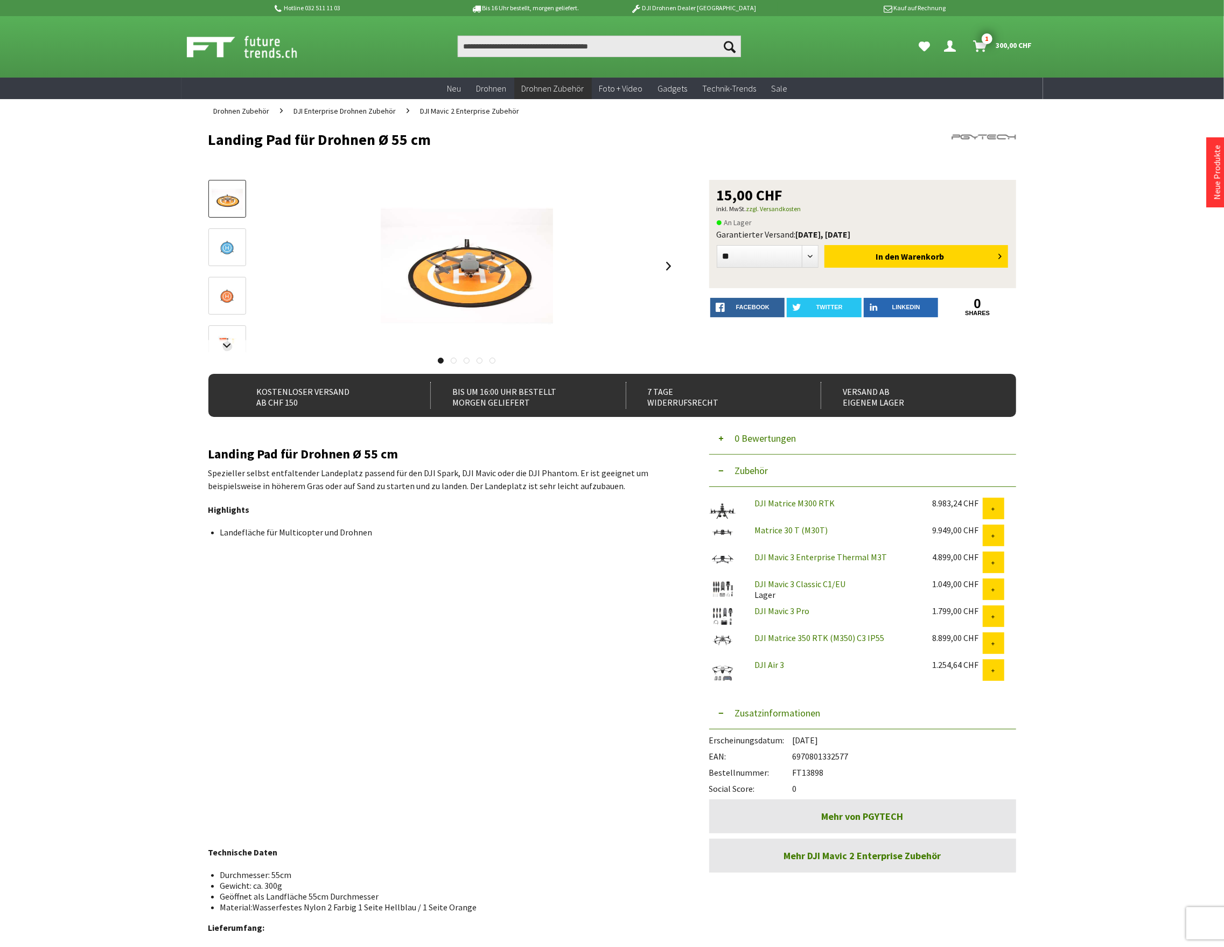
drag, startPoint x: 832, startPoint y: 772, endPoint x: 795, endPoint y: 775, distance: 37.3
click at [795, 775] on div "Bestellnummer: FT13898" at bounding box center [862, 769] width 307 height 16
copy div "FT13898"
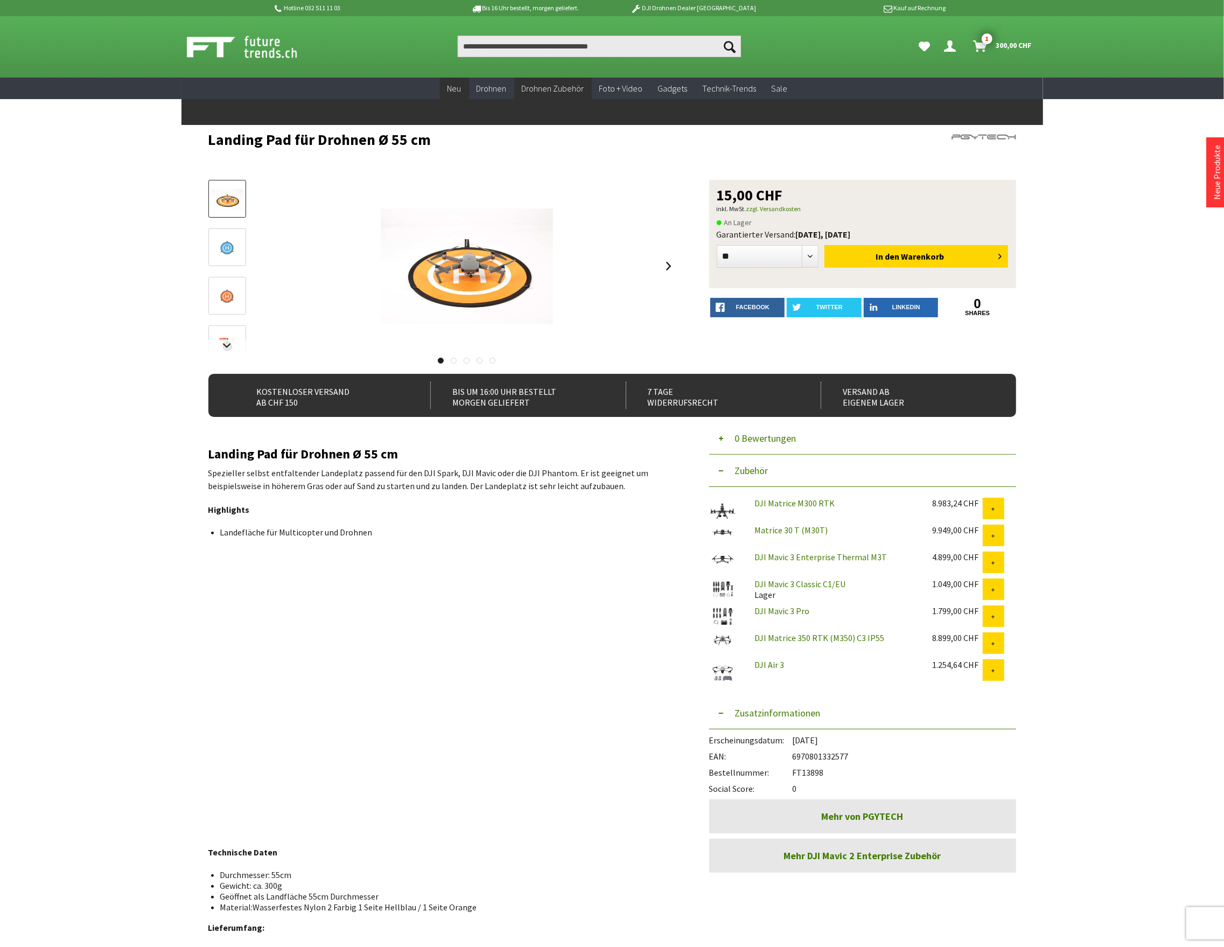
click at [461, 89] on span "Neu" at bounding box center [454, 88] width 14 height 11
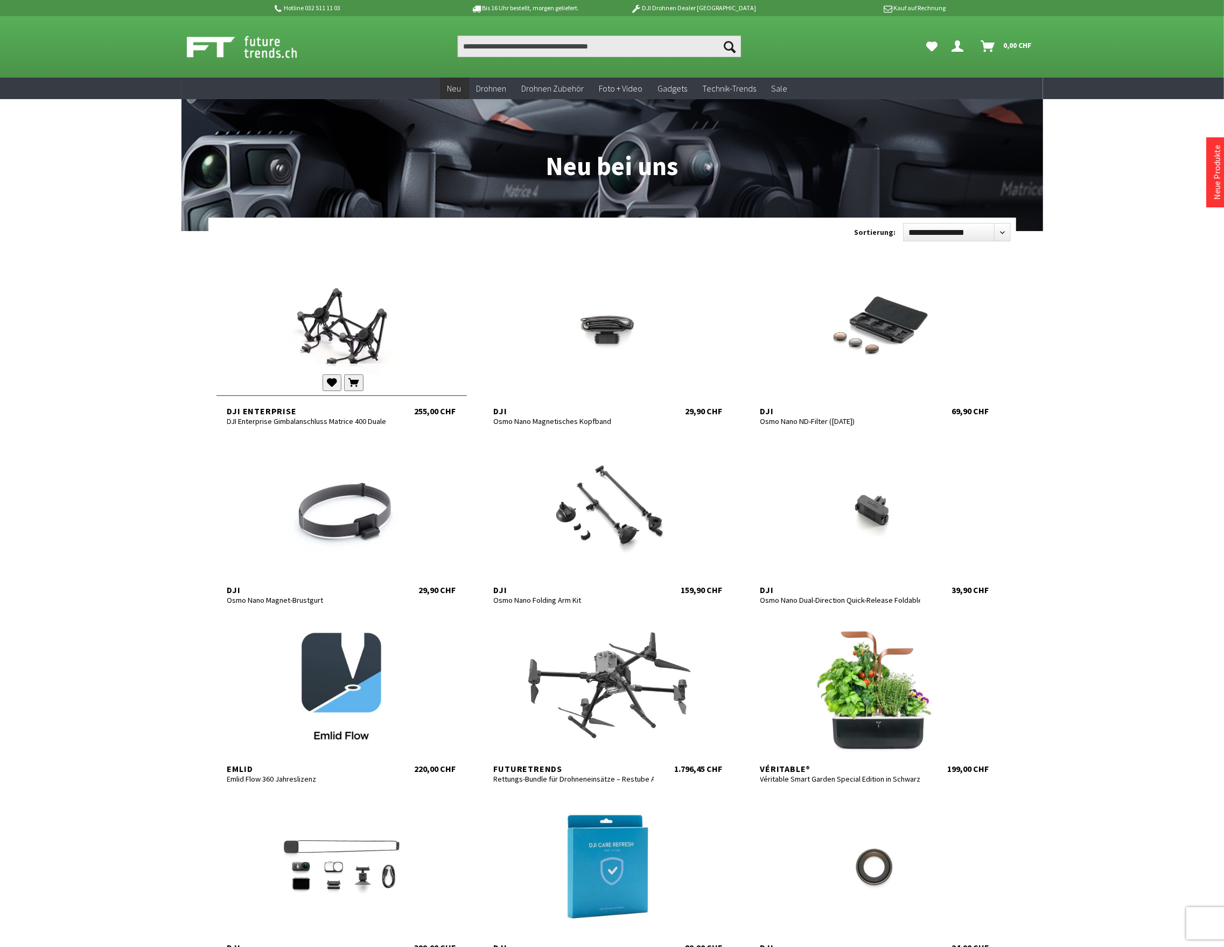
click at [372, 326] on div at bounding box center [341, 329] width 250 height 129
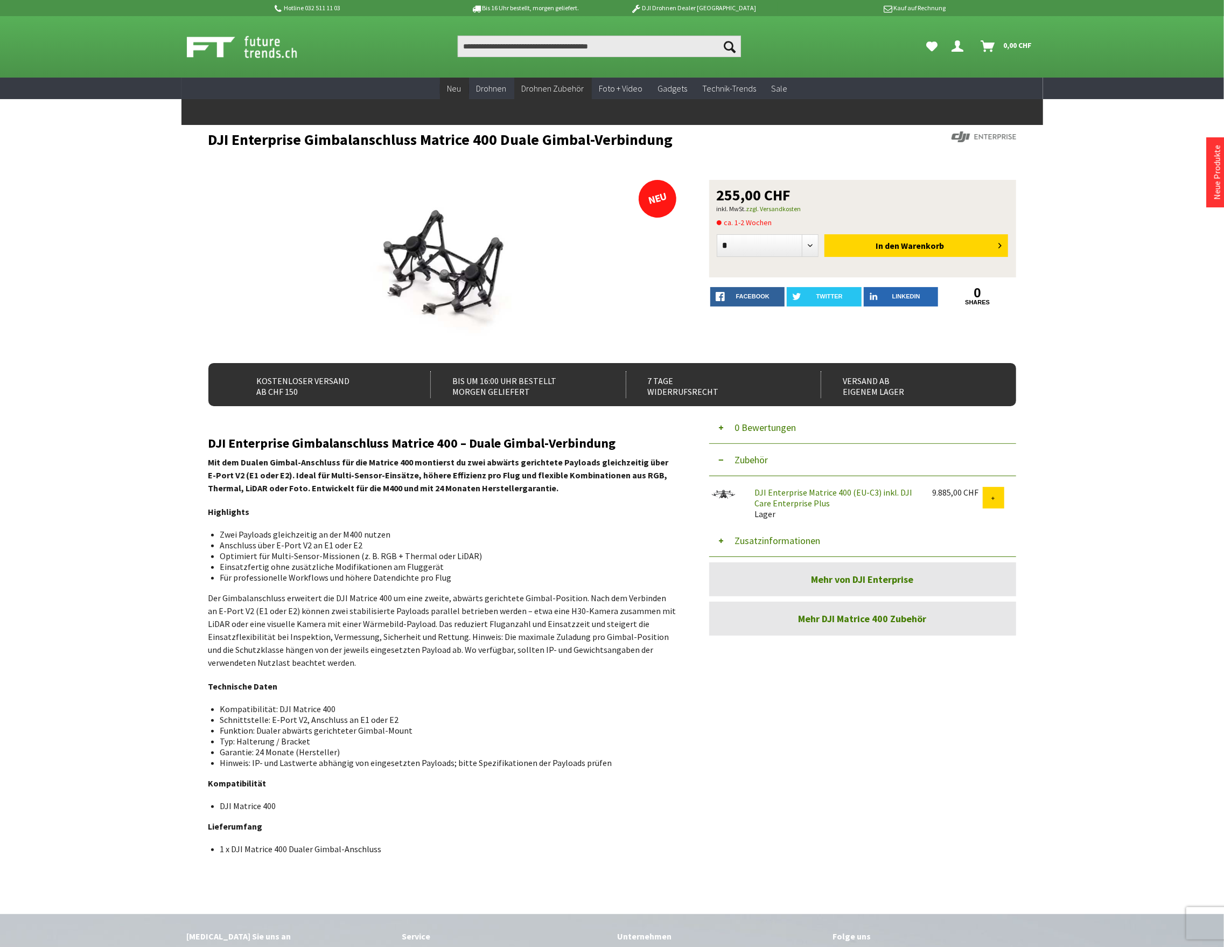
click at [453, 85] on span "Neu" at bounding box center [454, 88] width 14 height 11
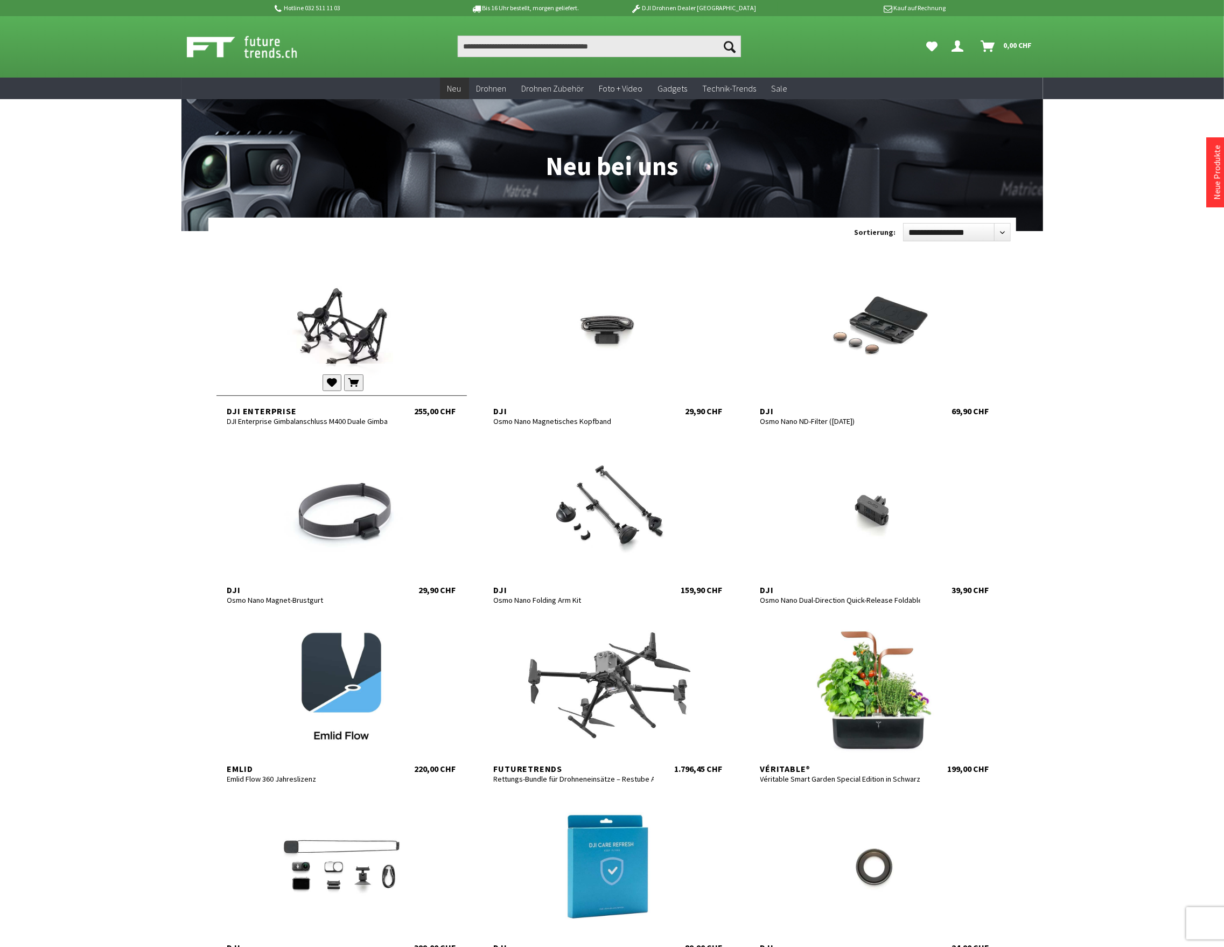
click at [316, 353] on div at bounding box center [341, 329] width 250 height 129
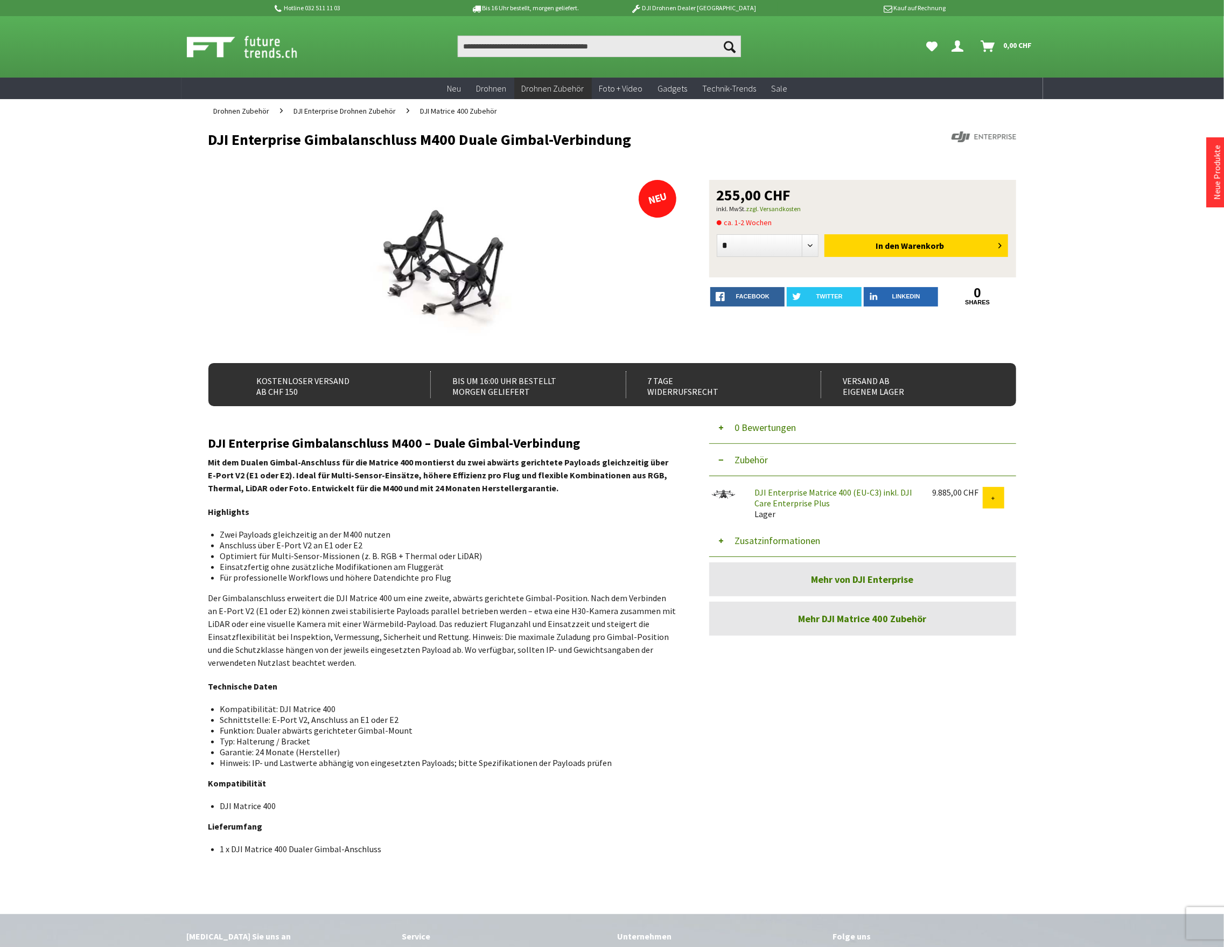
click at [280, 715] on li "Schnittstelle: E-Port V2, Anschluss an E1 oder E2" at bounding box center [444, 719] width 448 height 11
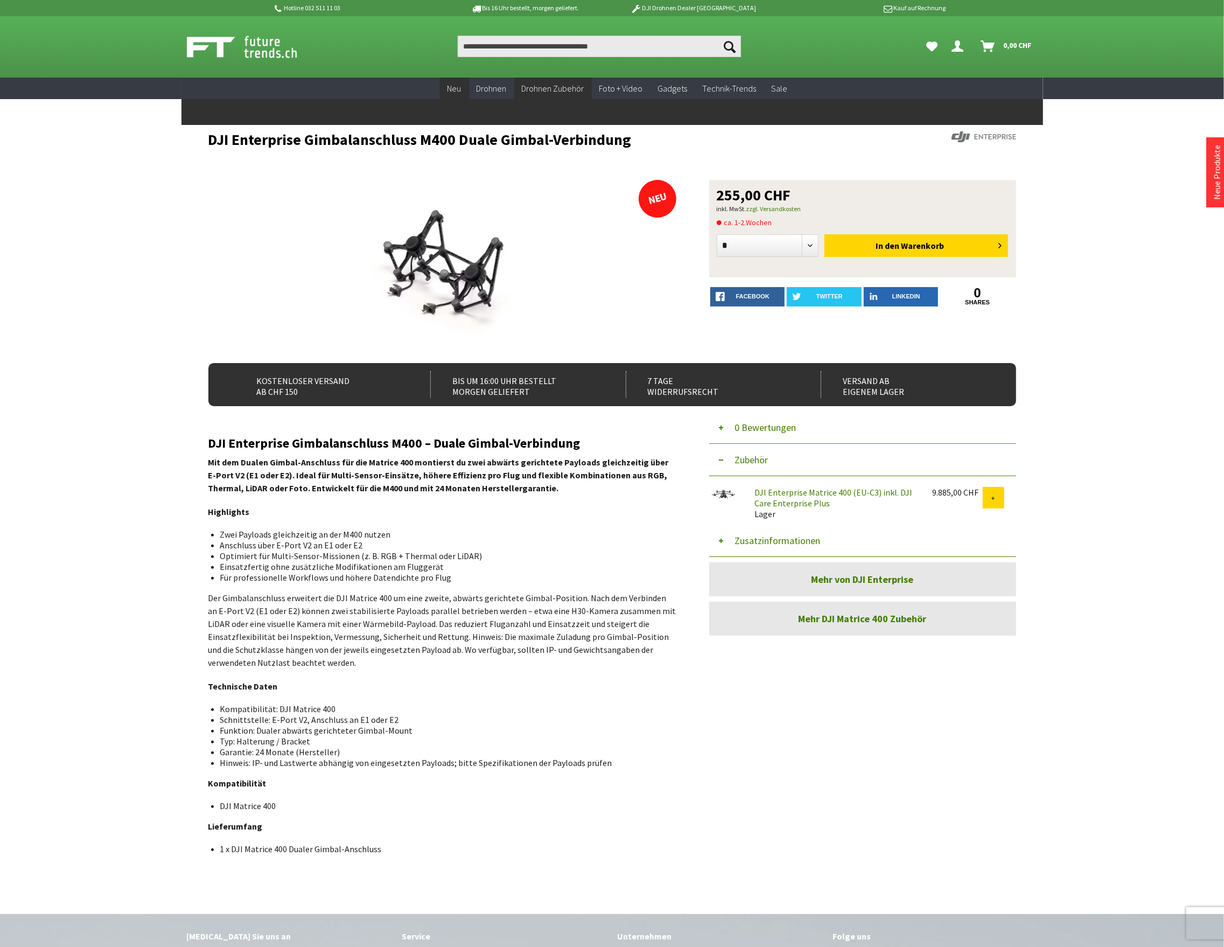
click at [459, 92] on span "Neu" at bounding box center [454, 88] width 14 height 11
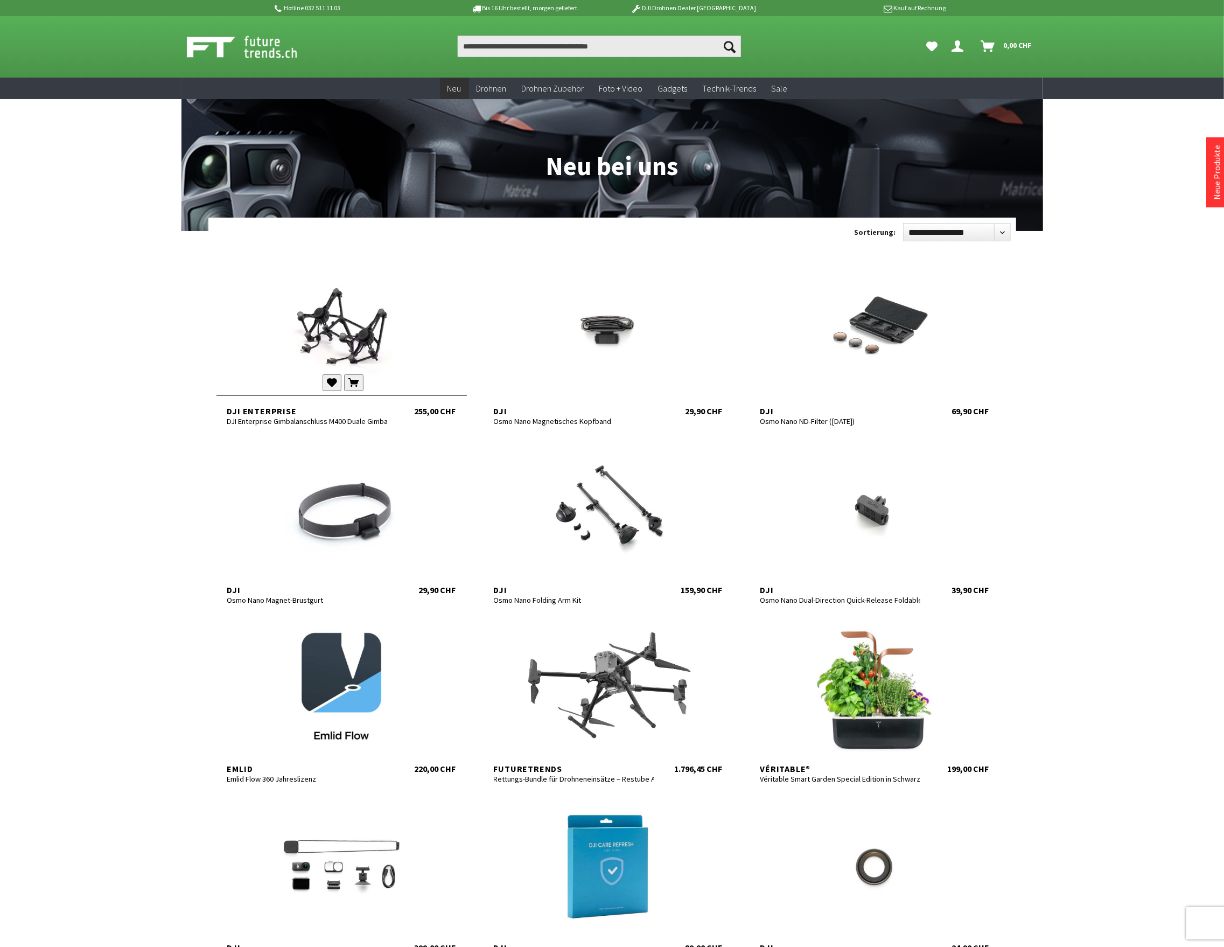
click at [314, 331] on div at bounding box center [341, 329] width 250 height 129
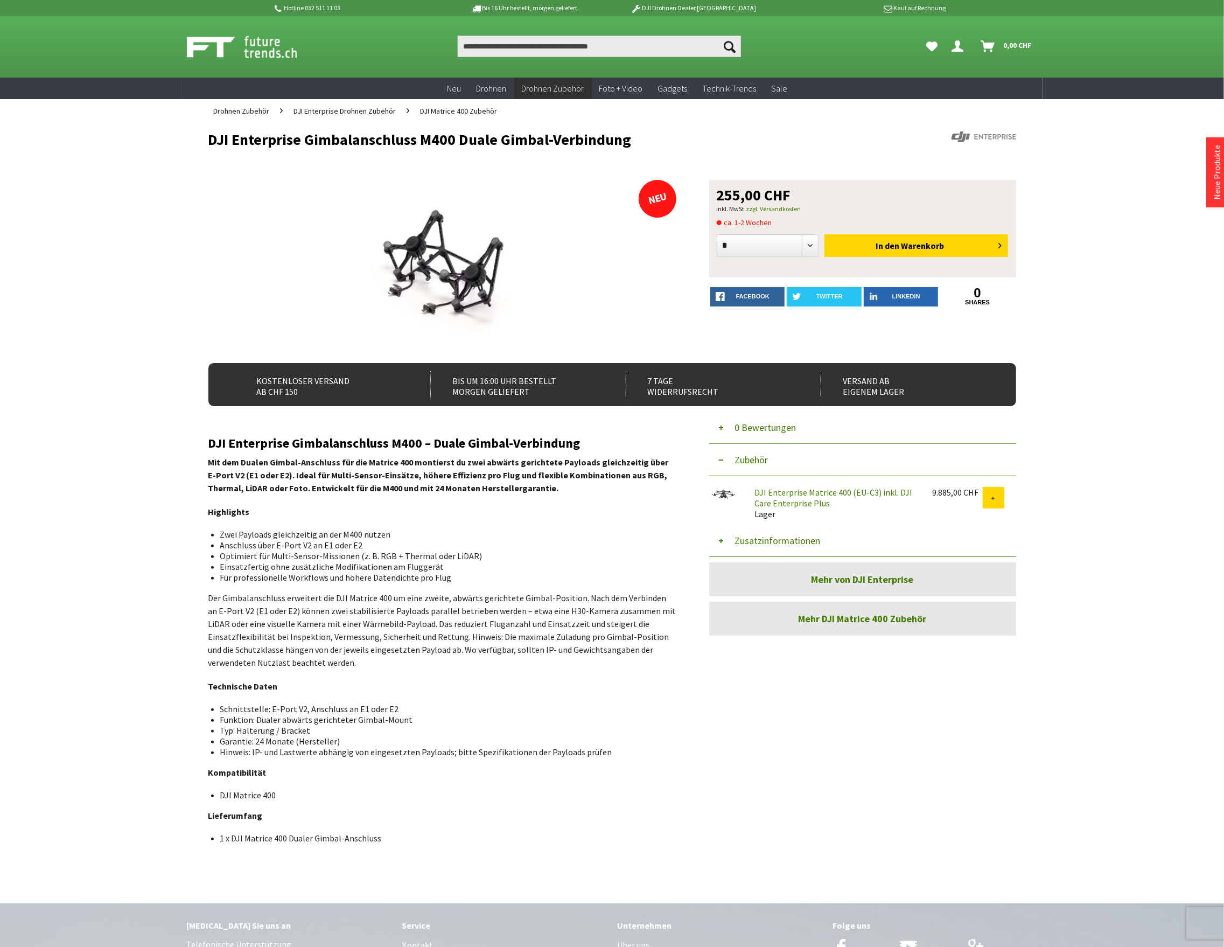
click at [807, 541] on button "Zusatzinformationen" at bounding box center [862, 540] width 307 height 32
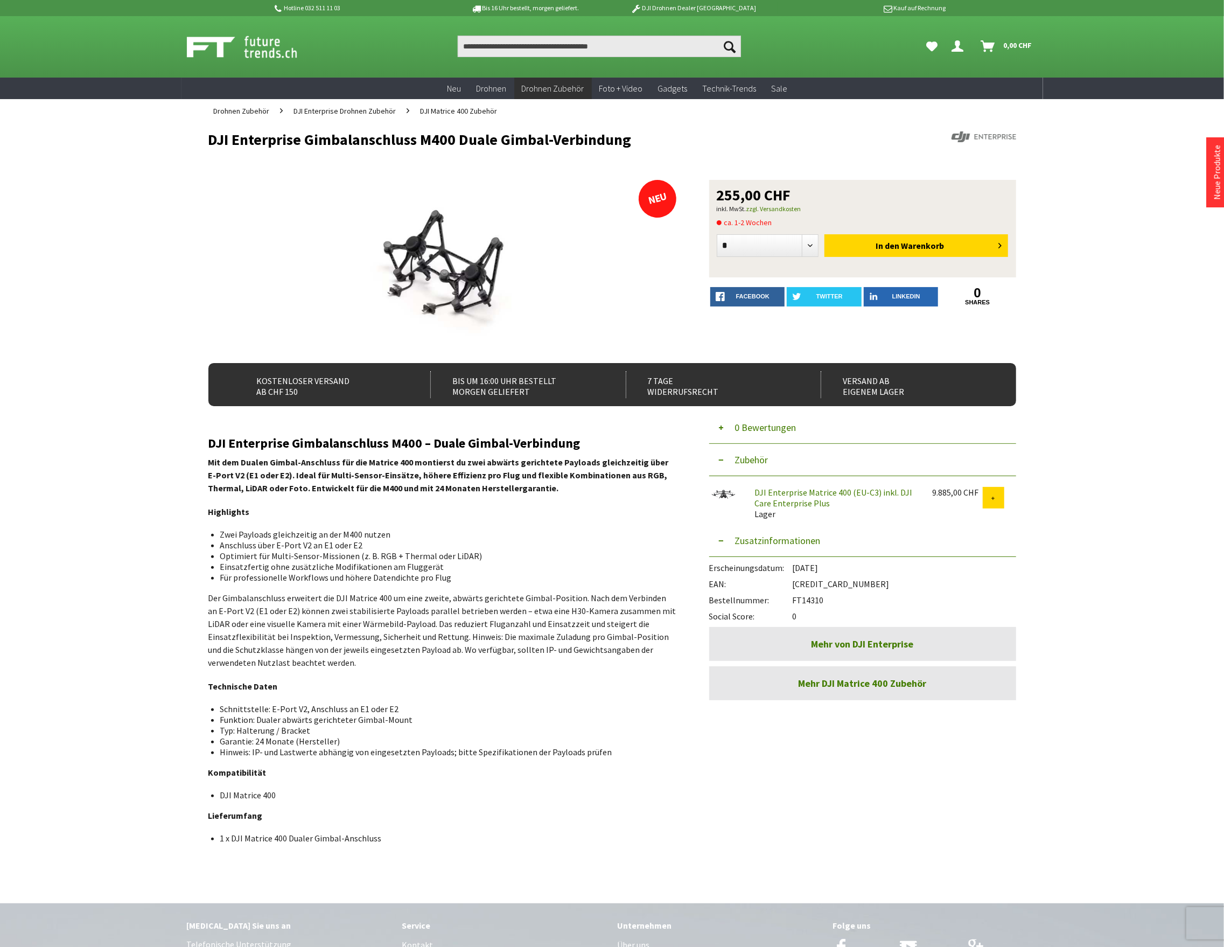
click at [261, 219] on div at bounding box center [442, 266] width 469 height 172
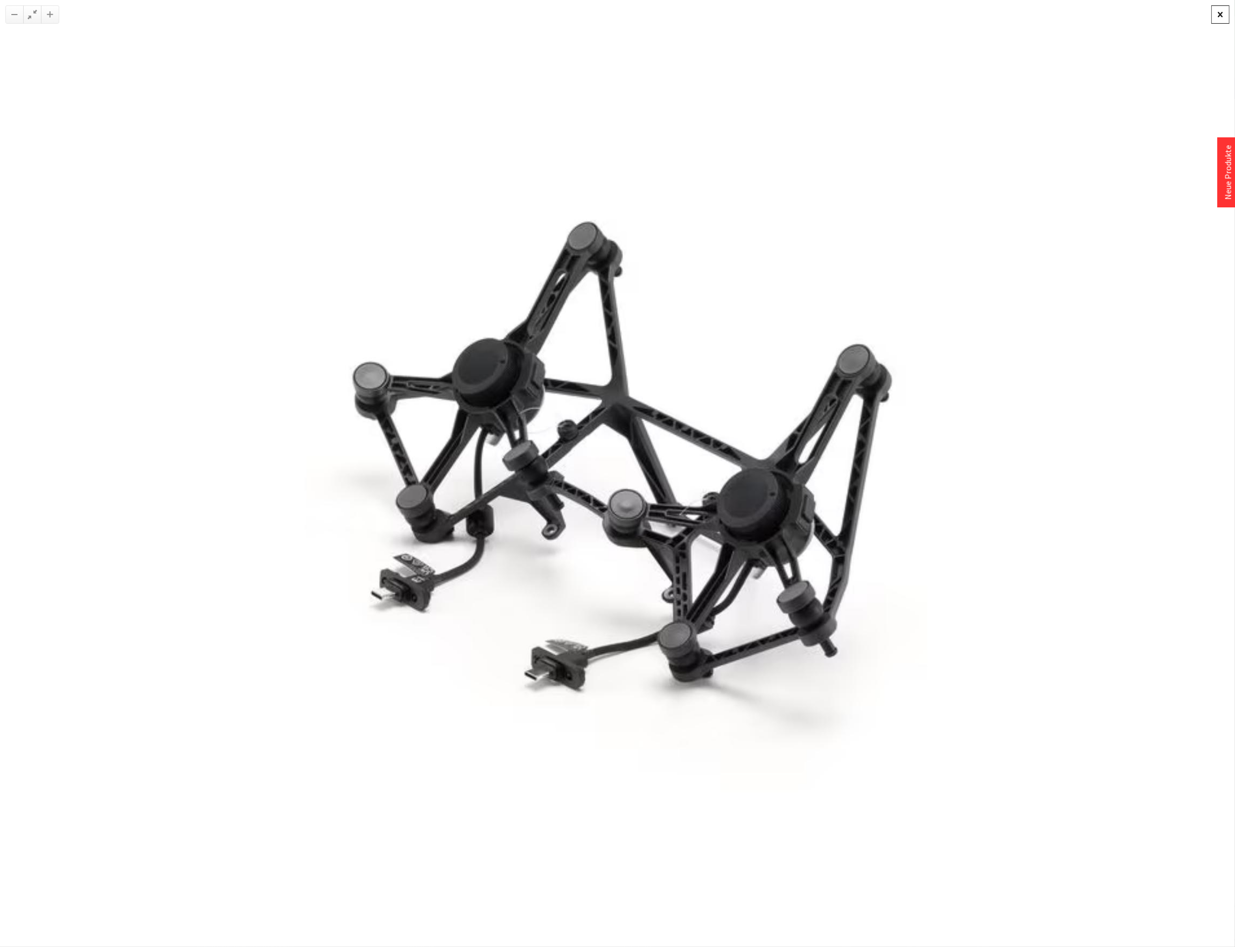
click at [1223, 13] on div at bounding box center [1220, 14] width 18 height 18
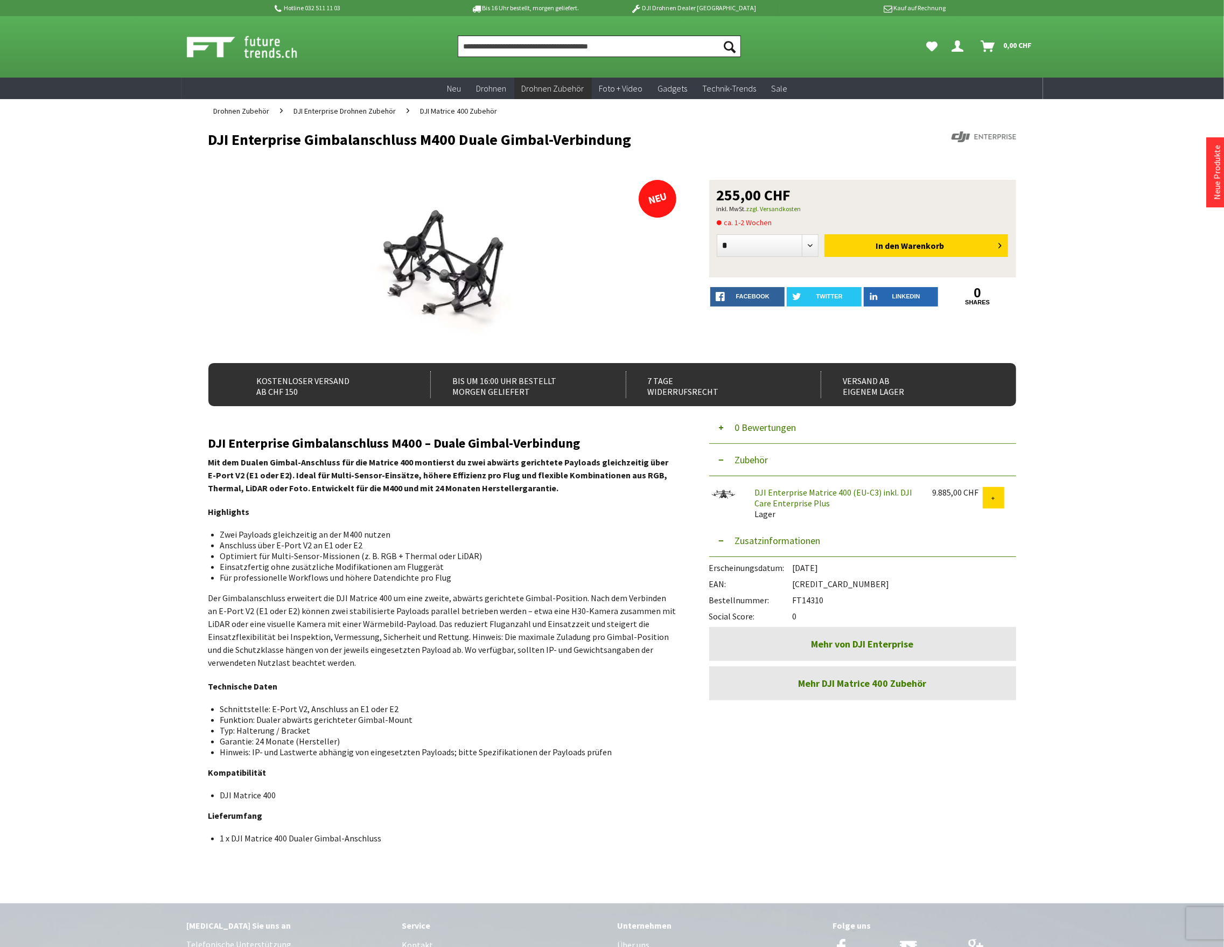
click at [590, 41] on input "Produkt, Marke, Kategorie, EAN, Artikelnummer…" at bounding box center [599, 47] width 283 height 22
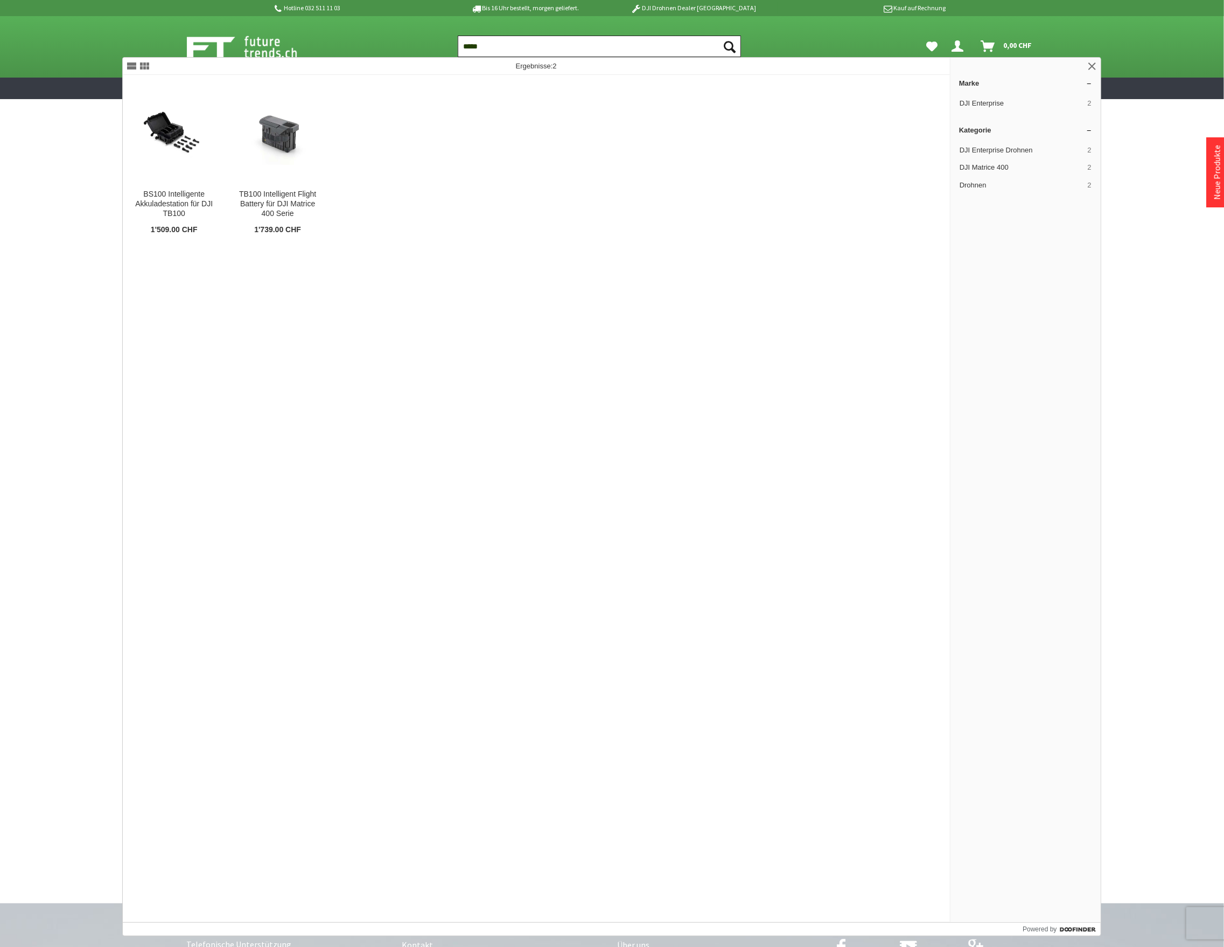
type input "*****"
click at [159, 141] on img at bounding box center [174, 132] width 86 height 65
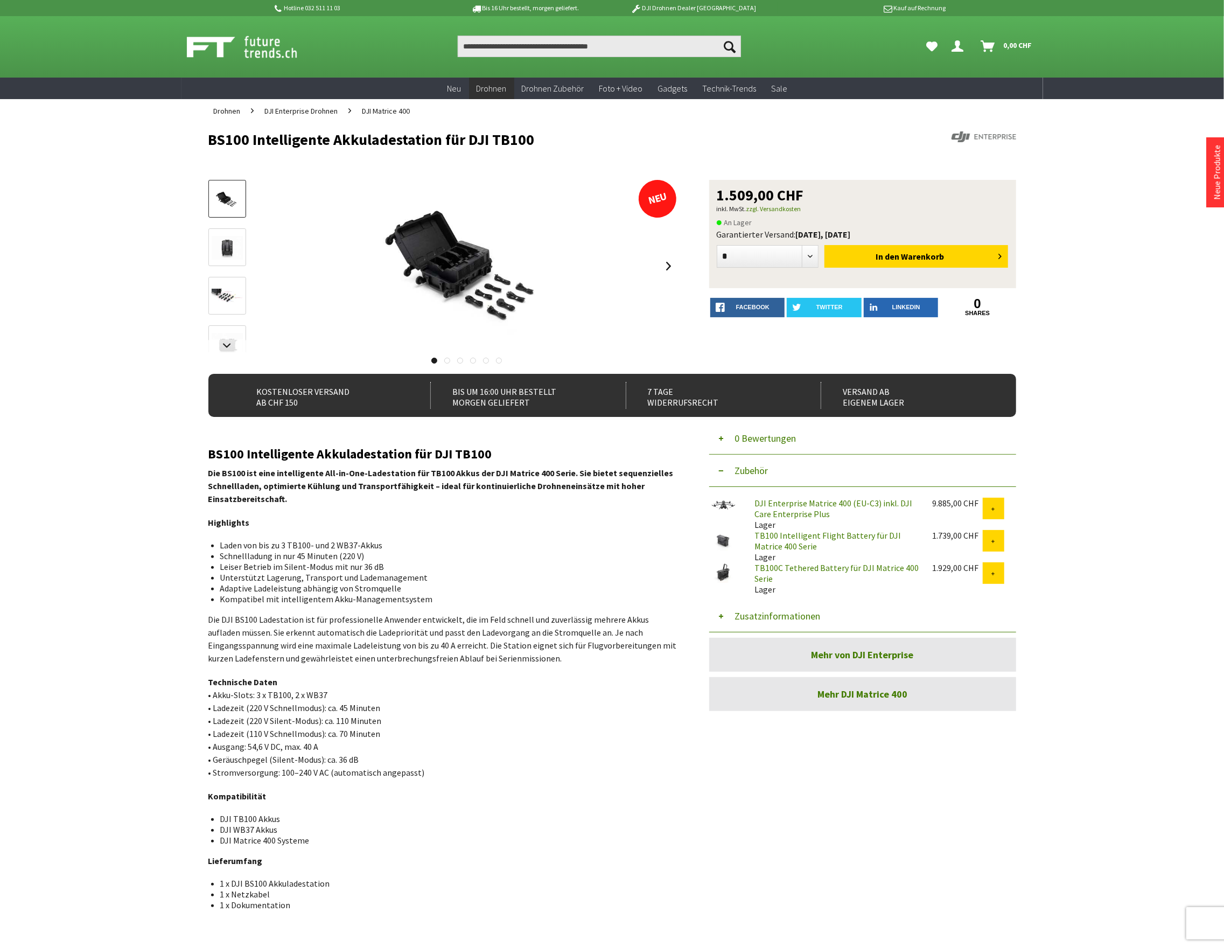
scroll to position [58, 0]
